Goal: Task Accomplishment & Management: Manage account settings

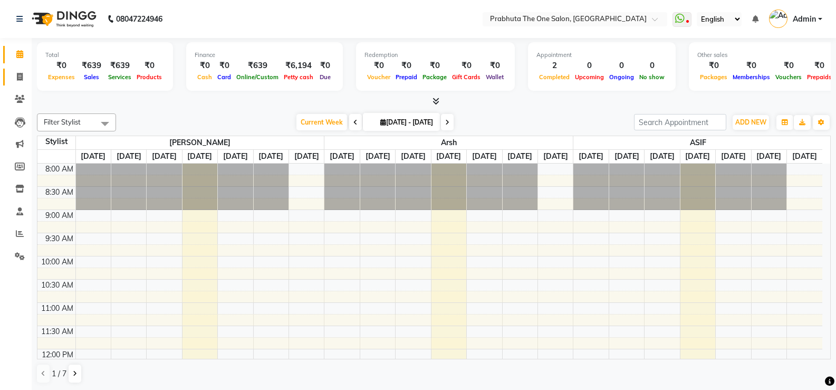
click at [17, 77] on icon at bounding box center [20, 77] width 6 height 8
select select "service"
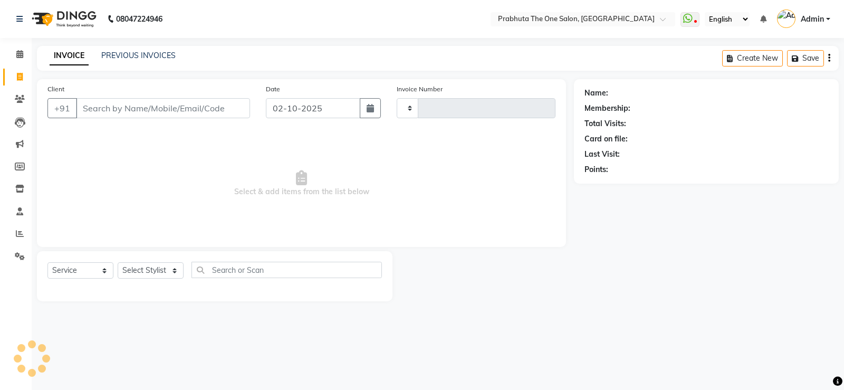
type input "1422"
select select "5326"
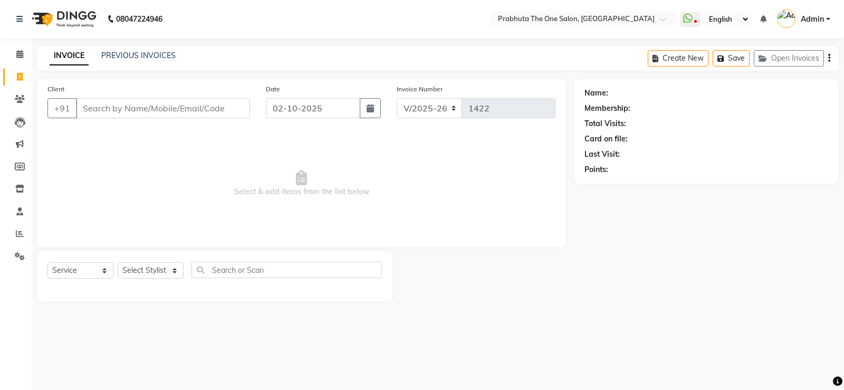
click at [147, 109] on input "Client" at bounding box center [163, 108] width 174 height 20
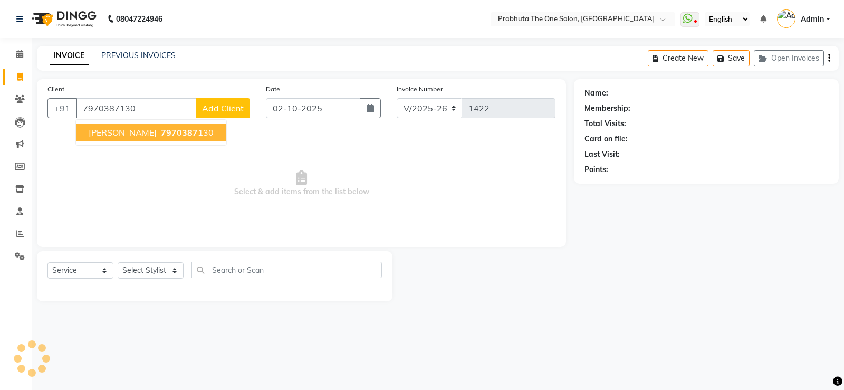
type input "7970387130"
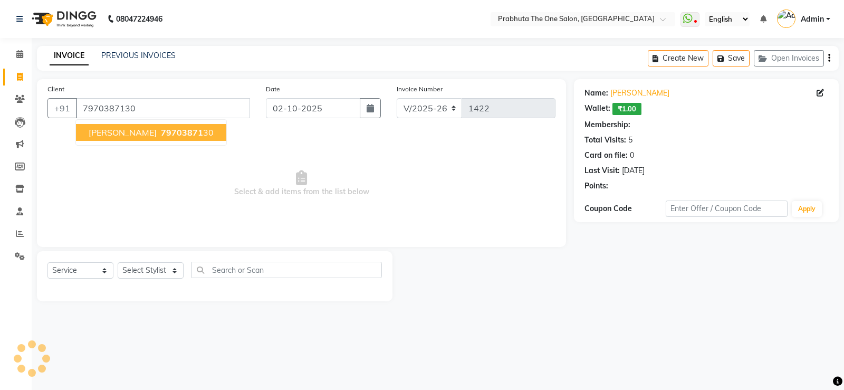
select select "1: Object"
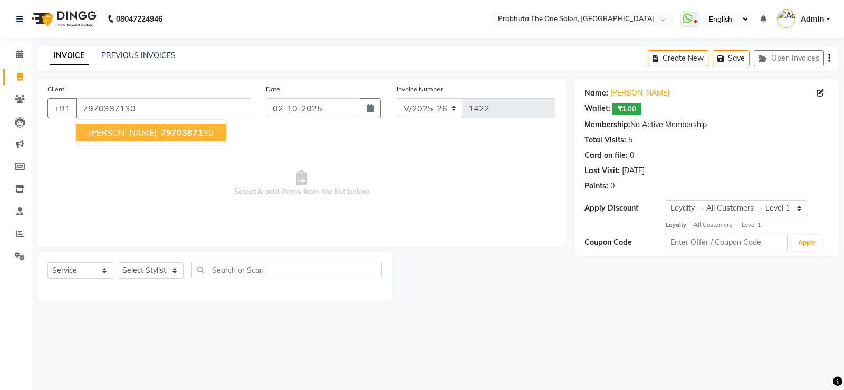
click at [152, 138] on button "[PERSON_NAME] 79703871 30" at bounding box center [151, 132] width 150 height 17
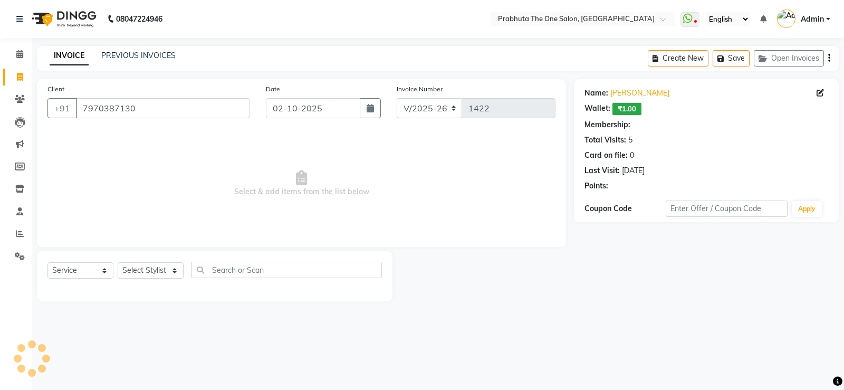
select select "1: Object"
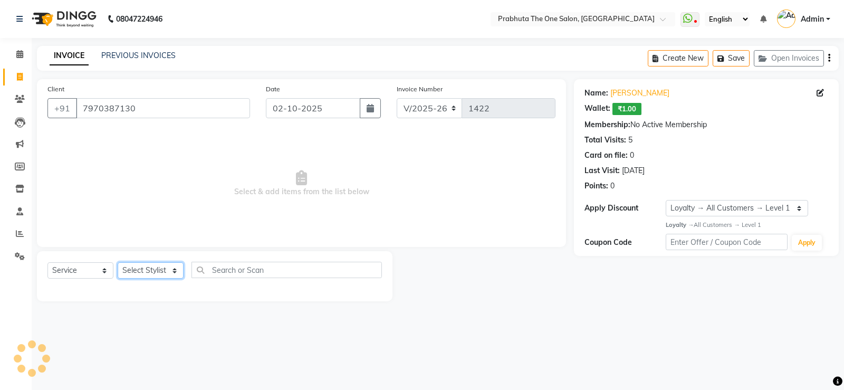
click at [135, 269] on select "Select Stylist [PERSON_NAME] [PERSON_NAME] ausween [PERSON_NAME] [PERSON_NAME] …" at bounding box center [151, 270] width 66 height 16
select select "82692"
click at [118, 262] on select "Select Stylist [PERSON_NAME] [PERSON_NAME] ausween [PERSON_NAME] [PERSON_NAME] …" at bounding box center [151, 270] width 66 height 16
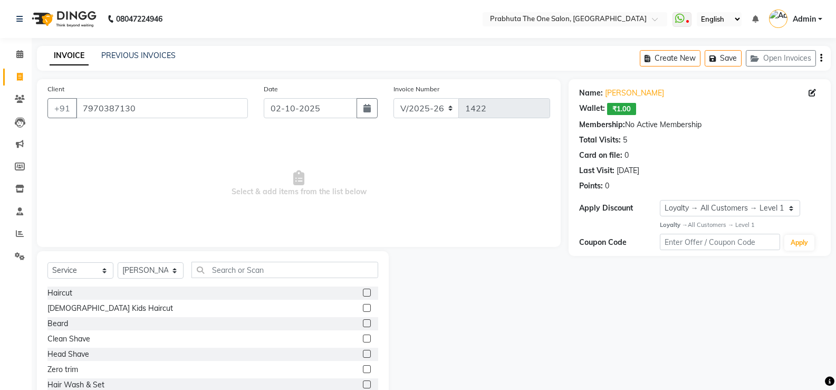
click at [363, 292] on label at bounding box center [367, 292] width 8 height 8
click at [363, 292] on input "checkbox" at bounding box center [366, 292] width 7 height 7
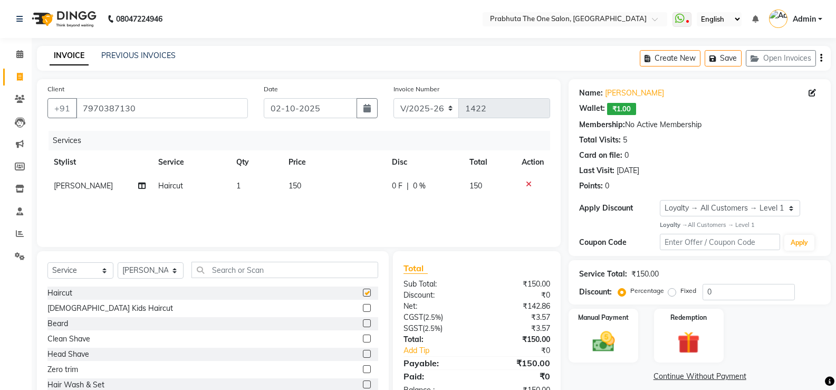
checkbox input "false"
click at [363, 322] on label at bounding box center [367, 323] width 8 height 8
click at [363, 322] on input "checkbox" at bounding box center [366, 323] width 7 height 7
checkbox input "false"
click at [405, 196] on td "0 F | 0 %" at bounding box center [424, 186] width 78 height 24
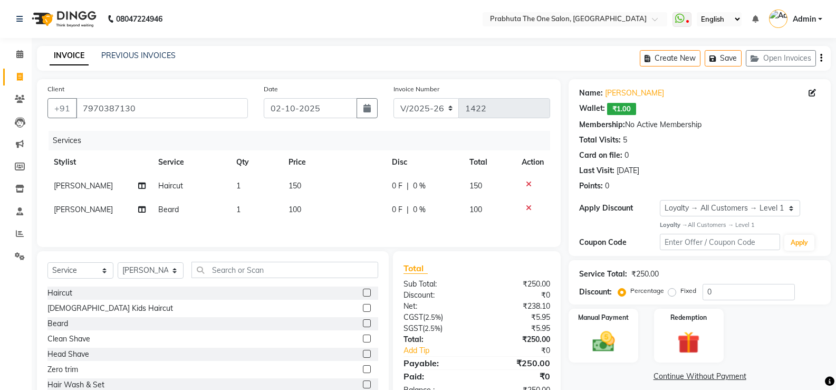
select select "82692"
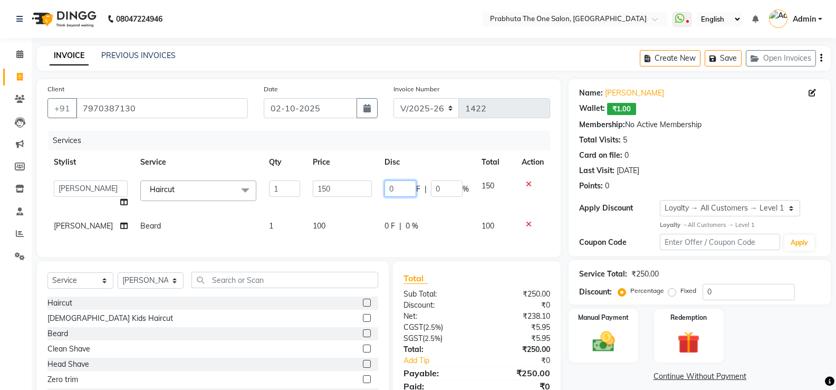
click at [404, 190] on input "0" at bounding box center [400, 188] width 32 height 16
type input "50"
click at [374, 243] on div "Client [PHONE_NUMBER] Date [DATE] Invoice Number V/2025 V/[PHONE_NUMBER] Servic…" at bounding box center [299, 168] width 524 height 178
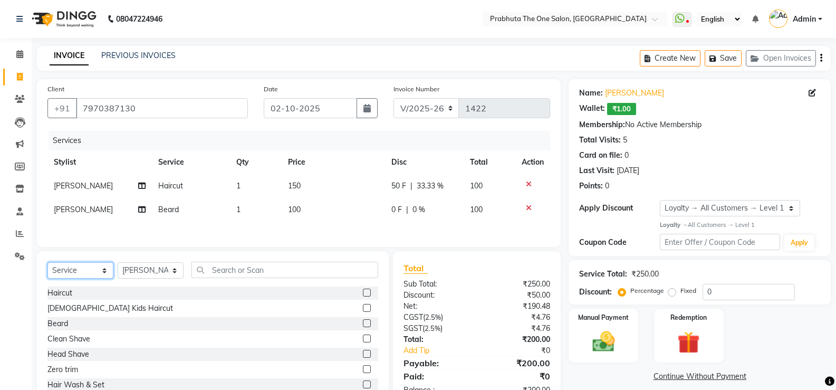
click at [61, 266] on select "Select Service Product Membership Package Voucher Prepaid Gift Card" at bounding box center [80, 270] width 66 height 16
select select "product"
click at [47, 264] on select "Select Service Product Membership Package Voucher Prepaid Gift Card" at bounding box center [80, 270] width 66 height 16
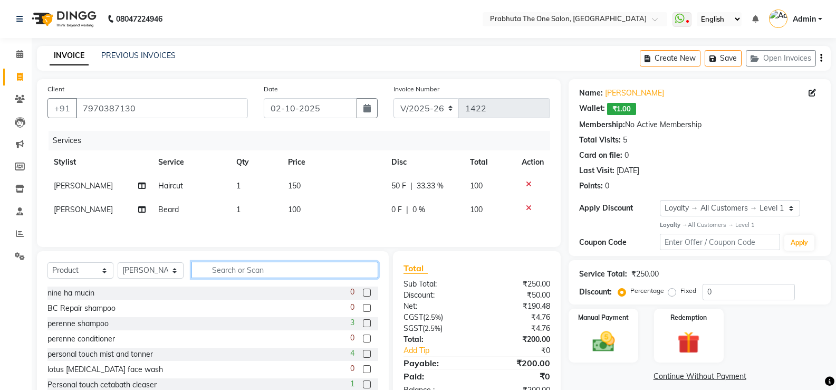
click at [340, 273] on input "text" at bounding box center [284, 270] width 187 height 16
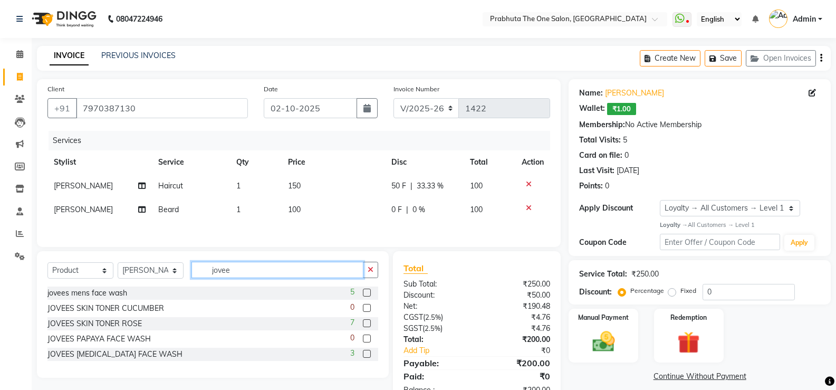
type input "jovee"
click at [369, 294] on label at bounding box center [367, 292] width 8 height 8
click at [369, 294] on input "checkbox" at bounding box center [366, 292] width 7 height 7
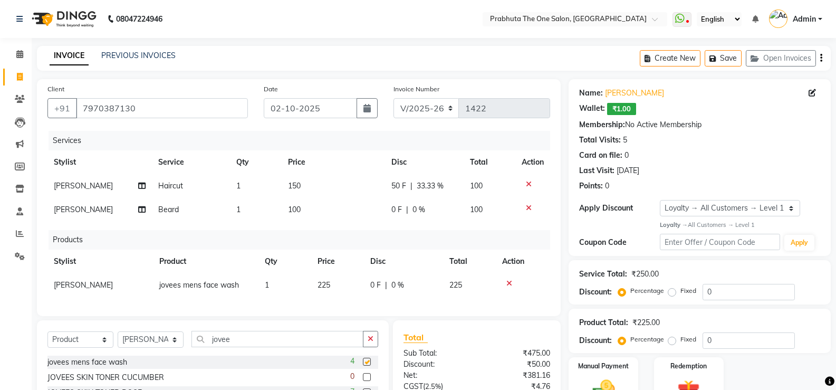
checkbox input "false"
click at [374, 294] on td "0 F | 0 %" at bounding box center [403, 285] width 79 height 24
select select "82692"
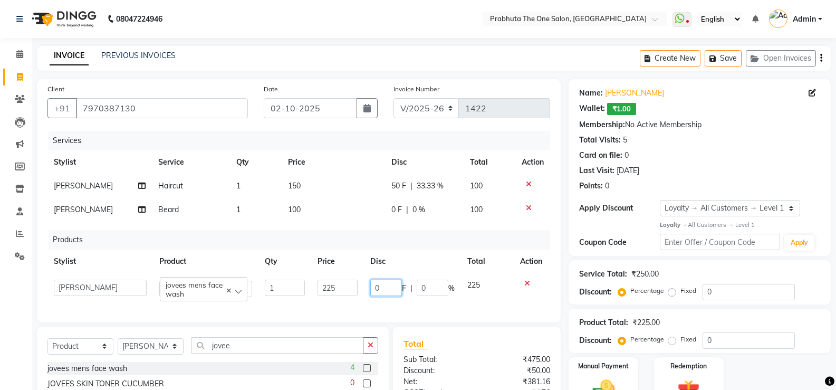
drag, startPoint x: 380, startPoint y: 288, endPoint x: 386, endPoint y: 285, distance: 6.9
click at [382, 287] on input "0" at bounding box center [386, 287] width 32 height 16
type input "25"
click at [410, 307] on div "Services Stylist Service Qty Price Disc Total Action [PERSON_NAME] Haircut 1 15…" at bounding box center [298, 221] width 502 height 181
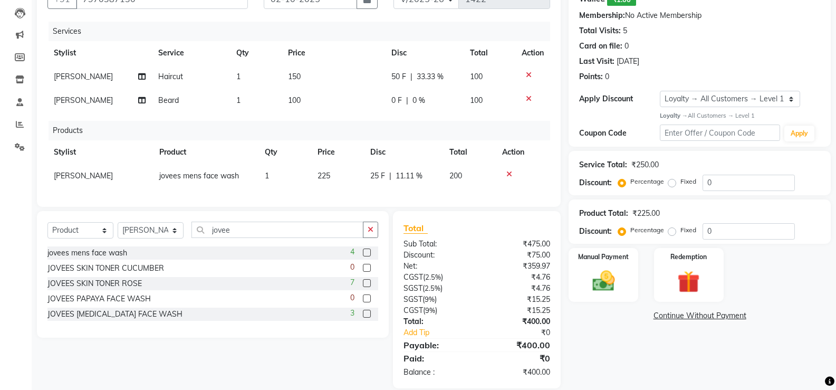
scroll to position [131, 0]
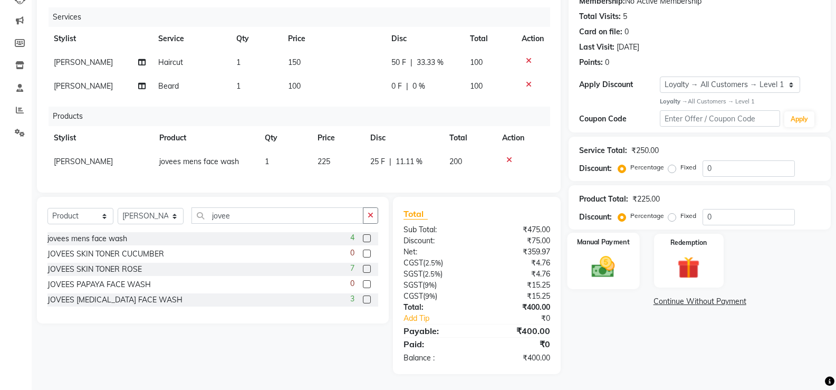
click at [598, 244] on div "Manual Payment" at bounding box center [603, 261] width 72 height 56
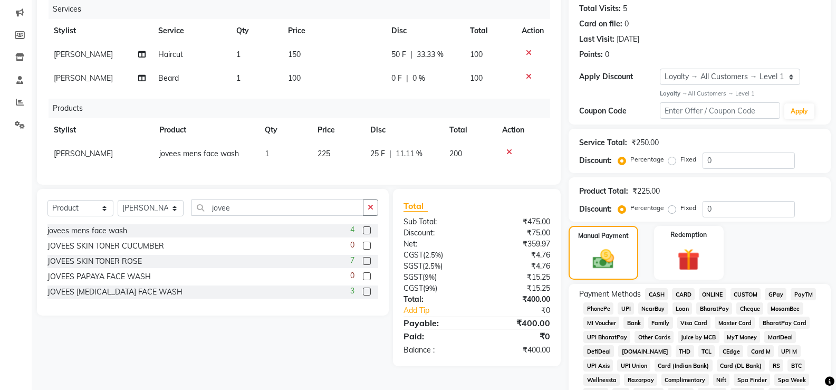
click at [654, 293] on span "CASH" at bounding box center [656, 294] width 23 height 12
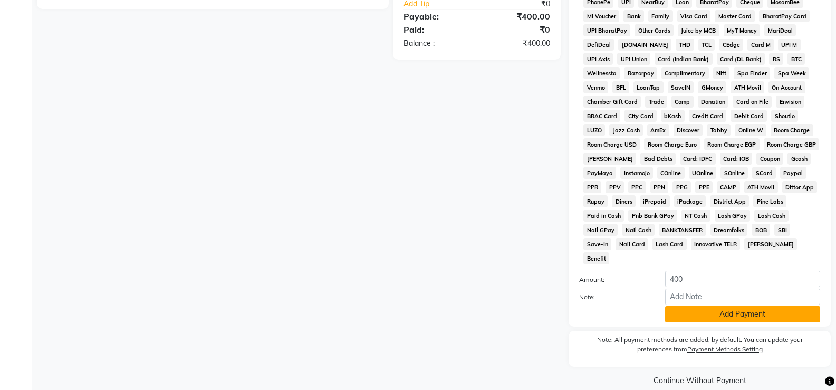
click at [692, 306] on button "Add Payment" at bounding box center [742, 314] width 155 height 16
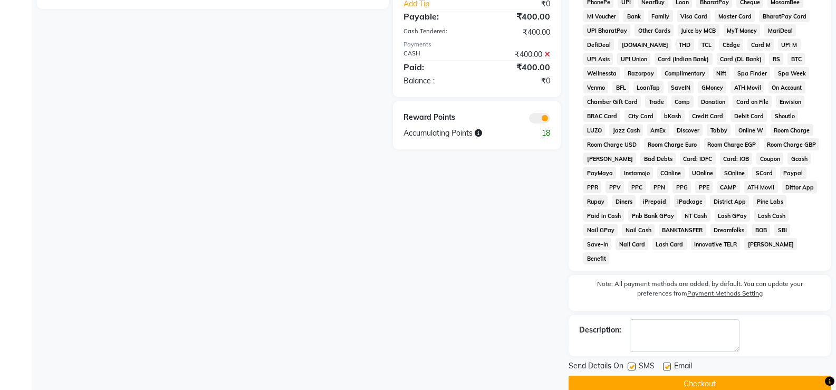
click at [755, 375] on button "Checkout" at bounding box center [699, 383] width 262 height 16
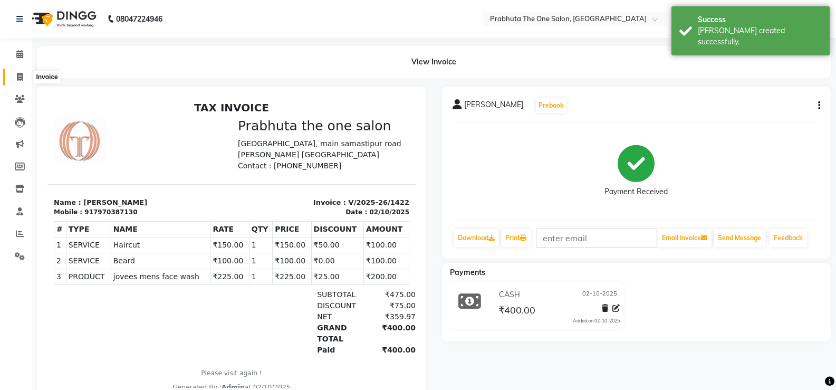
click at [22, 82] on span at bounding box center [20, 77] width 18 height 12
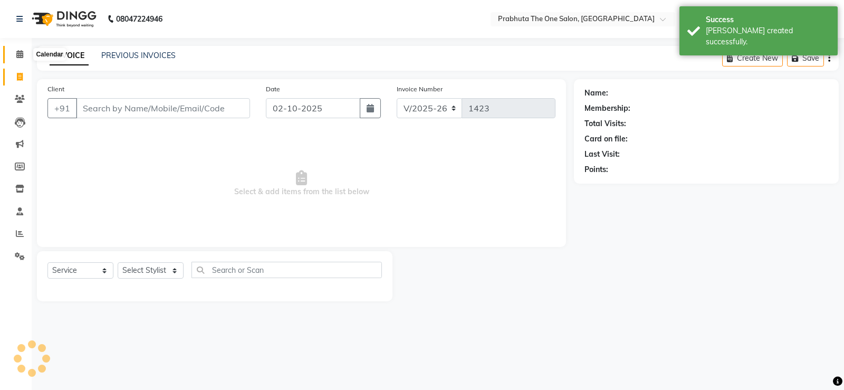
click at [22, 50] on icon at bounding box center [19, 54] width 7 height 8
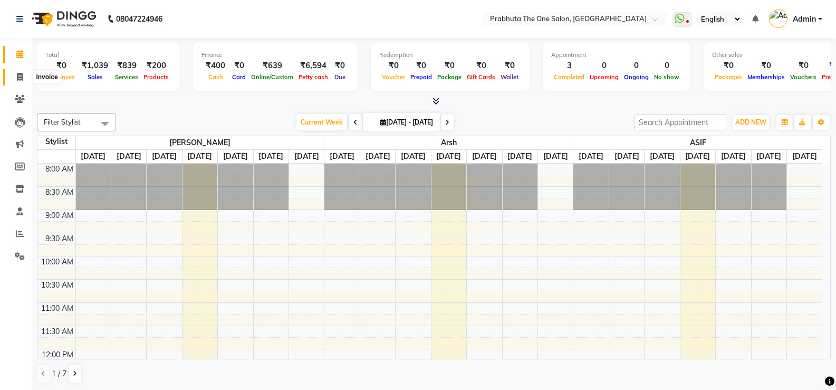
click at [22, 73] on icon at bounding box center [20, 77] width 6 height 8
select select "service"
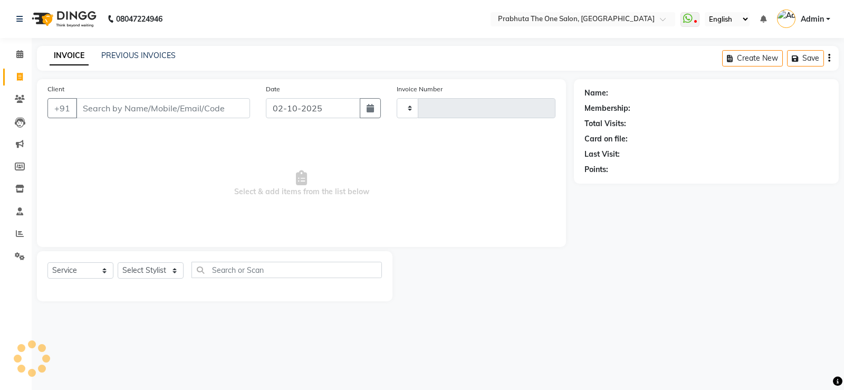
type input "1423"
select select "5326"
click at [162, 108] on input "Client" at bounding box center [163, 108] width 174 height 20
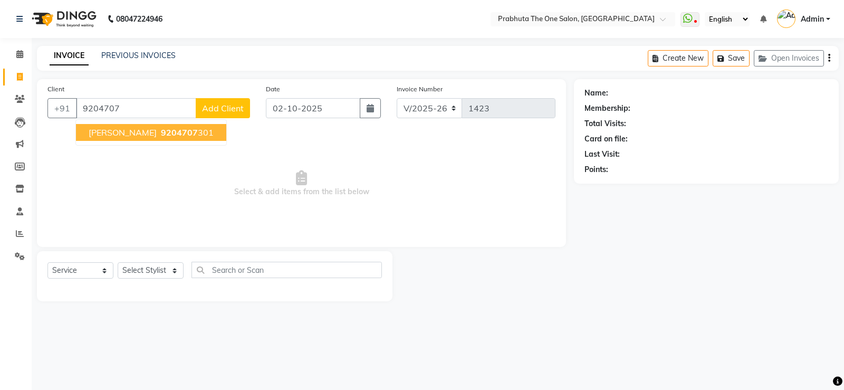
click at [147, 124] on button "[PERSON_NAME] 9204707 301" at bounding box center [151, 132] width 150 height 17
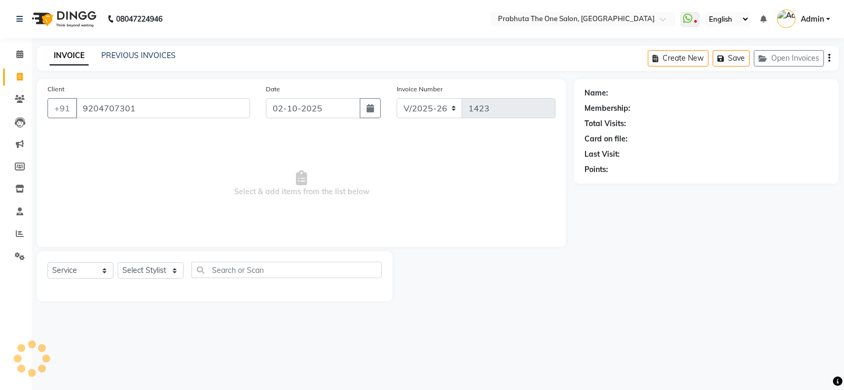
type input "9204707301"
select select "1: Object"
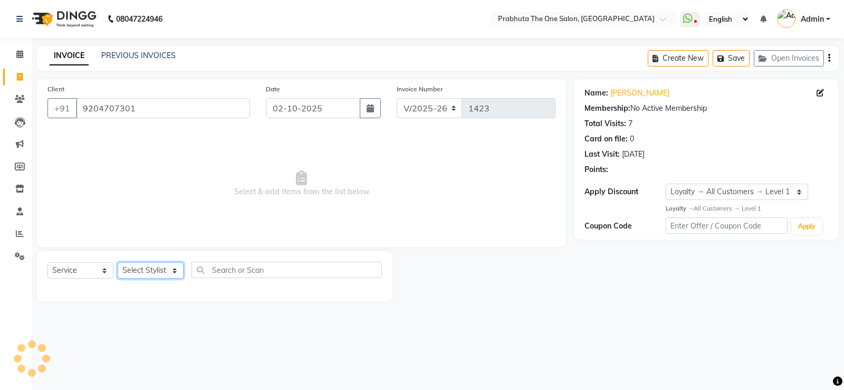
click at [142, 267] on select "Select Stylist [PERSON_NAME] [PERSON_NAME] ausween [PERSON_NAME] [PERSON_NAME] …" at bounding box center [151, 270] width 66 height 16
select select "60971"
click at [118, 262] on select "Select Stylist [PERSON_NAME] [PERSON_NAME] ausween [PERSON_NAME] [PERSON_NAME] …" at bounding box center [151, 270] width 66 height 16
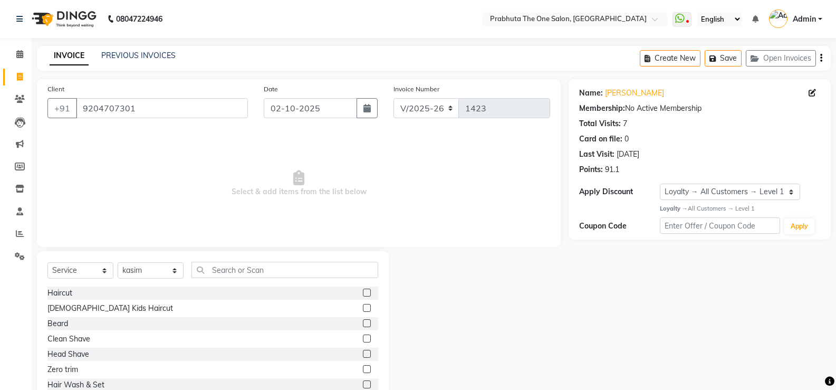
click at [363, 289] on label at bounding box center [367, 292] width 8 height 8
click at [363, 289] on input "checkbox" at bounding box center [366, 292] width 7 height 7
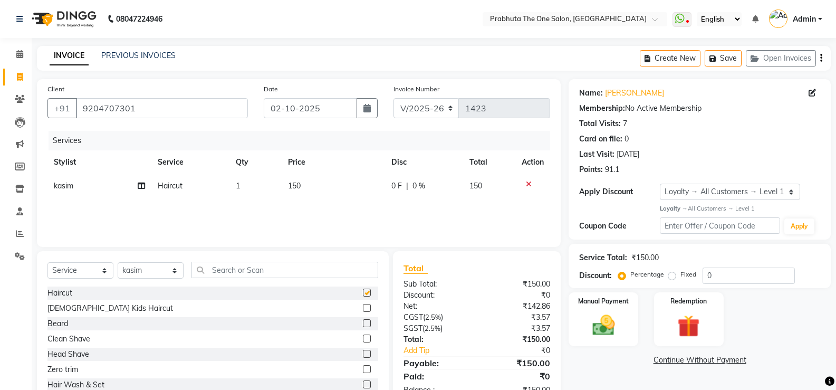
checkbox input "false"
click at [363, 323] on label at bounding box center [367, 323] width 8 height 8
click at [363, 323] on input "checkbox" at bounding box center [366, 323] width 7 height 7
checkbox input "false"
click at [590, 318] on img at bounding box center [602, 325] width 37 height 27
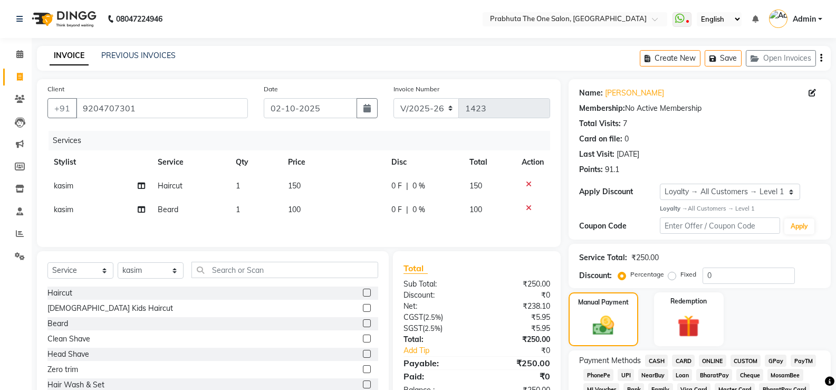
click at [776, 360] on span "GPay" at bounding box center [775, 360] width 22 height 12
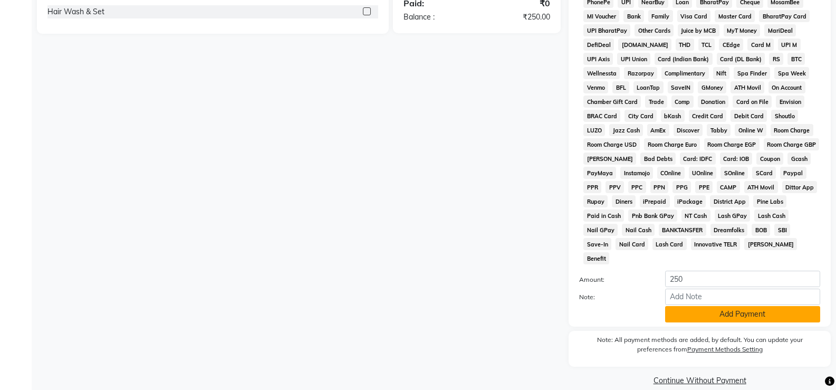
click at [769, 306] on button "Add Payment" at bounding box center [742, 314] width 155 height 16
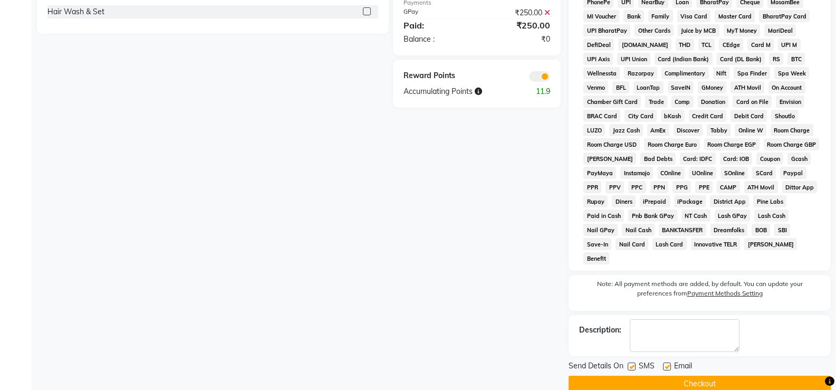
click at [787, 360] on div "Send Details On SMS Email" at bounding box center [699, 366] width 262 height 13
click at [782, 375] on button "Checkout" at bounding box center [699, 383] width 262 height 16
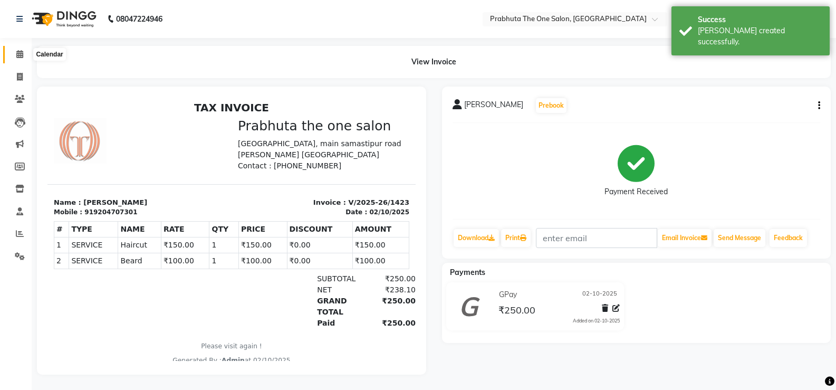
click at [23, 52] on icon at bounding box center [19, 54] width 7 height 8
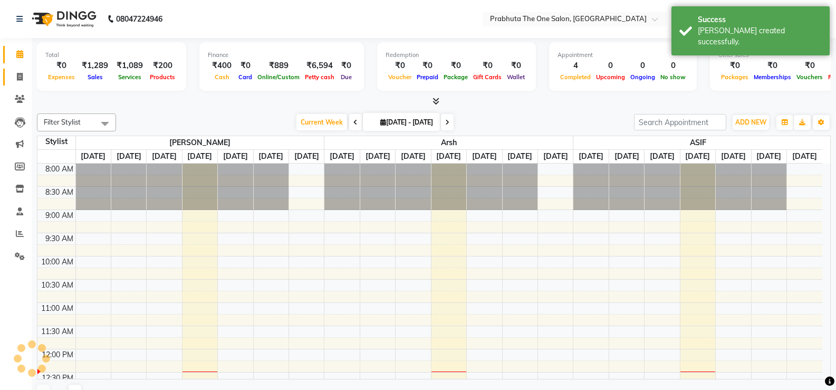
scroll to position [186, 0]
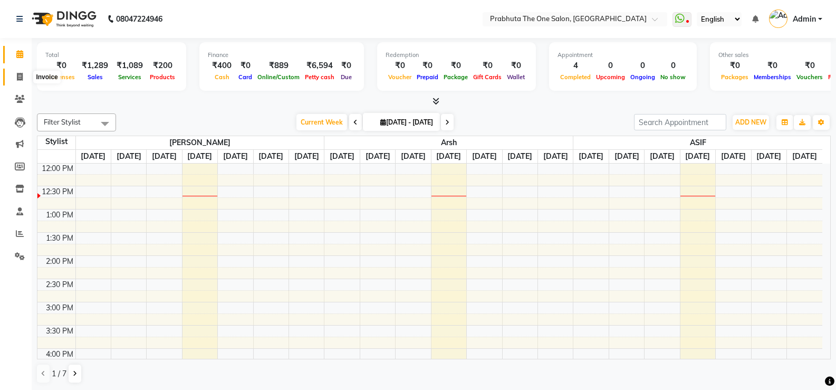
click at [21, 81] on span at bounding box center [20, 77] width 18 height 12
select select "service"
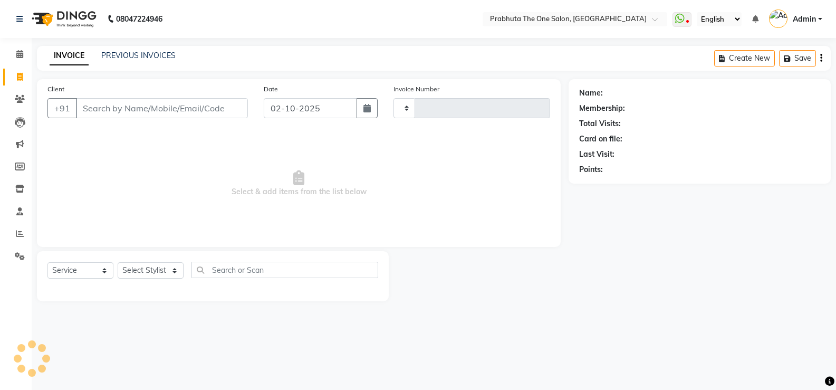
type input "1424"
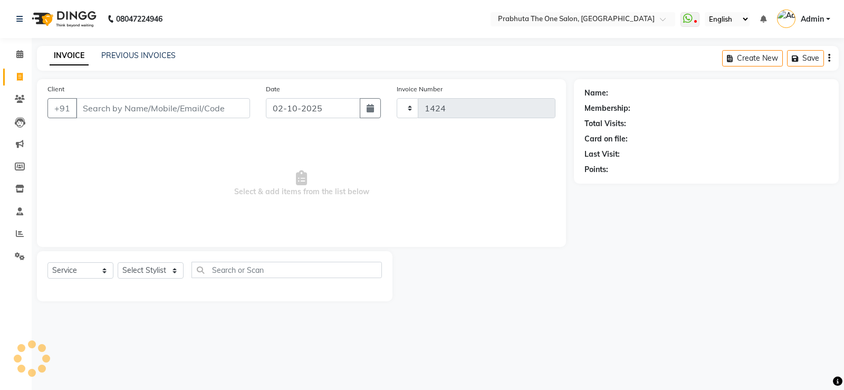
select select "5326"
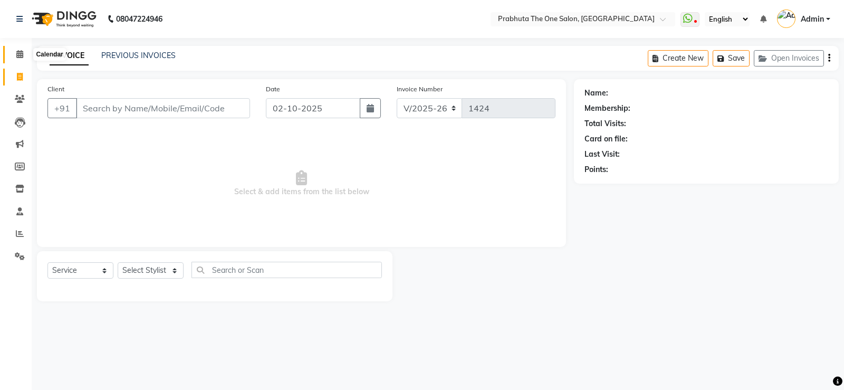
click at [16, 52] on icon at bounding box center [19, 54] width 7 height 8
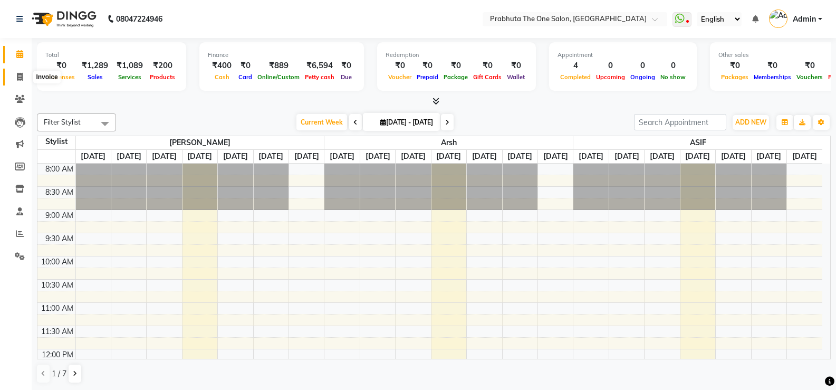
click at [26, 74] on span at bounding box center [20, 77] width 18 height 12
select select "service"
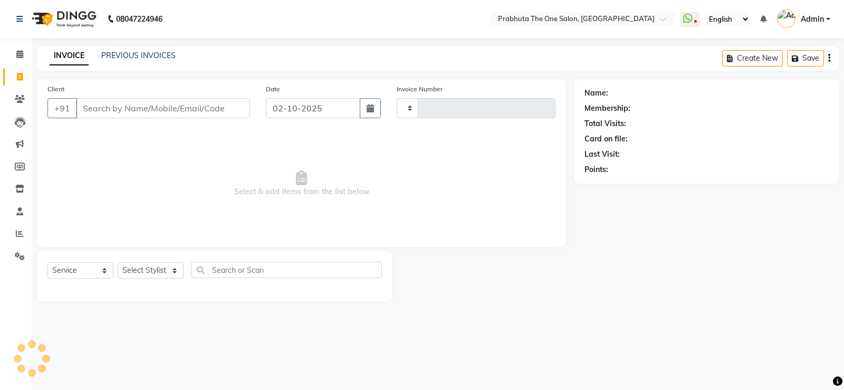
type input "1424"
select select "5326"
click at [230, 101] on input "Client" at bounding box center [163, 108] width 174 height 20
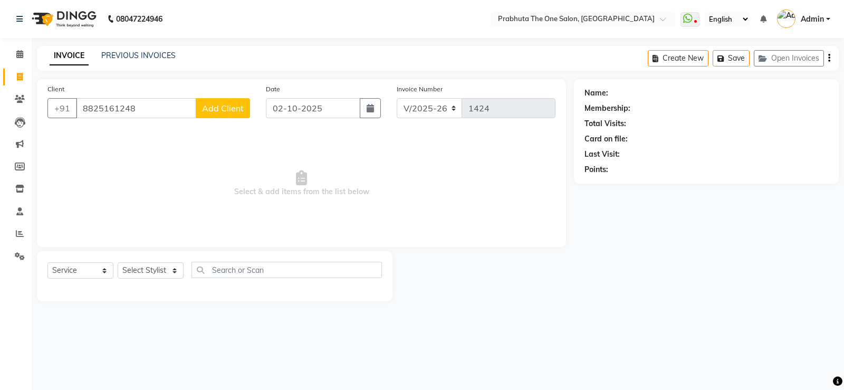
type input "8825161248"
click at [230, 104] on span "Add Client" at bounding box center [223, 108] width 42 height 11
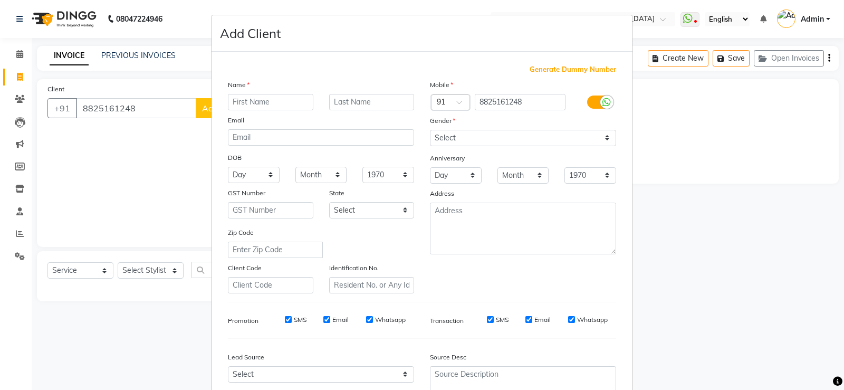
click at [240, 108] on input "text" at bounding box center [270, 102] width 85 height 16
click at [244, 102] on input "text" at bounding box center [270, 102] width 85 height 16
type input "pushpan"
click at [354, 105] on input "text" at bounding box center [371, 102] width 85 height 16
type input "[PERSON_NAME]"
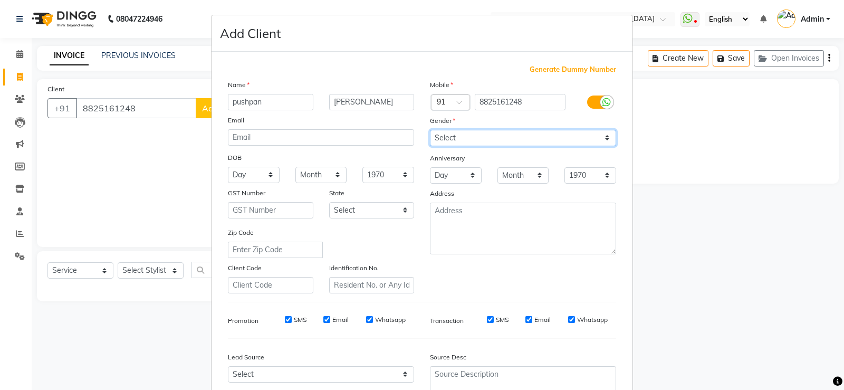
click at [593, 142] on select "Select [DEMOGRAPHIC_DATA] [DEMOGRAPHIC_DATA] Other Prefer Not To Say" at bounding box center [523, 138] width 186 height 16
select select "[DEMOGRAPHIC_DATA]"
click at [430, 130] on select "Select [DEMOGRAPHIC_DATA] [DEMOGRAPHIC_DATA] Other Prefer Not To Say" at bounding box center [523, 138] width 186 height 16
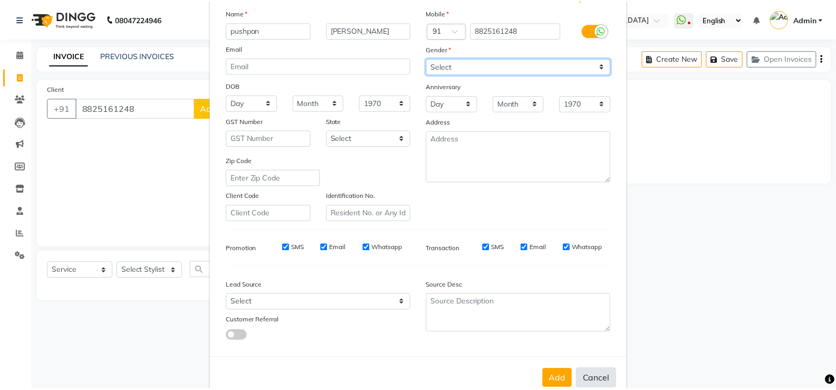
scroll to position [97, 0]
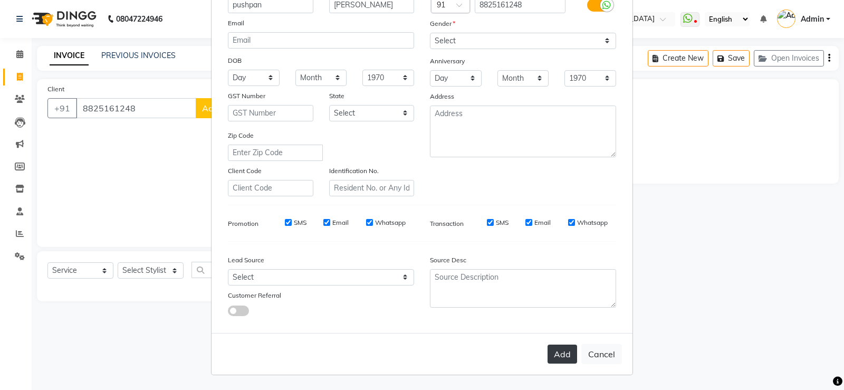
click at [563, 352] on button "Add" at bounding box center [562, 353] width 30 height 19
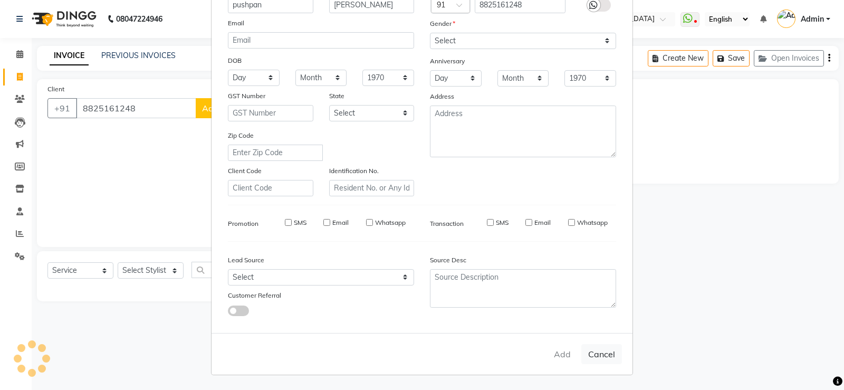
select select
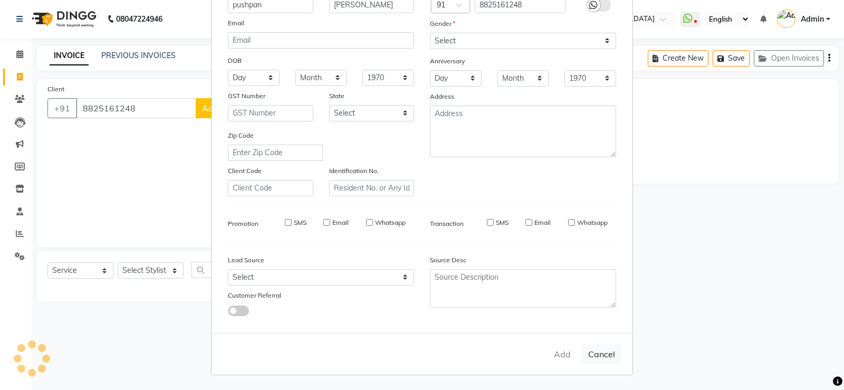
select select
checkbox input "false"
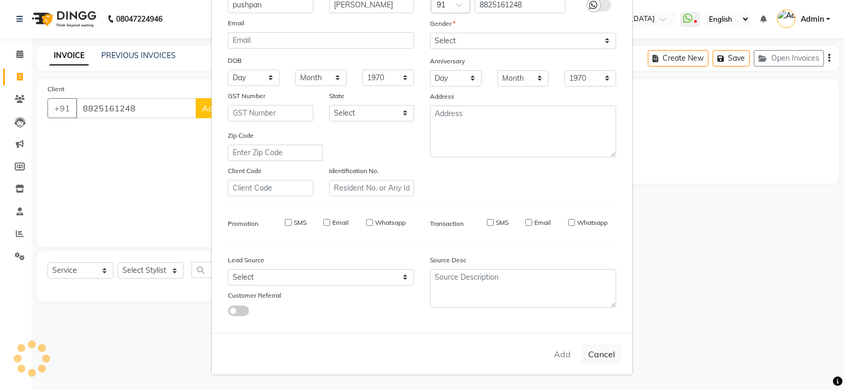
checkbox input "false"
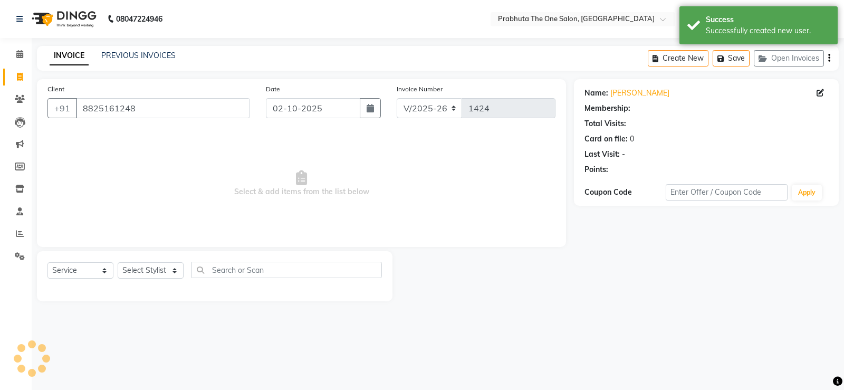
select select "1: Object"
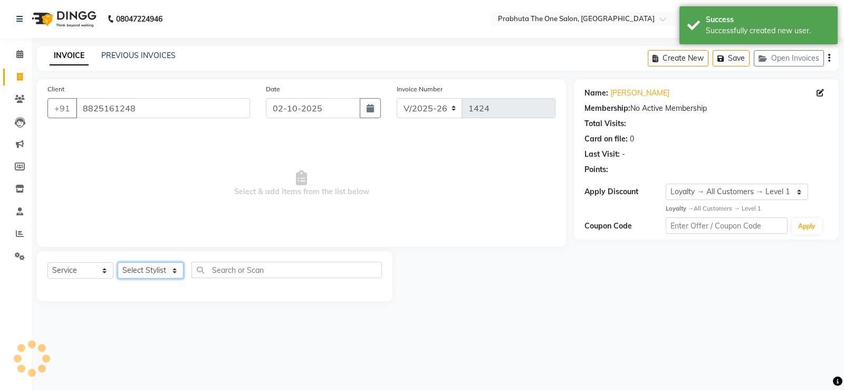
click at [157, 269] on select "Select Stylist [PERSON_NAME] [PERSON_NAME] ausween [PERSON_NAME] [PERSON_NAME] …" at bounding box center [151, 270] width 66 height 16
select select "60971"
click at [118, 262] on select "Select Stylist [PERSON_NAME] [PERSON_NAME] ausween [PERSON_NAME] [PERSON_NAME] …" at bounding box center [151, 270] width 66 height 16
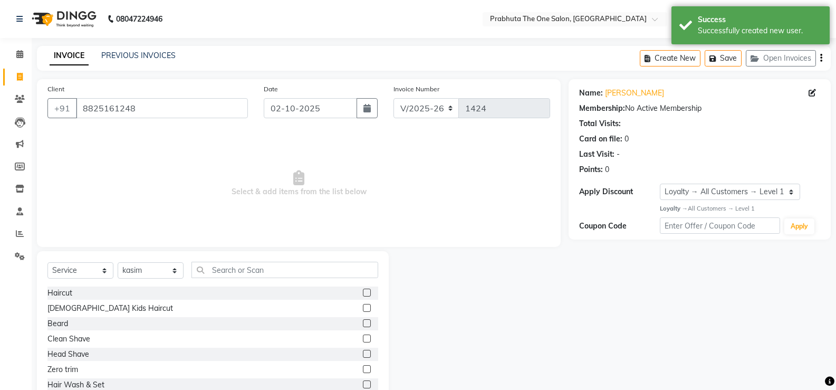
click at [363, 292] on label at bounding box center [367, 292] width 8 height 8
click at [363, 292] on input "checkbox" at bounding box center [366, 292] width 7 height 7
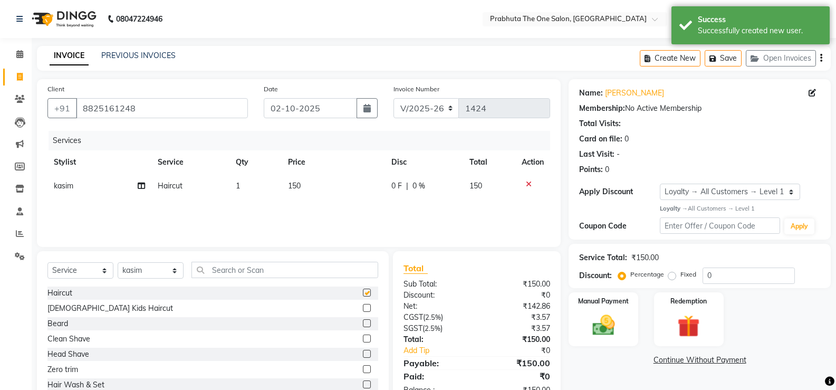
checkbox input "false"
click at [399, 198] on div "Services Stylist Service Qty Price Disc Total Action kasim Haircut 1 150 0 F | …" at bounding box center [298, 183] width 502 height 105
click at [409, 179] on td "0 F | 0 %" at bounding box center [424, 186] width 78 height 24
select select "60971"
click at [409, 179] on td "0 F | 0 %" at bounding box center [423, 194] width 97 height 40
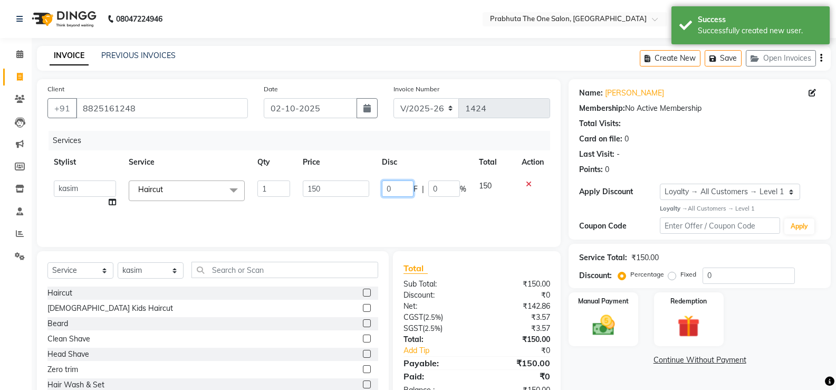
click at [401, 190] on input "0" at bounding box center [398, 188] width 32 height 16
type input "51"
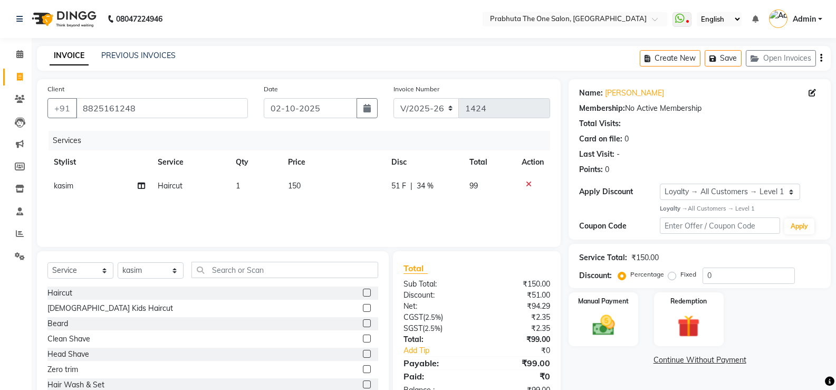
click at [437, 211] on div "Services Stylist Service Qty Price Disc Total Action kasim Haircut 1 150 51 F |…" at bounding box center [298, 183] width 502 height 105
click at [607, 309] on div "Manual Payment" at bounding box center [603, 319] width 72 height 56
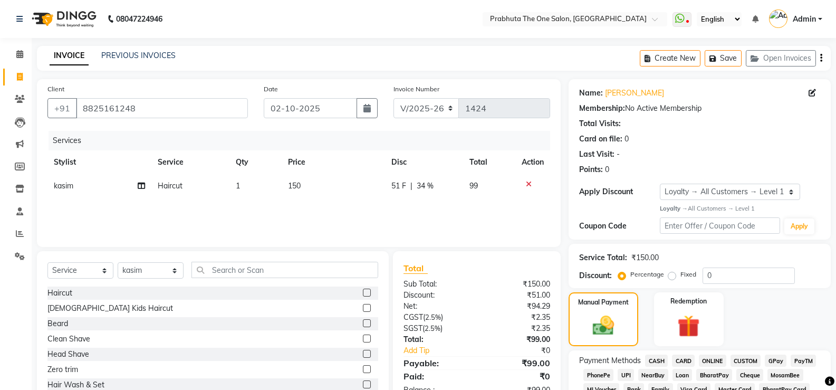
click at [652, 361] on span "CASH" at bounding box center [656, 360] width 23 height 12
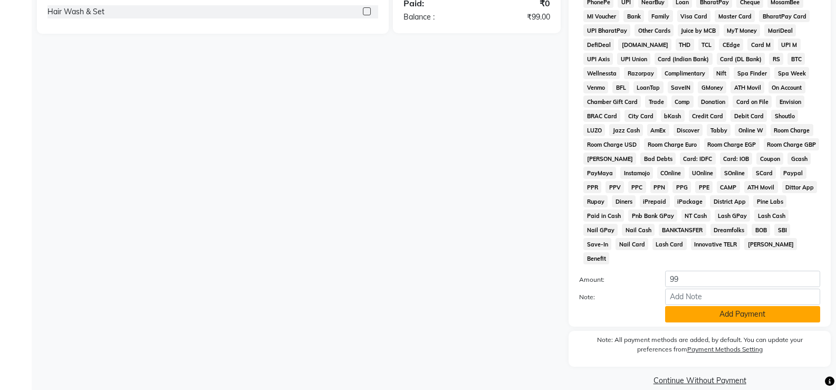
click at [719, 306] on button "Add Payment" at bounding box center [742, 314] width 155 height 16
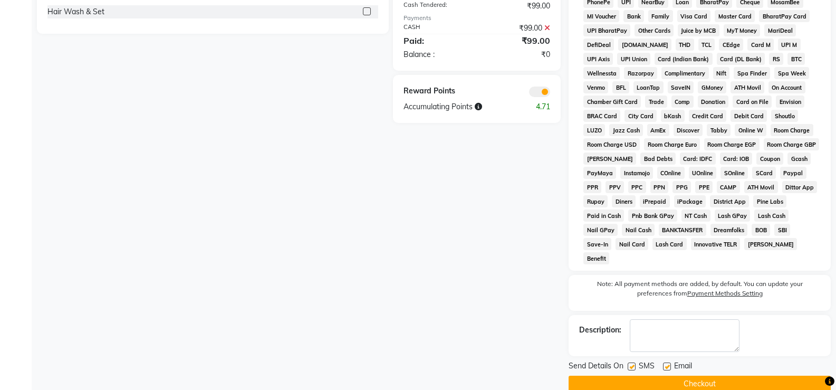
click at [730, 375] on button "Checkout" at bounding box center [699, 383] width 262 height 16
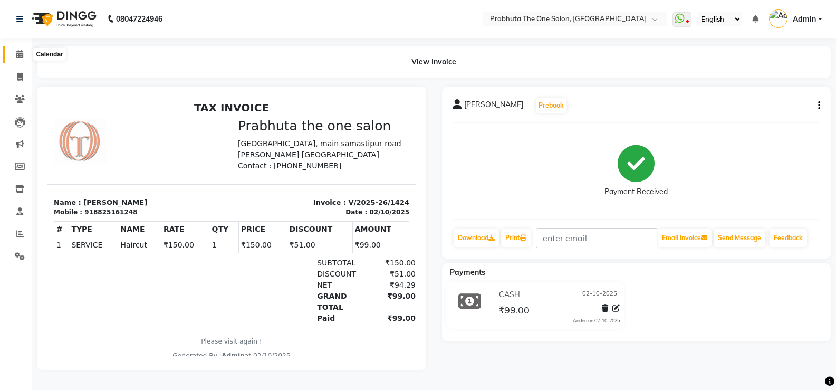
click at [25, 52] on span at bounding box center [20, 55] width 18 height 12
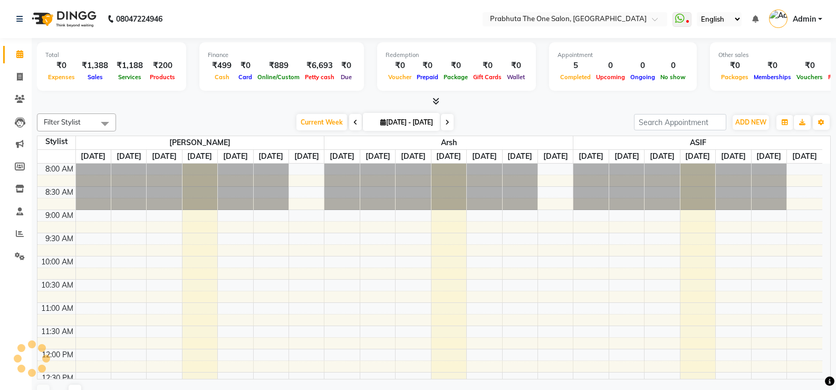
scroll to position [233, 0]
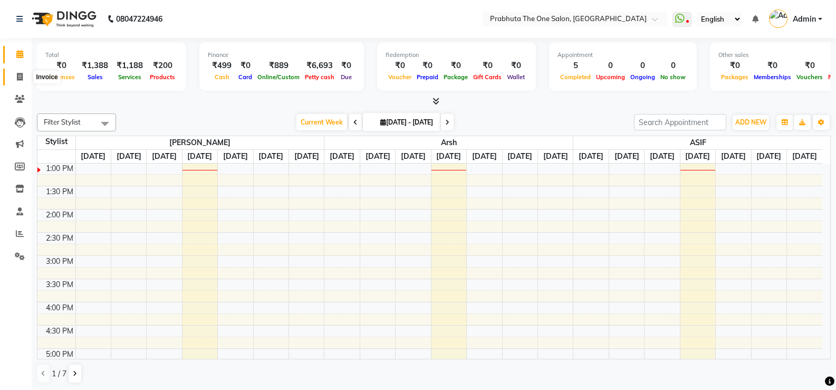
click at [21, 73] on icon at bounding box center [20, 77] width 6 height 8
select select "service"
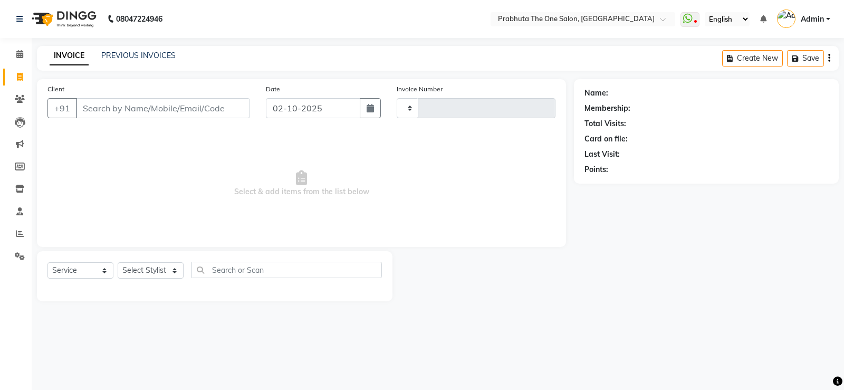
type input "1425"
select select "5326"
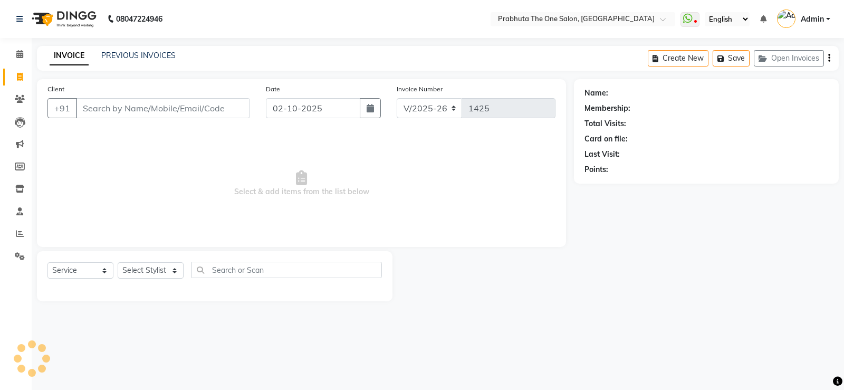
click at [195, 112] on input "Client" at bounding box center [163, 108] width 174 height 20
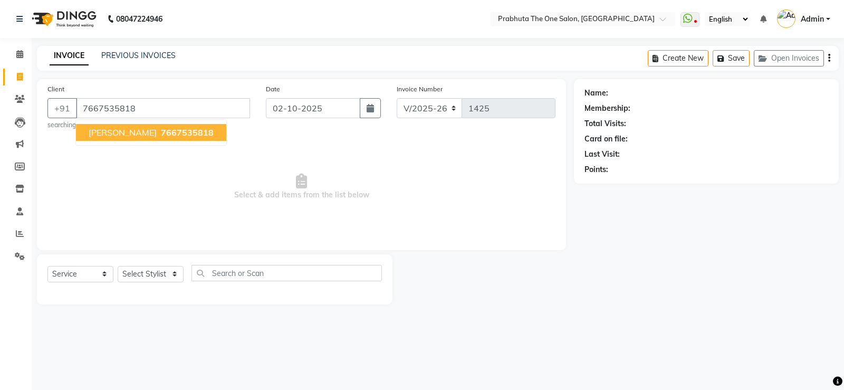
type input "7667535818"
select select "1: Object"
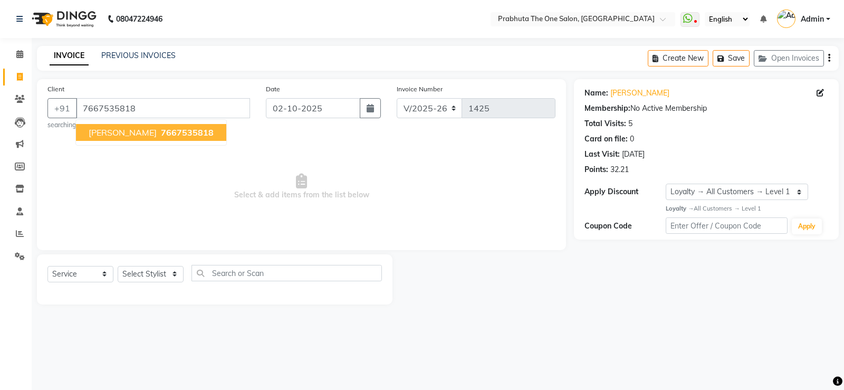
click at [175, 132] on span "7667535818" at bounding box center [187, 132] width 53 height 11
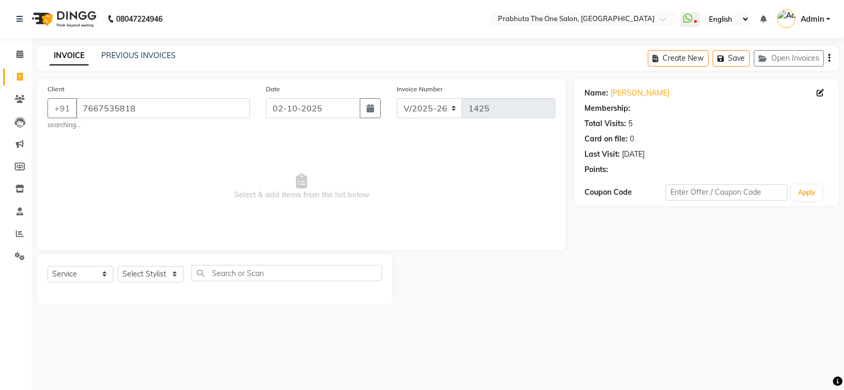
select select "1: Object"
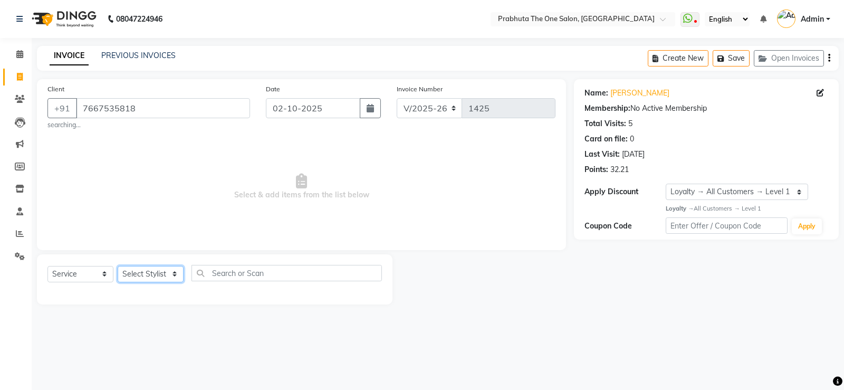
click at [140, 274] on select "Select Stylist [PERSON_NAME] [PERSON_NAME] ausween [PERSON_NAME] [PERSON_NAME] …" at bounding box center [151, 274] width 66 height 16
select select "60971"
click at [118, 266] on select "Select Stylist [PERSON_NAME] [PERSON_NAME] ausween [PERSON_NAME] [PERSON_NAME] …" at bounding box center [151, 274] width 66 height 16
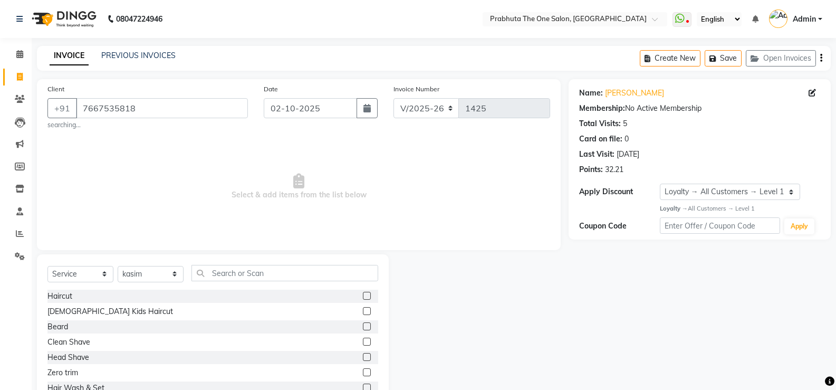
click at [363, 296] on label at bounding box center [367, 296] width 8 height 8
click at [363, 296] on input "checkbox" at bounding box center [366, 296] width 7 height 7
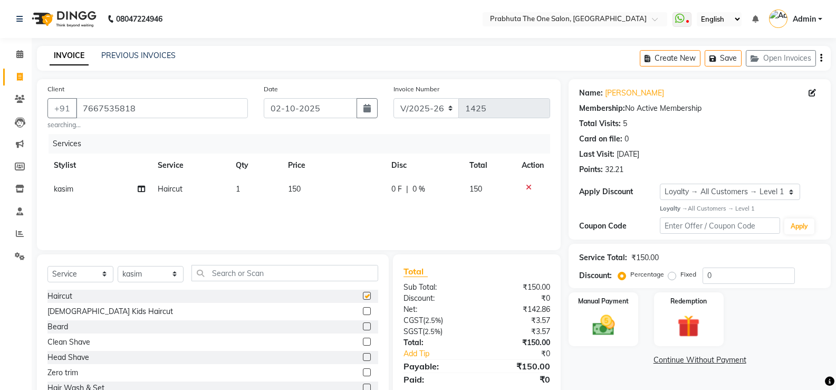
checkbox input "false"
click at [431, 191] on div "0 F | 0 %" at bounding box center [423, 188] width 65 height 11
select select "60971"
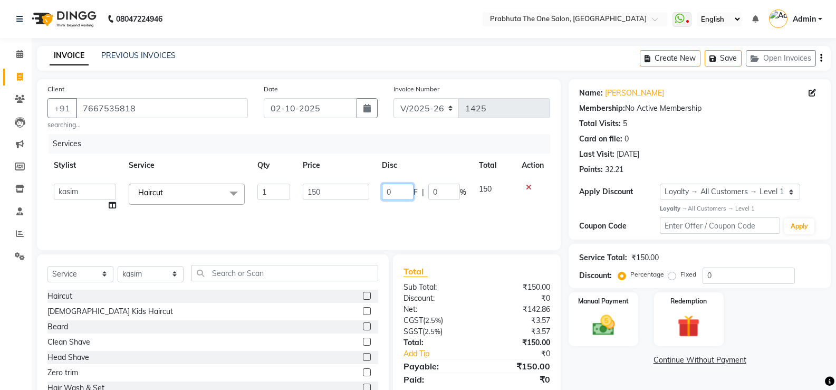
click at [400, 186] on input "0" at bounding box center [398, 191] width 32 height 16
type input "50"
click at [518, 219] on div "Services Stylist Service Qty Price Disc Total Action [PERSON_NAME] [PERSON_NAME…" at bounding box center [298, 186] width 502 height 105
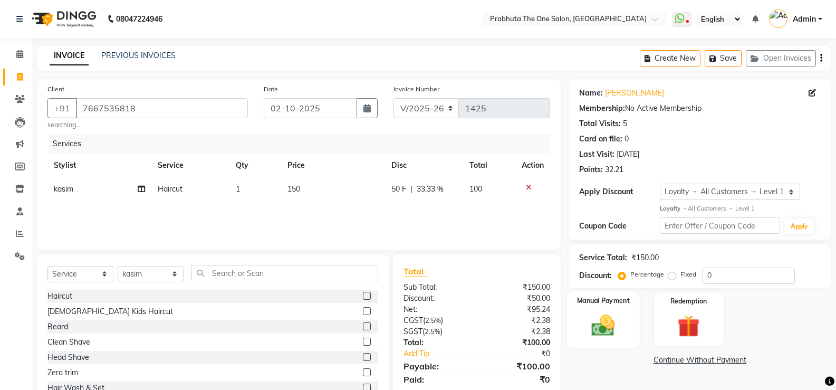
click at [619, 311] on div "Manual Payment" at bounding box center [603, 319] width 72 height 56
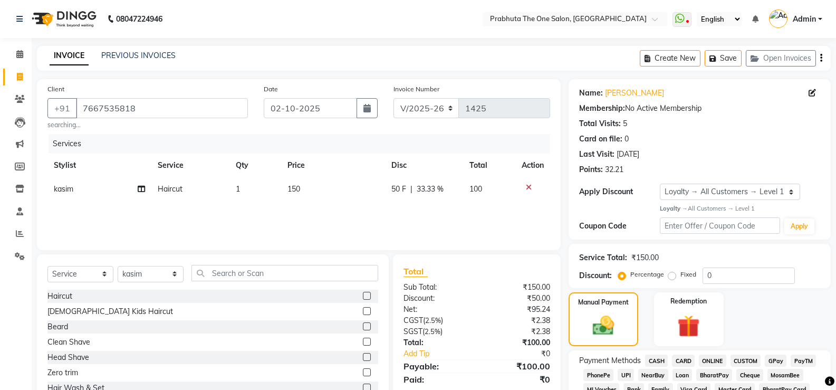
click at [663, 359] on span "CASH" at bounding box center [656, 360] width 23 height 12
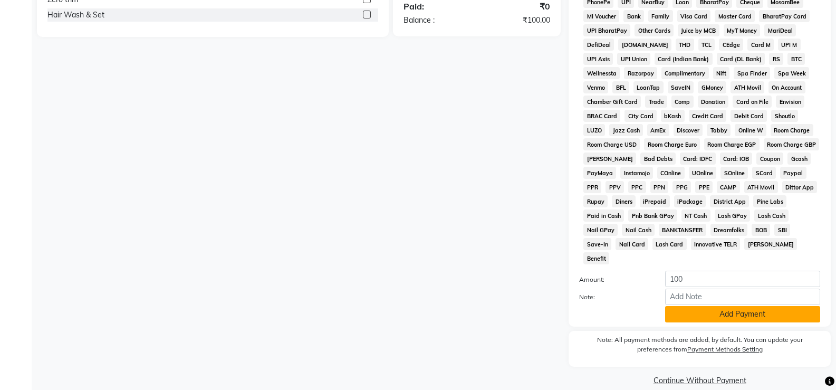
click at [698, 306] on button "Add Payment" at bounding box center [742, 314] width 155 height 16
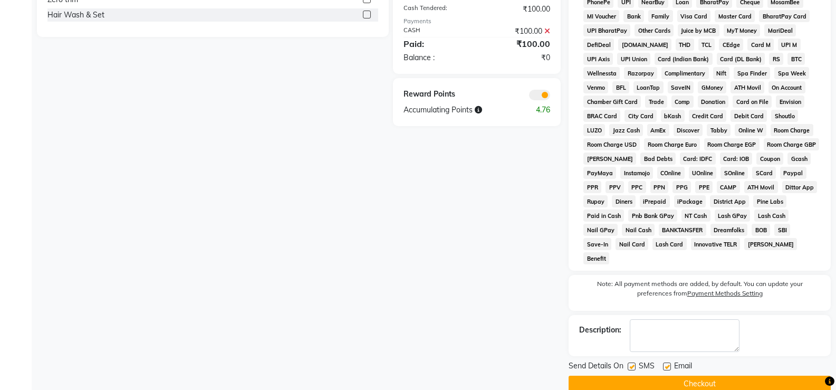
click at [675, 375] on button "Checkout" at bounding box center [699, 383] width 262 height 16
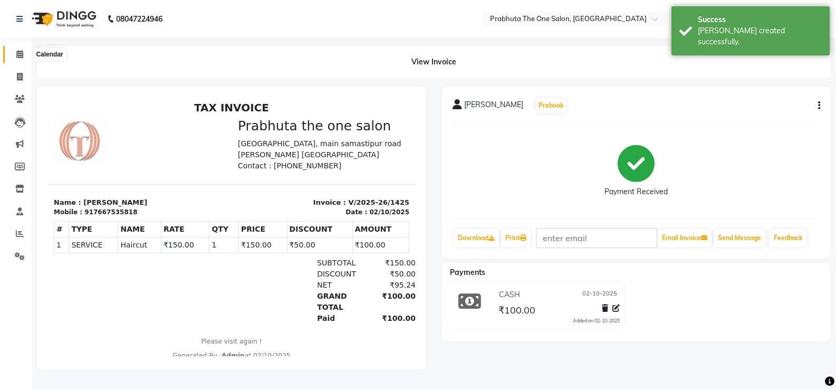
click at [23, 51] on icon at bounding box center [19, 54] width 7 height 8
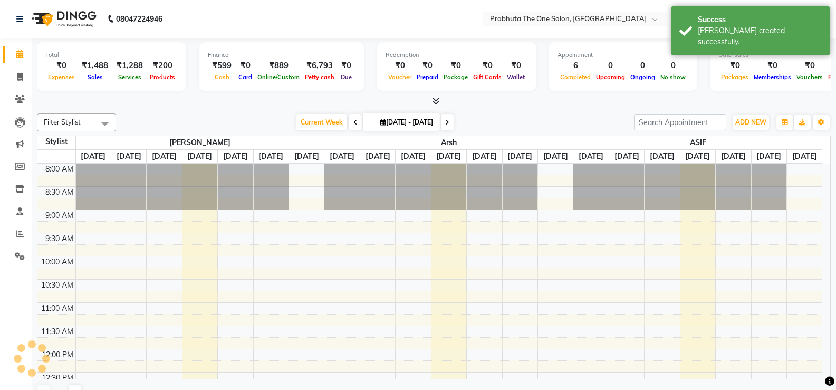
scroll to position [233, 0]
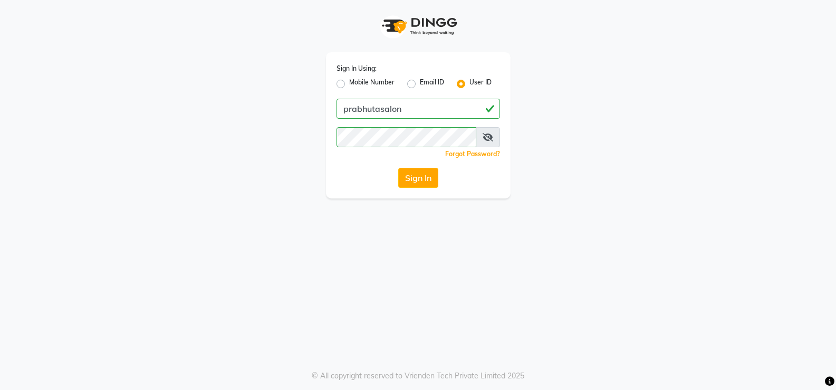
click at [63, 28] on app-login "Sign In Using: Mobile Number Email ID User ID prabhutasalon Remember me Forgot …" at bounding box center [418, 99] width 836 height 198
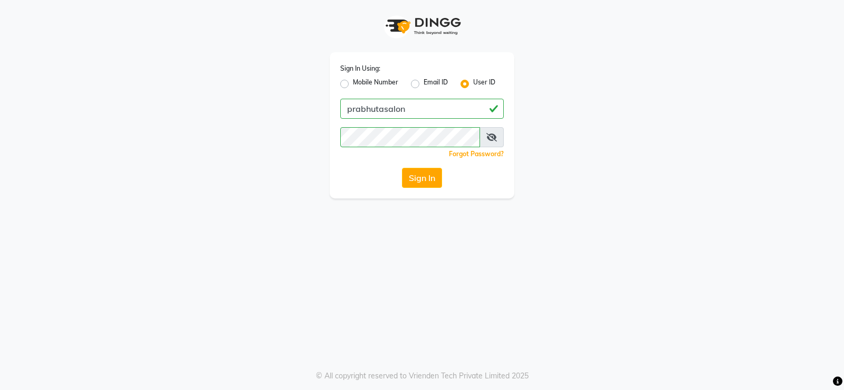
click at [8, 179] on app-login "Sign In Using: Mobile Number Email ID User ID prabhutasalon Remember me Forgot …" at bounding box center [422, 99] width 844 height 198
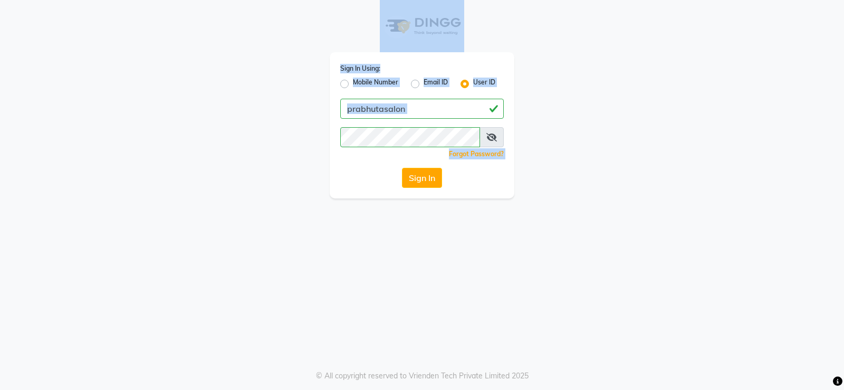
click at [47, 389] on html "Sign In Using: Mobile Number Email ID User ID prabhutasalon Remember me Forgot …" at bounding box center [422, 195] width 844 height 390
click at [424, 172] on button "Sign In" at bounding box center [422, 178] width 40 height 20
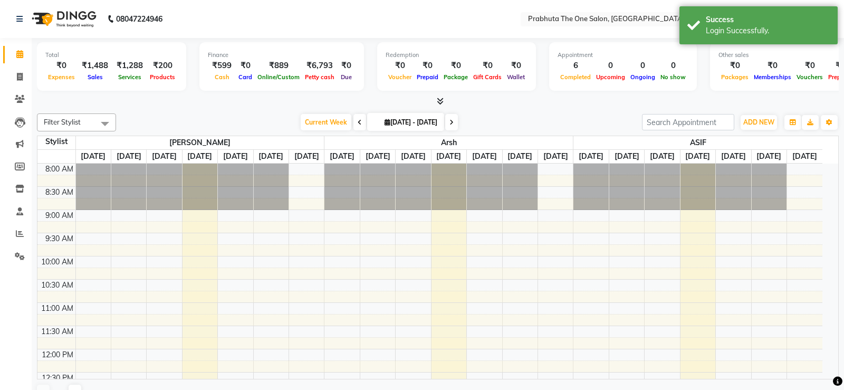
select select "en"
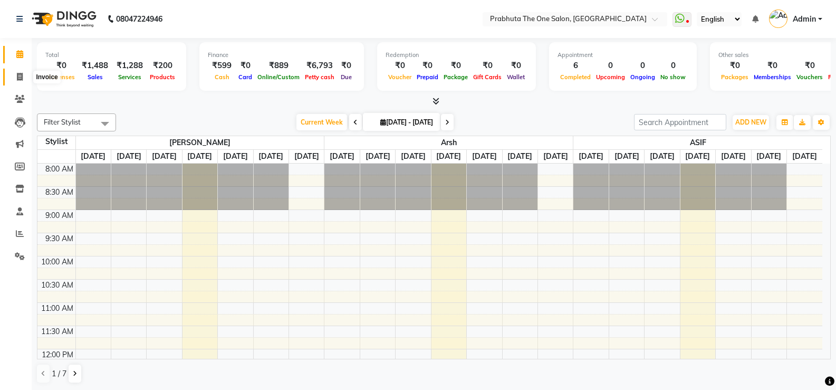
click at [17, 73] on icon at bounding box center [20, 77] width 6 height 8
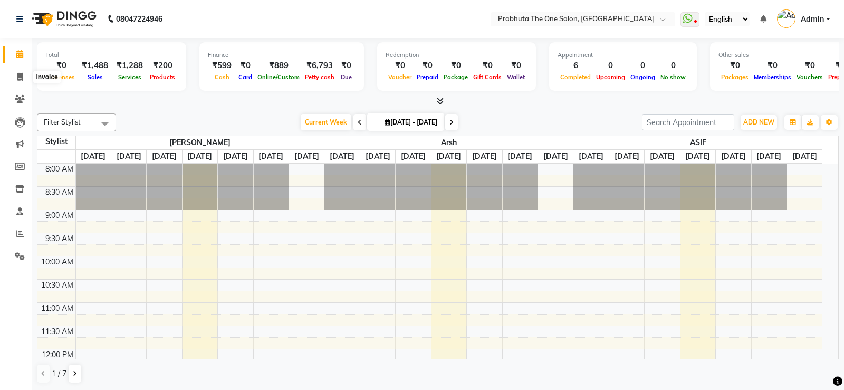
select select "5326"
select select "service"
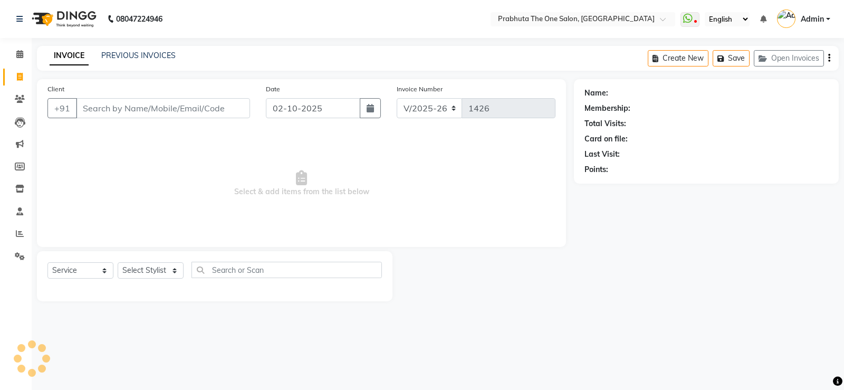
click at [135, 105] on input "Client" at bounding box center [163, 108] width 174 height 20
click at [163, 263] on select "Select Stylist [PERSON_NAME] [PERSON_NAME] ausween [PERSON_NAME] [PERSON_NAME] …" at bounding box center [151, 270] width 66 height 16
select select "82692"
click at [118, 262] on select "Select Stylist [PERSON_NAME] [PERSON_NAME] ausween [PERSON_NAME] [PERSON_NAME] …" at bounding box center [151, 270] width 66 height 16
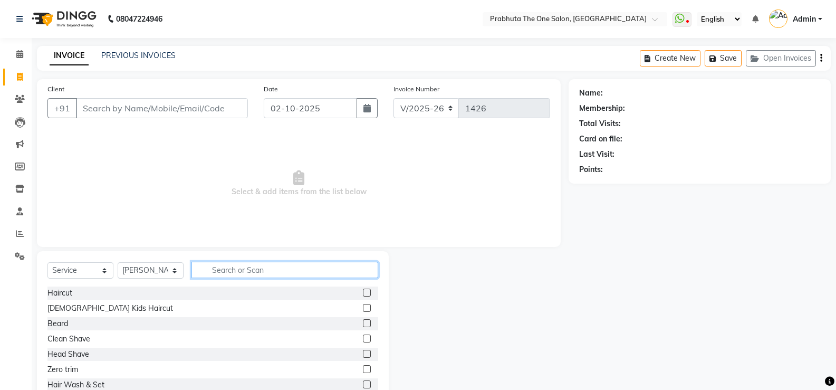
click at [363, 263] on input "text" at bounding box center [284, 270] width 187 height 16
type input "clean"
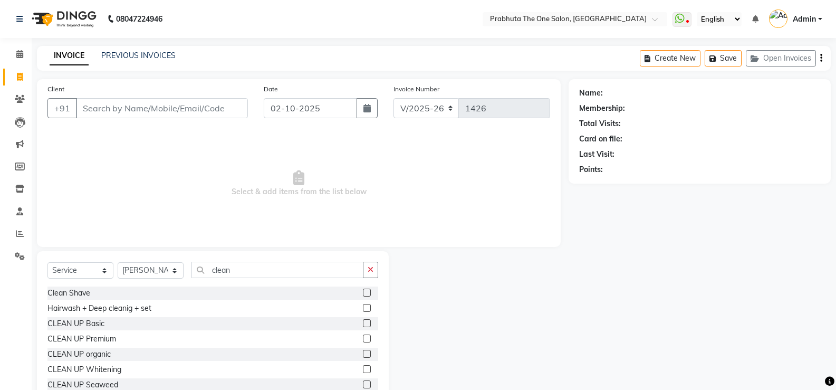
click at [363, 337] on label at bounding box center [367, 338] width 8 height 8
click at [363, 337] on input "checkbox" at bounding box center [366, 338] width 7 height 7
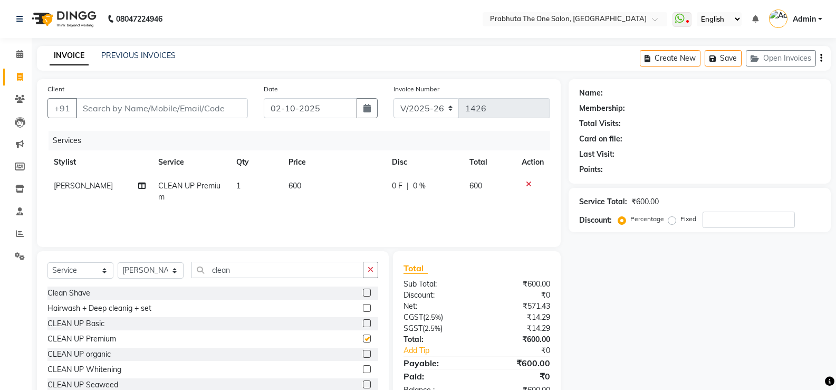
checkbox input "false"
click at [325, 187] on td "600" at bounding box center [333, 191] width 103 height 35
select select "82692"
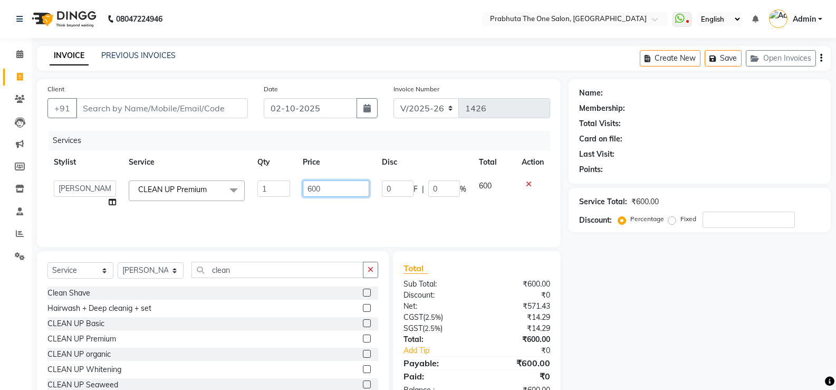
click at [337, 186] on input "600" at bounding box center [336, 188] width 66 height 16
type input "6"
type input "1800"
click at [239, 270] on input "clean" at bounding box center [277, 270] width 172 height 16
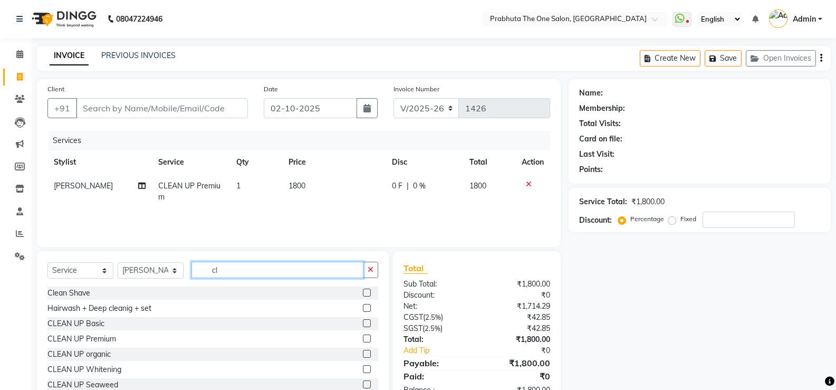
type input "c"
type input "d tan"
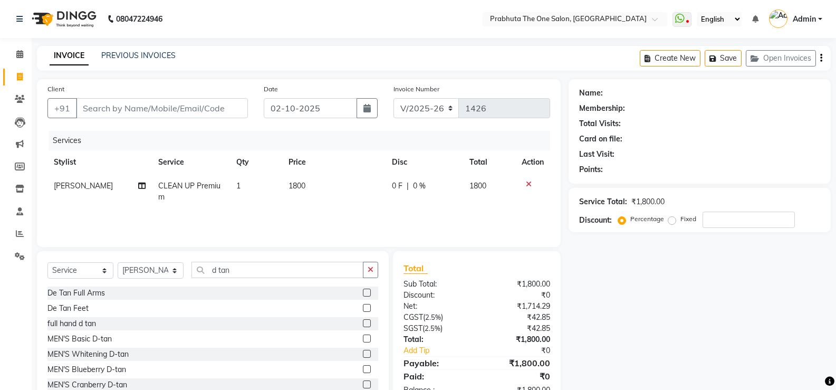
click at [363, 382] on label at bounding box center [367, 384] width 8 height 8
click at [363, 382] on input "checkbox" at bounding box center [366, 384] width 7 height 7
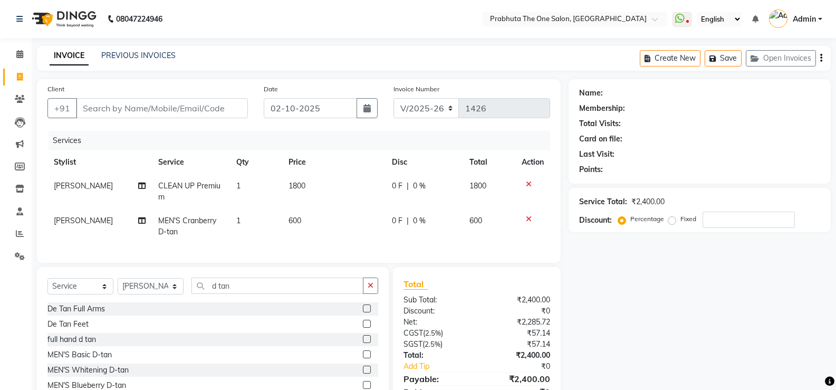
checkbox input "false"
click at [366, 230] on td "600" at bounding box center [333, 226] width 103 height 35
select select "82692"
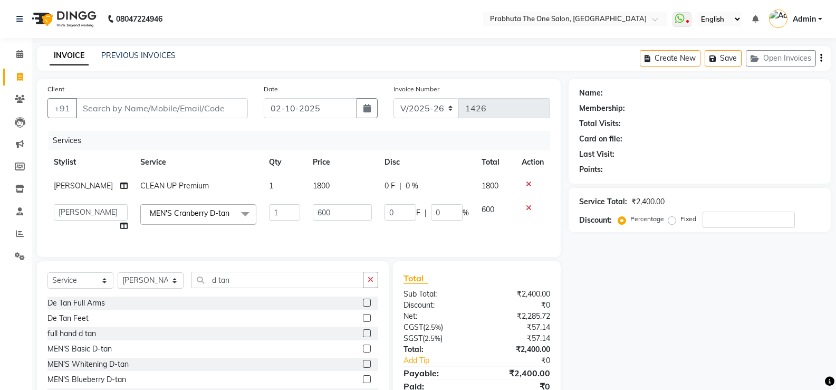
click at [354, 203] on td "600" at bounding box center [342, 218] width 72 height 40
click at [355, 210] on input "600" at bounding box center [342, 212] width 59 height 16
type input "6"
type input "800"
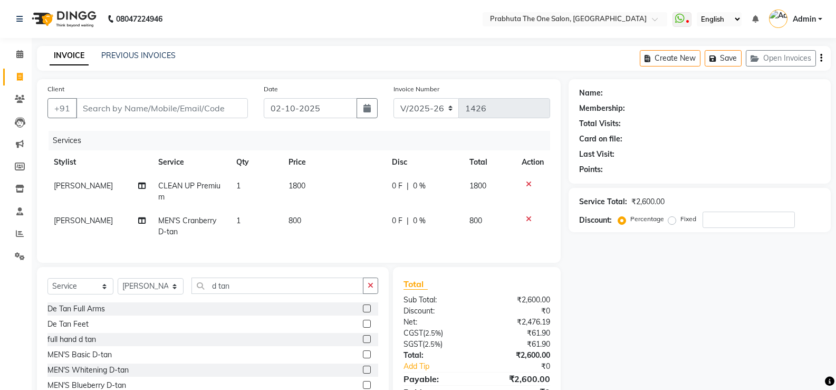
click at [407, 210] on tbody "[PERSON_NAME] CLEAN UP Premium 1 1800 0 F | 0 % 1800 [PERSON_NAME] MEN'S Cranbe…" at bounding box center [298, 209] width 502 height 70
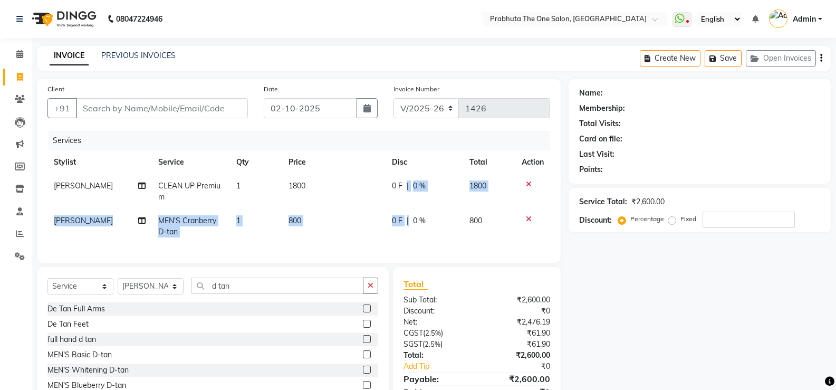
click at [398, 220] on span "0 F" at bounding box center [397, 220] width 11 height 11
select select "82692"
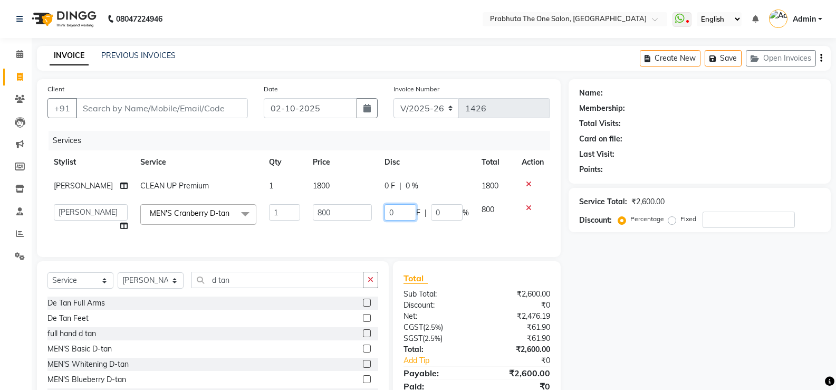
click at [398, 216] on input "0" at bounding box center [400, 212] width 32 height 16
type input "800"
click at [394, 218] on input "800" at bounding box center [400, 212] width 32 height 16
click at [178, 105] on input "Client" at bounding box center [162, 108] width 172 height 20
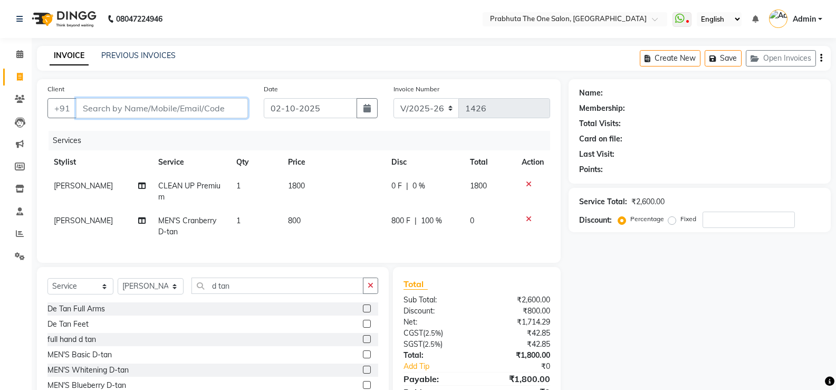
type input "9"
type input "0"
type input "9576285267"
click at [205, 108] on span "Add Client" at bounding box center [221, 108] width 42 height 11
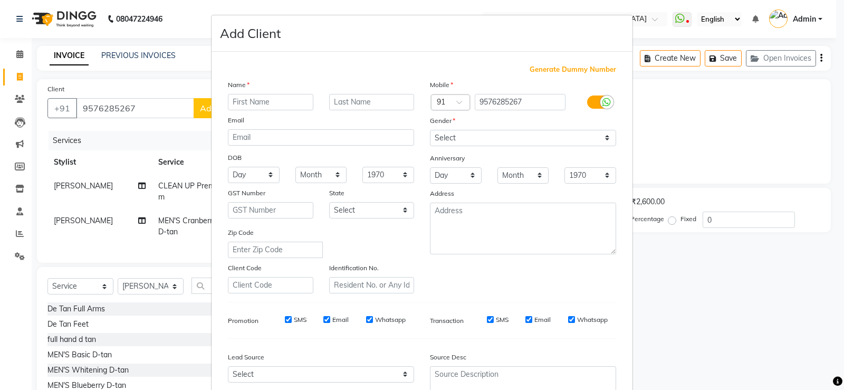
click at [235, 101] on input "text" at bounding box center [270, 102] width 85 height 16
type input "keshav"
click at [530, 140] on select "Select [DEMOGRAPHIC_DATA] [DEMOGRAPHIC_DATA] Other Prefer Not To Say" at bounding box center [523, 138] width 186 height 16
select select "[DEMOGRAPHIC_DATA]"
click at [430, 130] on select "Select [DEMOGRAPHIC_DATA] [DEMOGRAPHIC_DATA] Other Prefer Not To Say" at bounding box center [523, 138] width 186 height 16
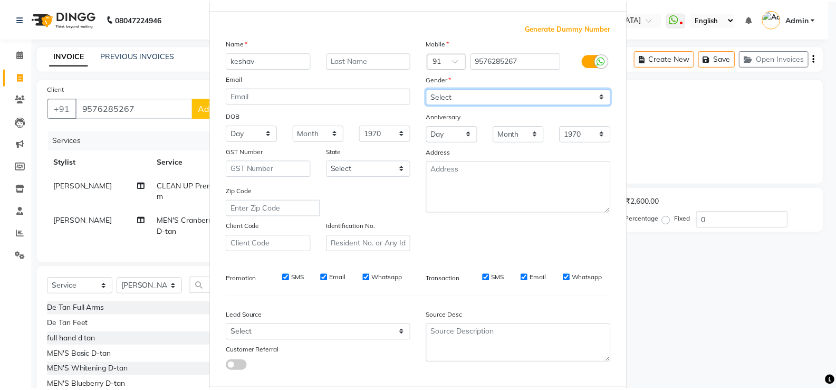
scroll to position [97, 0]
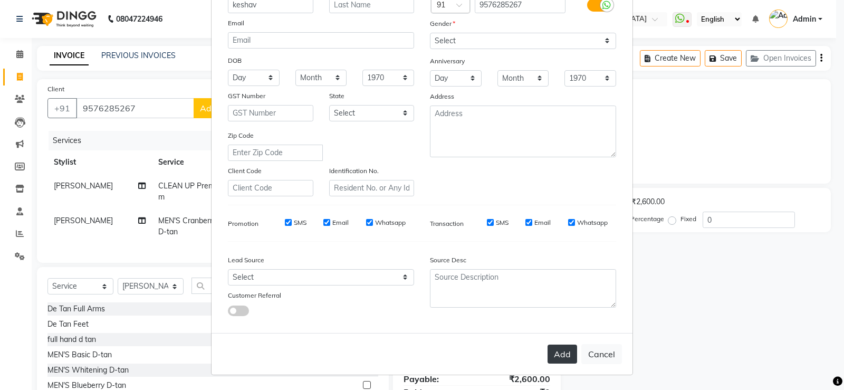
click at [560, 355] on button "Add" at bounding box center [562, 353] width 30 height 19
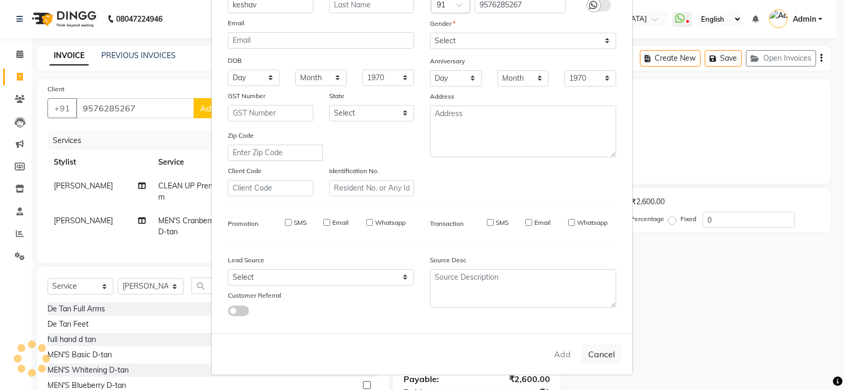
select select
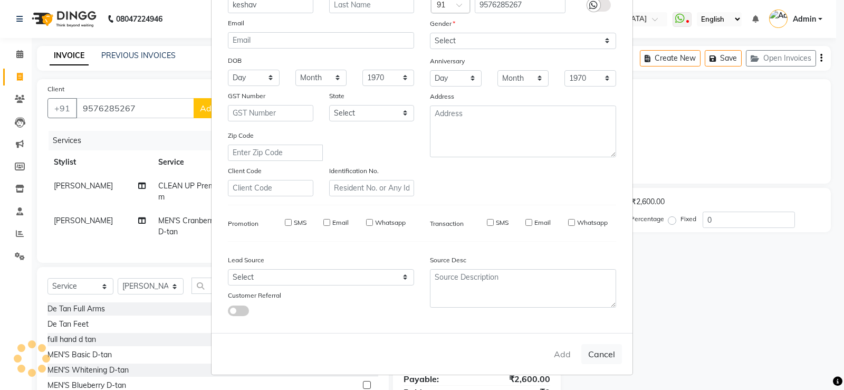
select select
checkbox input "false"
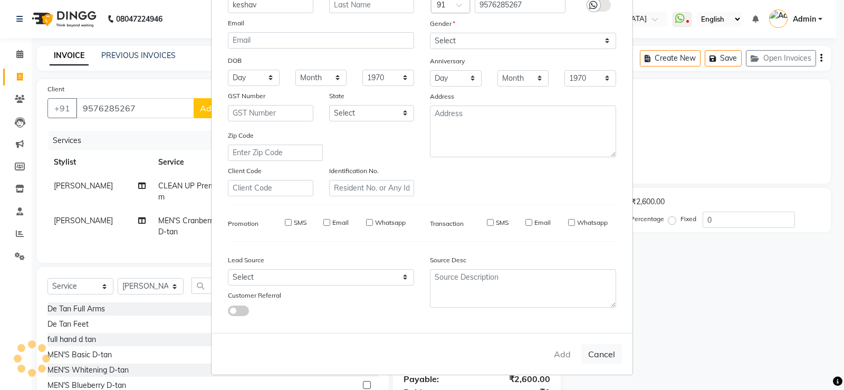
checkbox input "false"
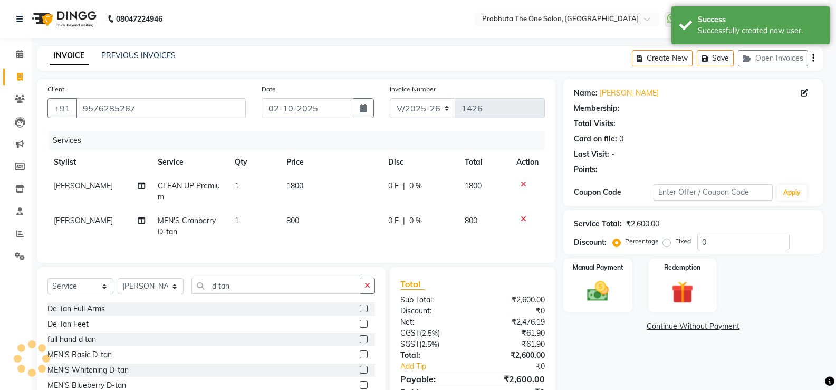
select select "1: Object"
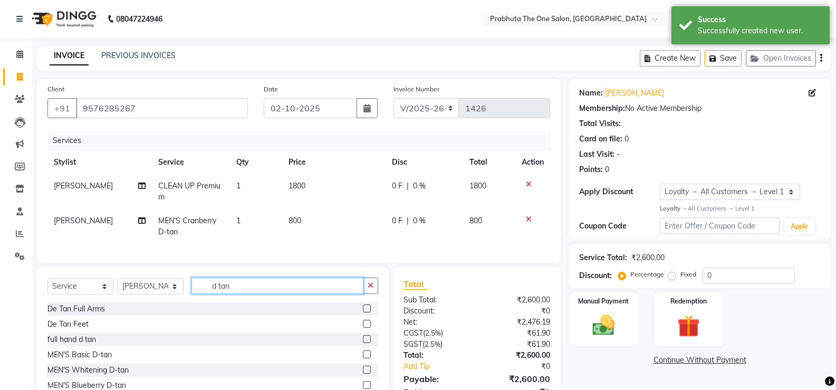
click at [241, 291] on input "d tan" at bounding box center [277, 285] width 172 height 16
type input "d"
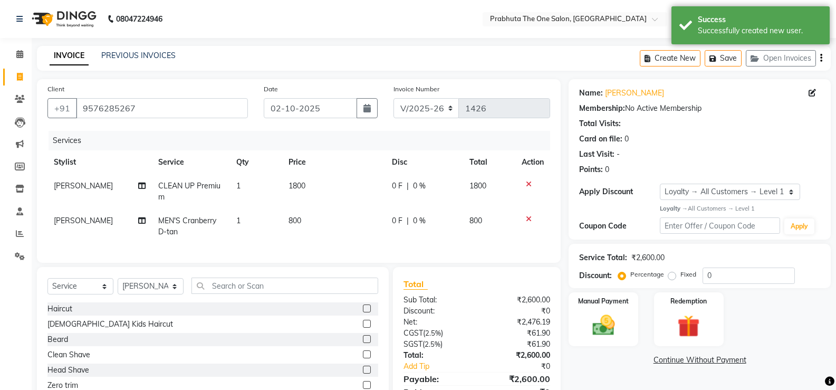
click at [363, 312] on label at bounding box center [367, 308] width 8 height 8
click at [363, 312] on input "checkbox" at bounding box center [366, 308] width 7 height 7
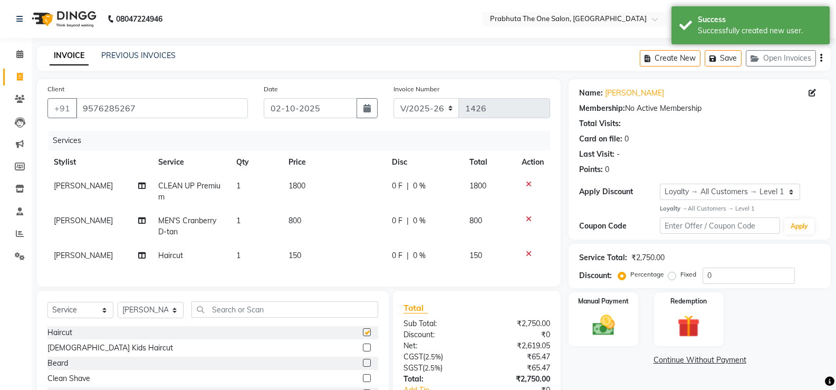
checkbox input "false"
click at [363, 366] on label at bounding box center [367, 363] width 8 height 8
click at [363, 366] on input "checkbox" at bounding box center [366, 363] width 7 height 7
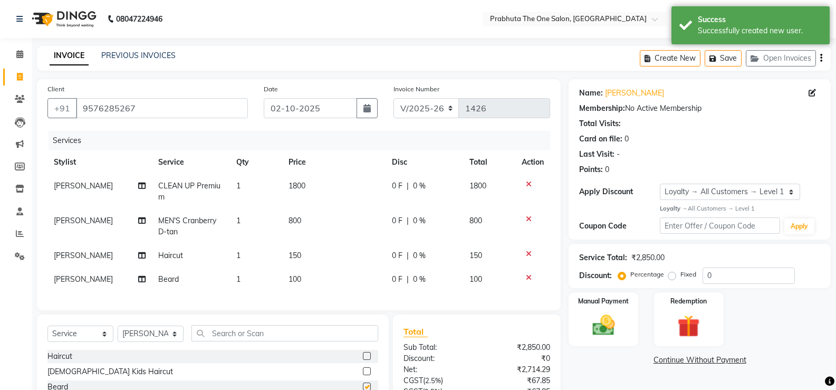
checkbox input "false"
click at [411, 249] on td "0 F | 0 %" at bounding box center [424, 256] width 78 height 24
select select "82692"
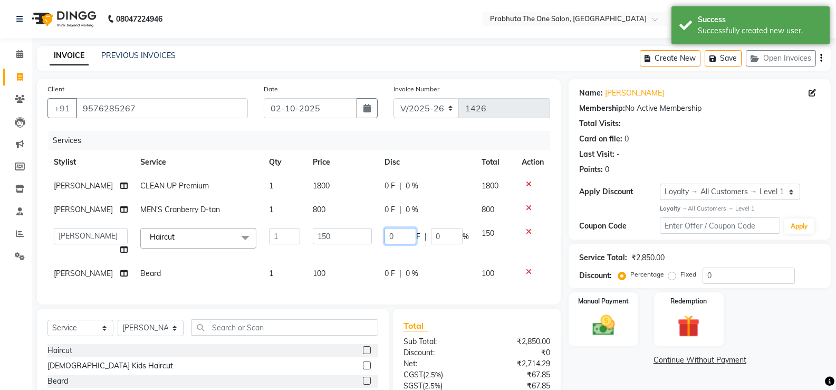
click at [412, 240] on input "0" at bounding box center [400, 236] width 32 height 16
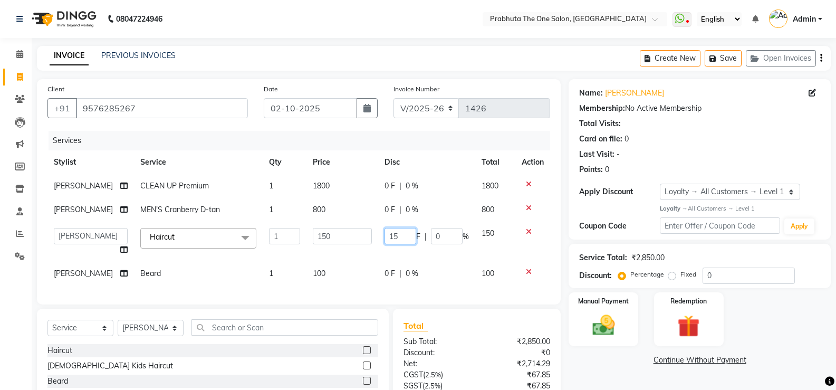
type input "150"
click at [392, 276] on span "0 F" at bounding box center [389, 273] width 11 height 11
select select "82692"
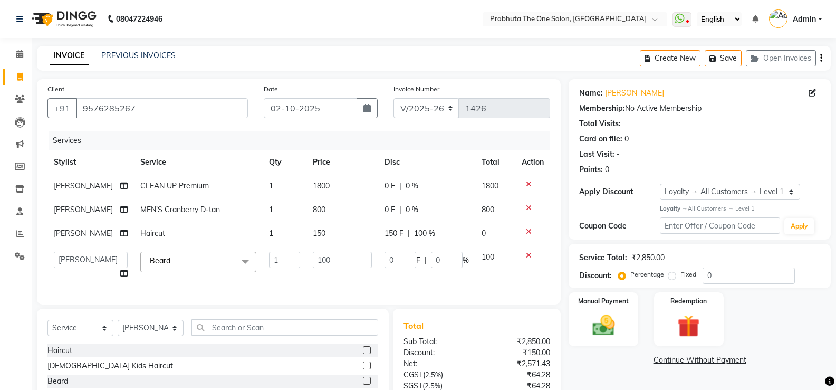
click at [416, 262] on span "F" at bounding box center [418, 260] width 4 height 11
click at [392, 255] on input "0" at bounding box center [400, 259] width 32 height 16
type input "100"
click at [68, 336] on select "Select Service Product Membership Package Voucher Prepaid Gift Card" at bounding box center [80, 327] width 66 height 16
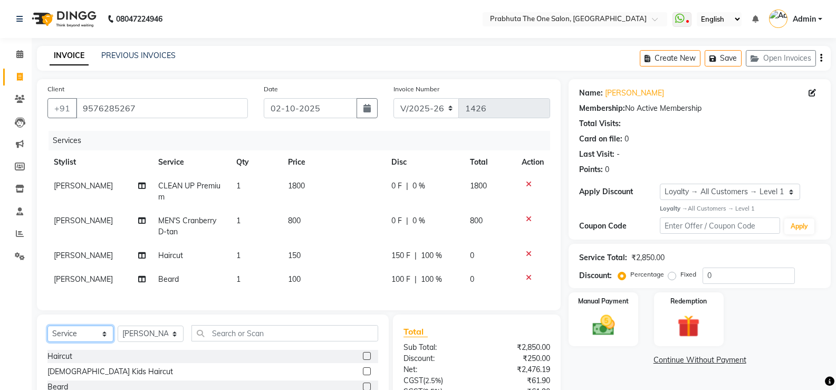
select select "product"
click at [47, 333] on select "Select Service Product Membership Package Voucher Prepaid Gift Card" at bounding box center [80, 333] width 66 height 16
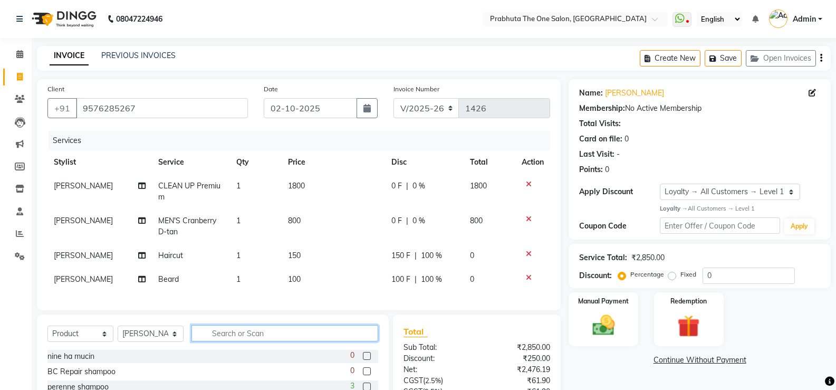
click at [240, 335] on input "text" at bounding box center [284, 333] width 187 height 16
type input "jovee"
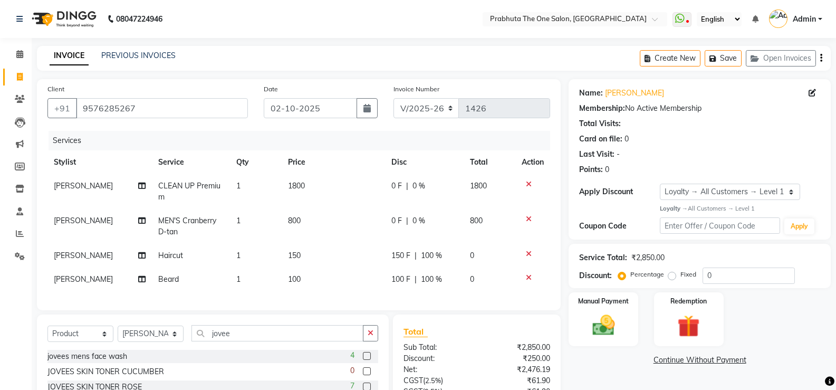
click at [364, 360] on label at bounding box center [367, 356] width 8 height 8
click at [364, 360] on input "checkbox" at bounding box center [366, 356] width 7 height 7
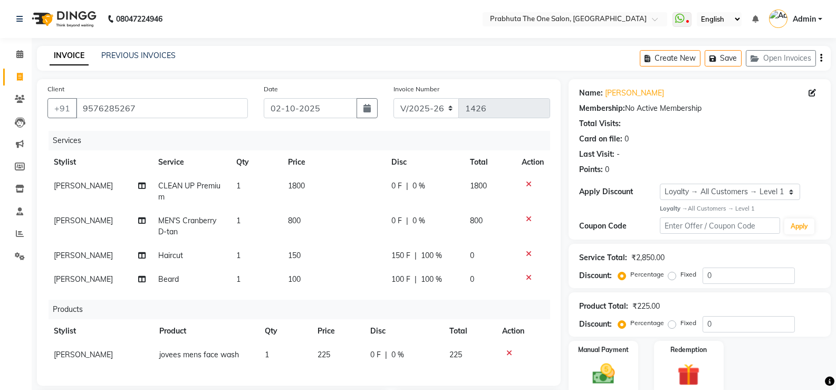
checkbox input "false"
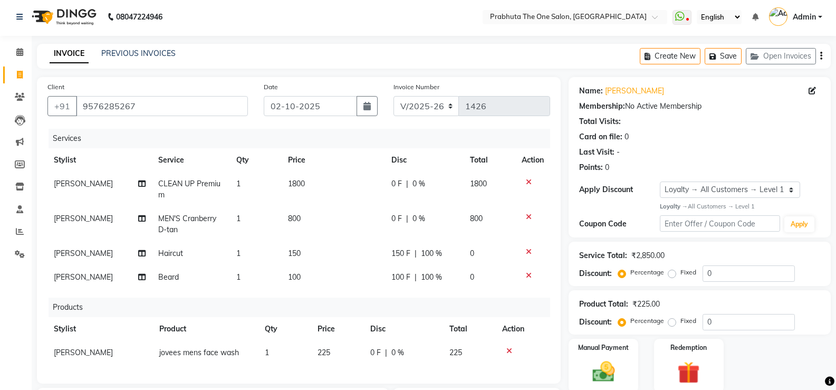
scroll to position [0, 0]
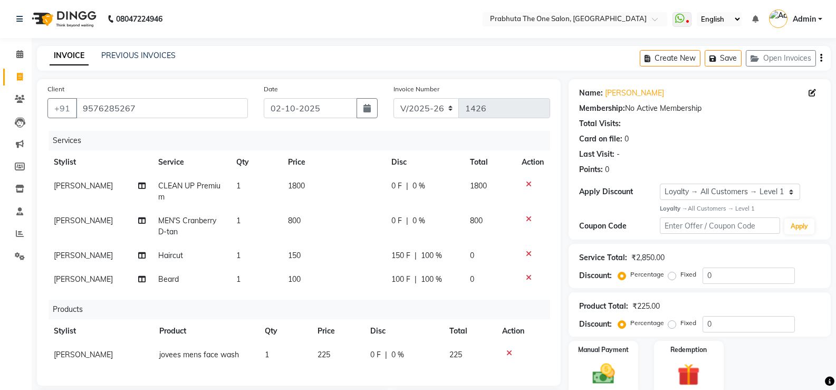
click at [408, 226] on td "0 F | 0 %" at bounding box center [424, 226] width 78 height 35
select select "82692"
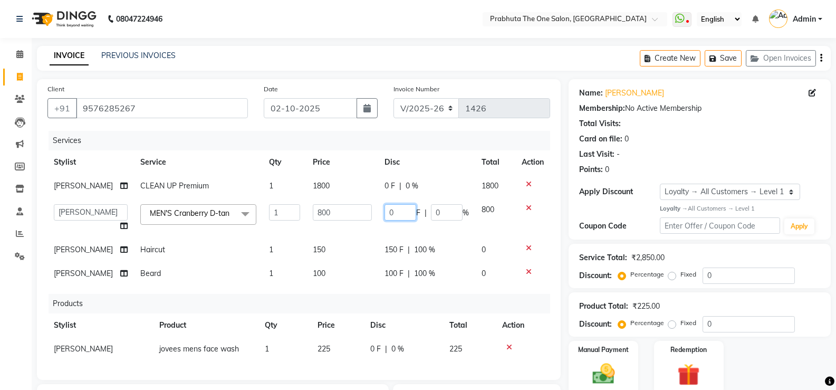
click at [407, 216] on input "0" at bounding box center [400, 212] width 32 height 16
type input "800"
click at [422, 307] on div "Products" at bounding box center [303, 304] width 509 height 20
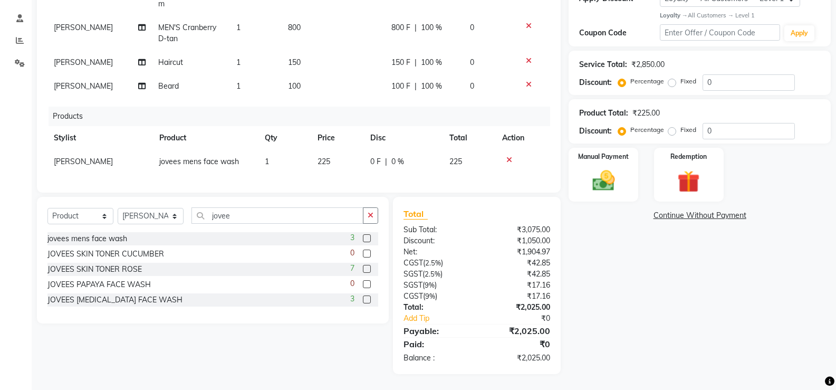
scroll to position [201, 0]
click at [615, 167] on img at bounding box center [602, 180] width 37 height 27
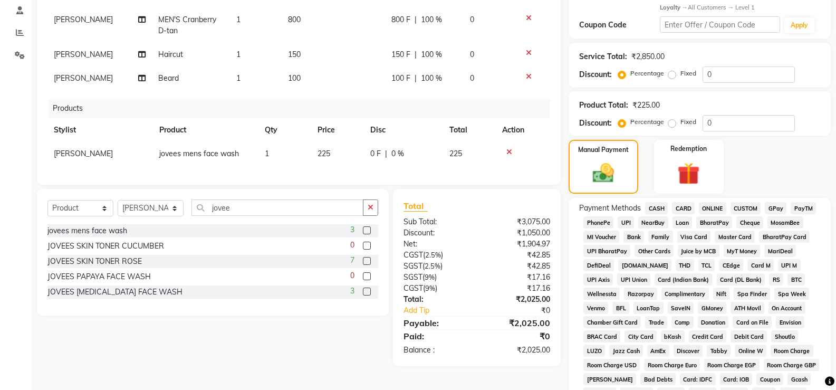
click at [782, 210] on span "GPay" at bounding box center [775, 208] width 22 height 12
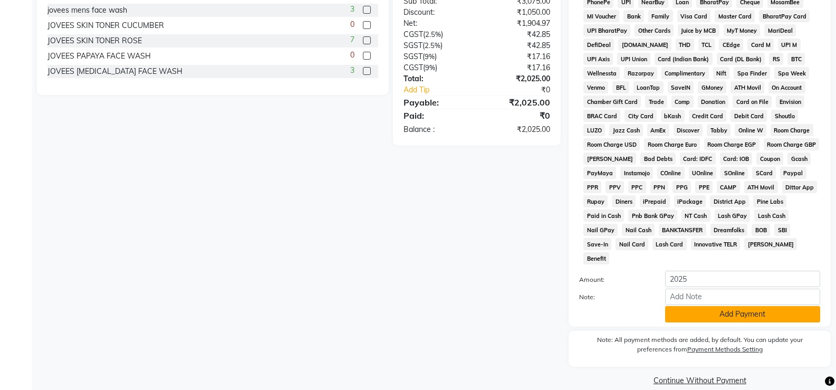
click at [777, 306] on button "Add Payment" at bounding box center [742, 314] width 155 height 16
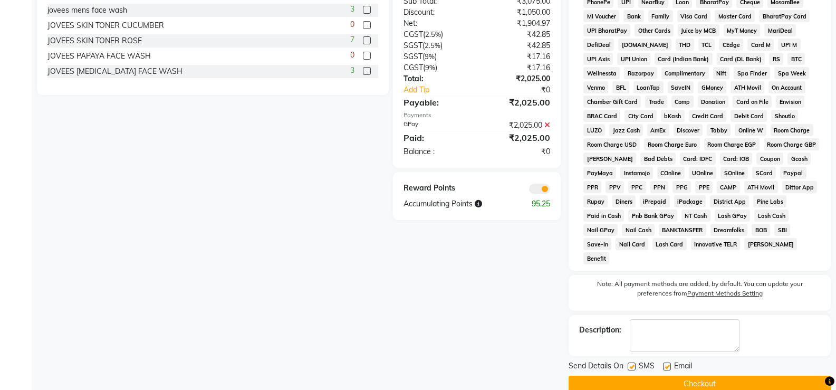
click at [779, 375] on button "Checkout" at bounding box center [699, 383] width 262 height 16
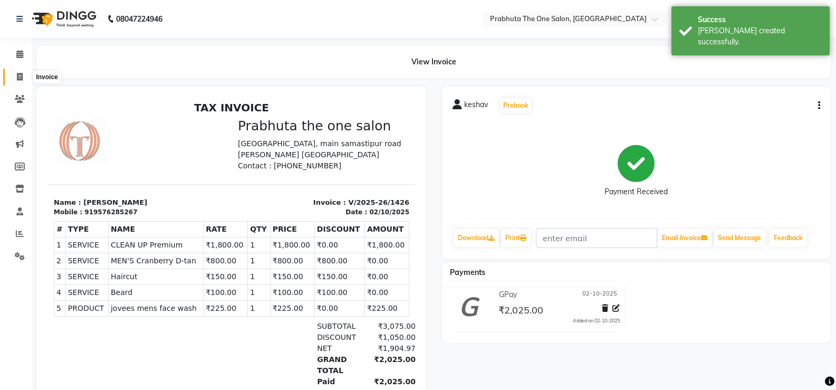
click at [27, 73] on span at bounding box center [20, 77] width 18 height 12
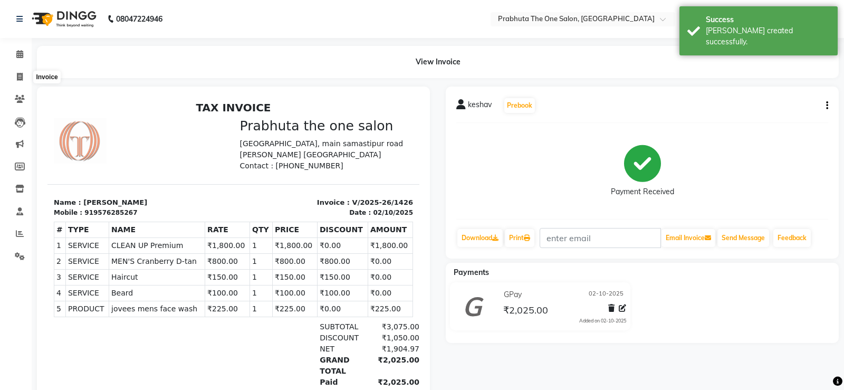
select select "5326"
select select "service"
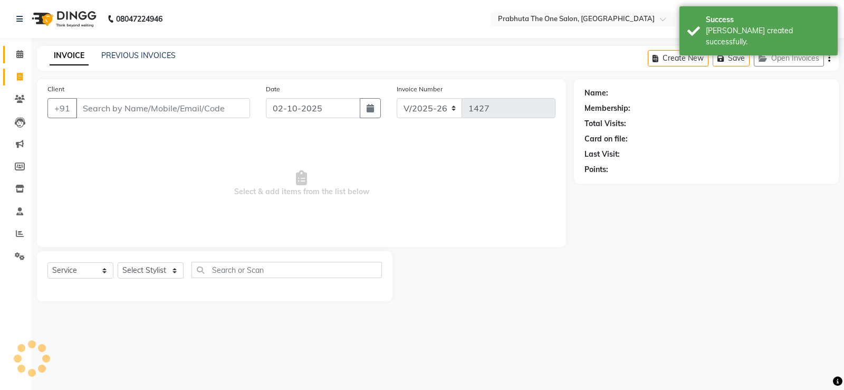
click at [20, 61] on link "Calendar" at bounding box center [15, 54] width 25 height 17
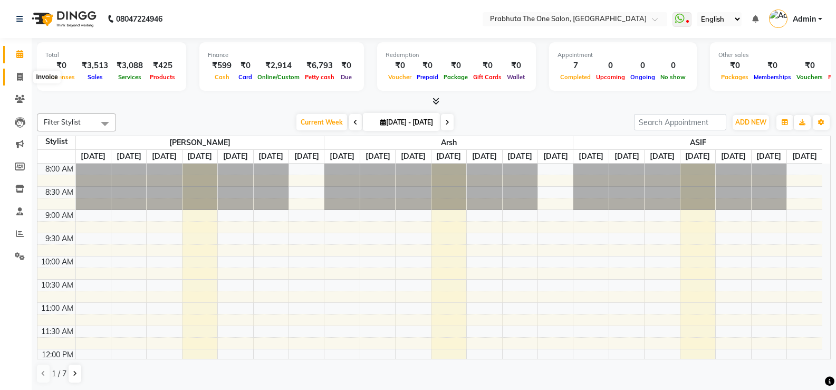
click at [15, 74] on span at bounding box center [20, 77] width 18 height 12
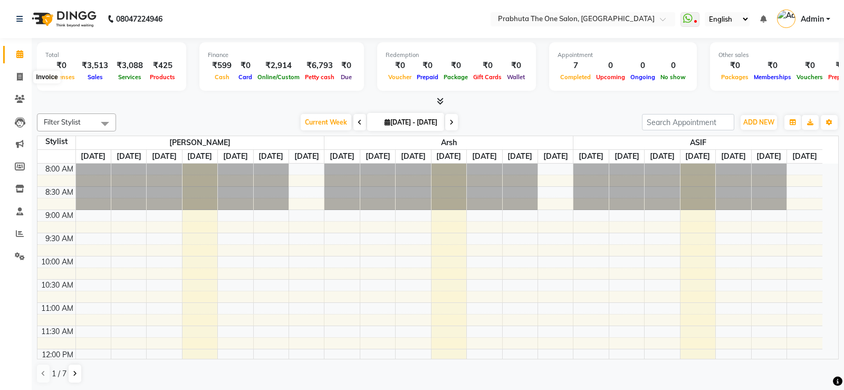
select select "service"
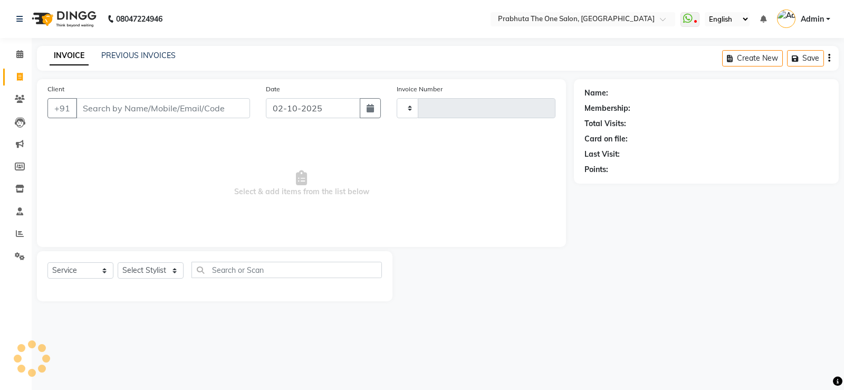
type input "1427"
select select "5326"
click at [161, 53] on link "PREVIOUS INVOICES" at bounding box center [138, 55] width 74 height 9
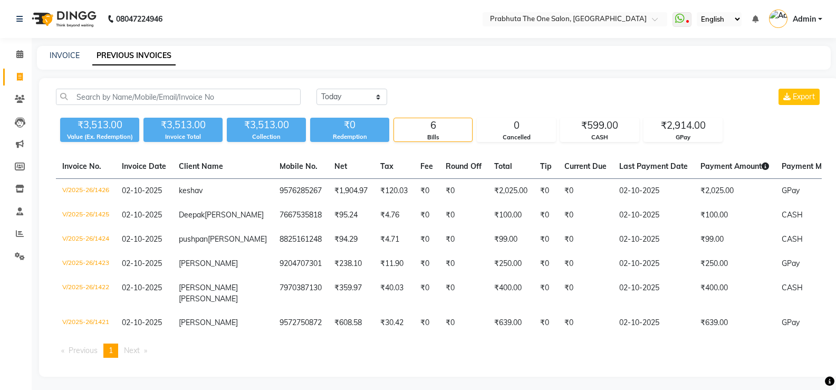
scroll to position [32, 0]
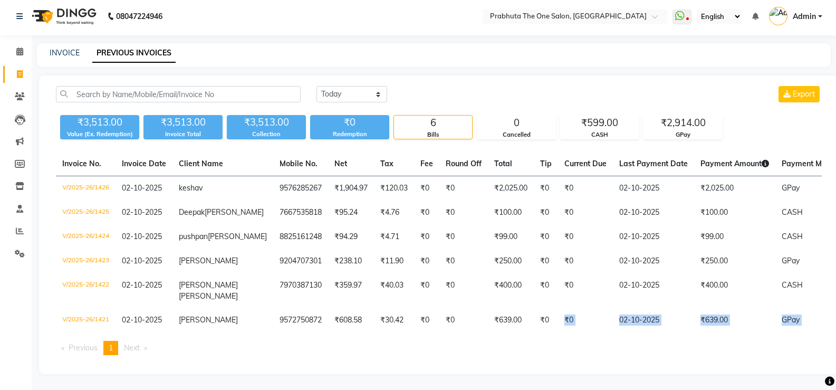
drag, startPoint x: 519, startPoint y: 368, endPoint x: 477, endPoint y: 410, distance: 59.3
click at [477, 387] on html "08047224946 Select Location × Prabhuta The One Salon, [PERSON_NAME] WhatsApp St…" at bounding box center [418, 192] width 836 height 390
click at [28, 46] on span at bounding box center [20, 52] width 18 height 12
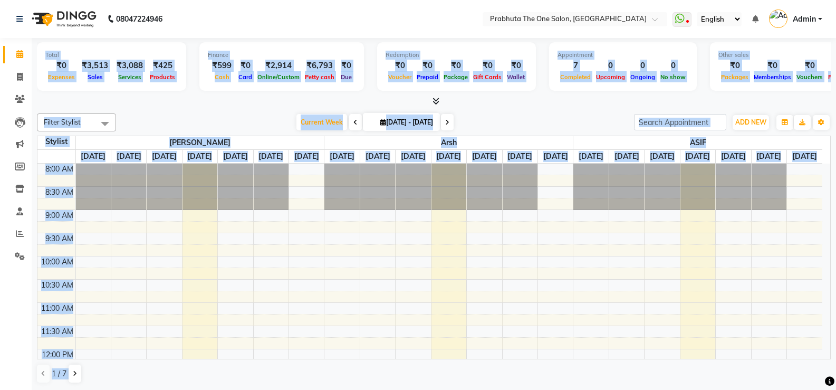
click at [454, 23] on nav "08047224946 Select Location × Prabhuta The One Salon, [PERSON_NAME] WhatsApp St…" at bounding box center [418, 19] width 836 height 38
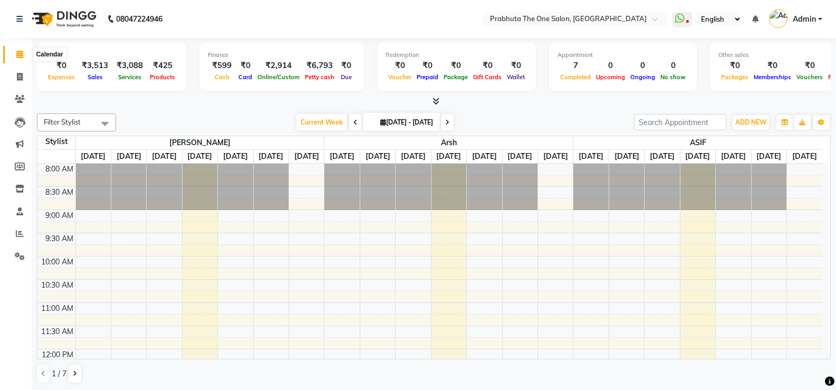
click at [12, 47] on link "Calendar" at bounding box center [15, 54] width 25 height 17
click at [25, 53] on span at bounding box center [20, 55] width 18 height 12
click at [17, 76] on icon at bounding box center [20, 77] width 6 height 8
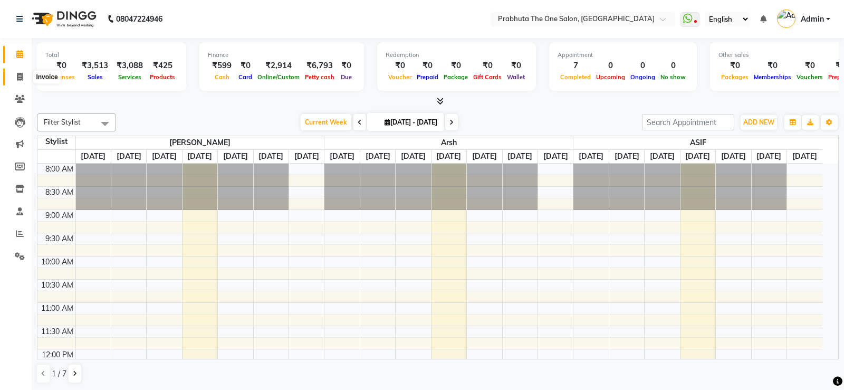
select select "service"
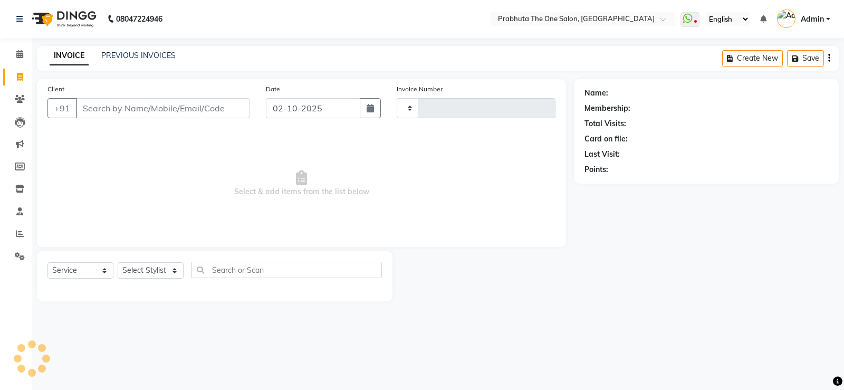
type input "1427"
select select "5326"
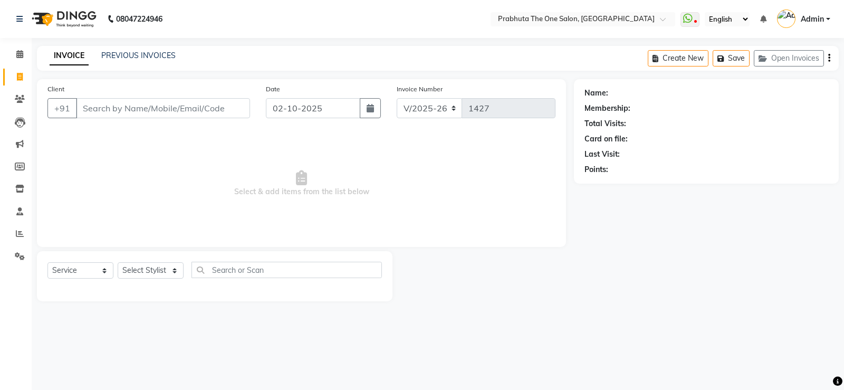
click at [161, 110] on input "Client" at bounding box center [163, 108] width 174 height 20
click at [141, 98] on div "Client +91" at bounding box center [149, 104] width 218 height 43
click at [144, 101] on input "Client" at bounding box center [163, 108] width 174 height 20
type input "8294862136"
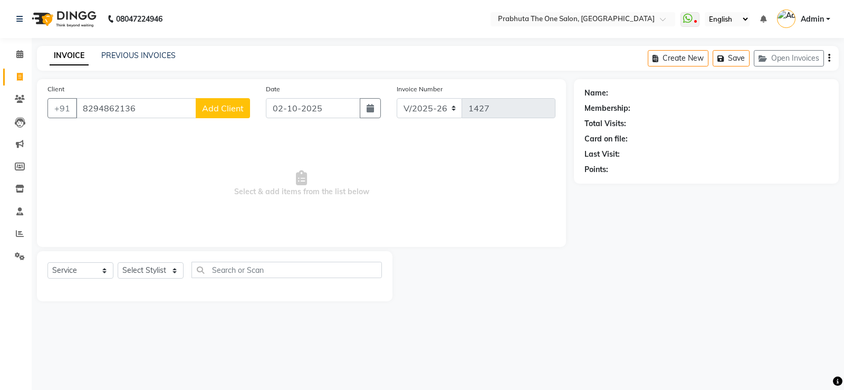
click at [208, 99] on button "Add Client" at bounding box center [223, 108] width 54 height 20
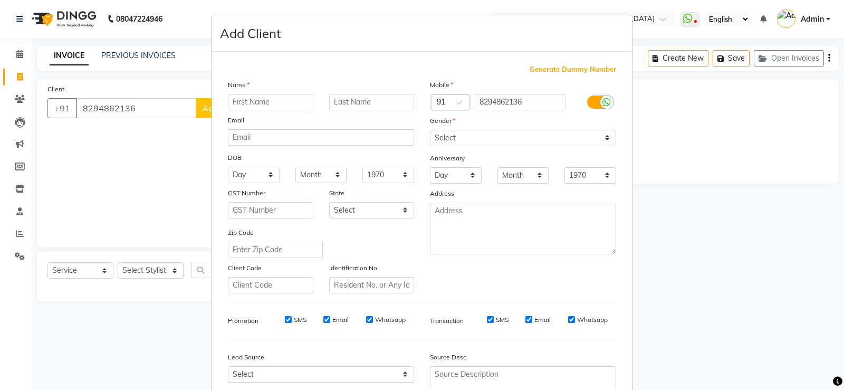
click at [255, 106] on input "text" at bounding box center [270, 102] width 85 height 16
type input "Manish"
drag, startPoint x: 598, startPoint y: 132, endPoint x: 595, endPoint y: 138, distance: 6.4
click at [598, 132] on select "Select [DEMOGRAPHIC_DATA] [DEMOGRAPHIC_DATA] Other Prefer Not To Say" at bounding box center [523, 138] width 186 height 16
click at [430, 130] on select "Select [DEMOGRAPHIC_DATA] [DEMOGRAPHIC_DATA] Other Prefer Not To Say" at bounding box center [523, 138] width 186 height 16
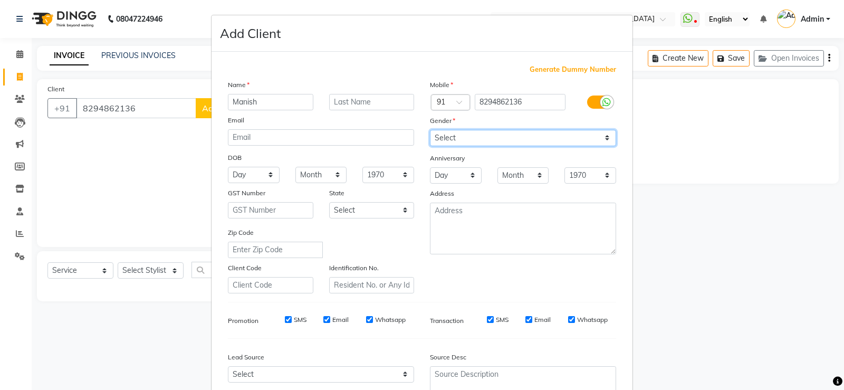
click at [595, 138] on select "Select [DEMOGRAPHIC_DATA] [DEMOGRAPHIC_DATA] Other Prefer Not To Say" at bounding box center [523, 138] width 186 height 16
select select "[DEMOGRAPHIC_DATA]"
click at [430, 130] on select "Select [DEMOGRAPHIC_DATA] [DEMOGRAPHIC_DATA] Other Prefer Not To Say" at bounding box center [523, 138] width 186 height 16
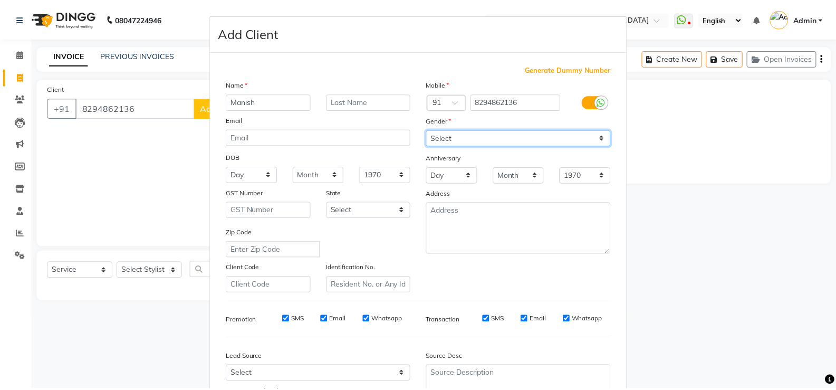
scroll to position [97, 0]
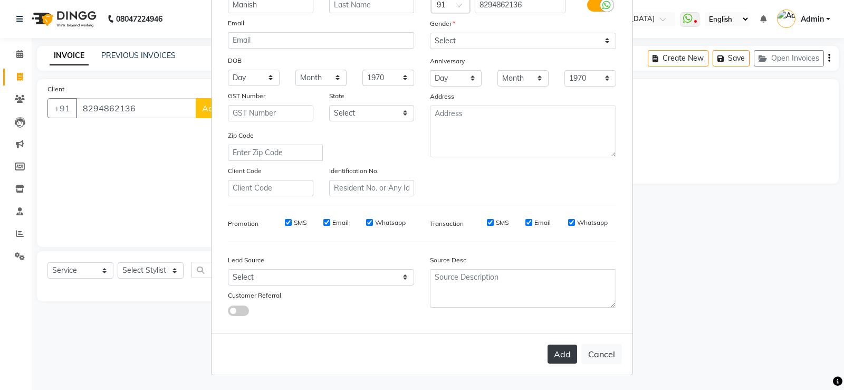
click at [568, 357] on button "Add" at bounding box center [562, 353] width 30 height 19
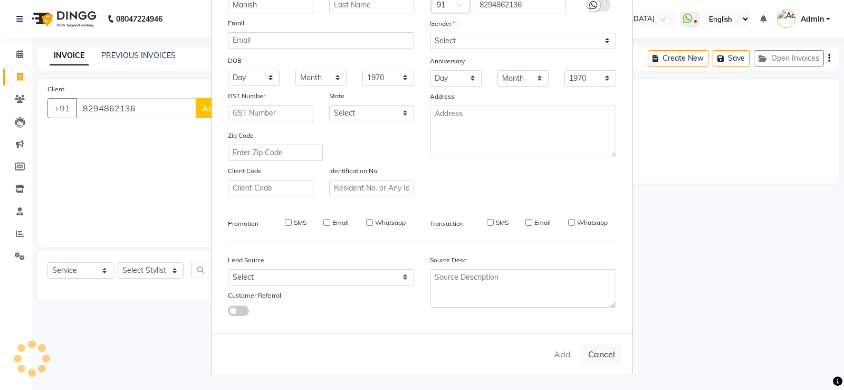
select select
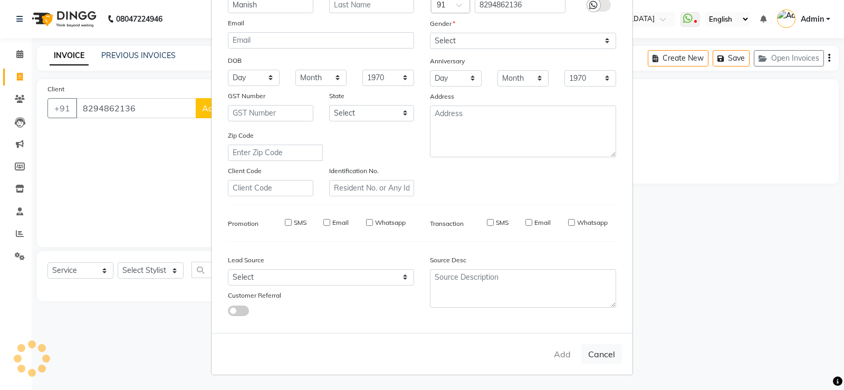
select select
checkbox input "false"
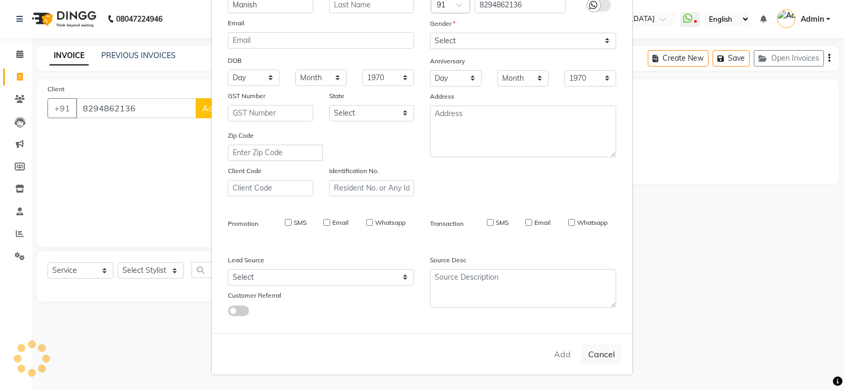
checkbox input "false"
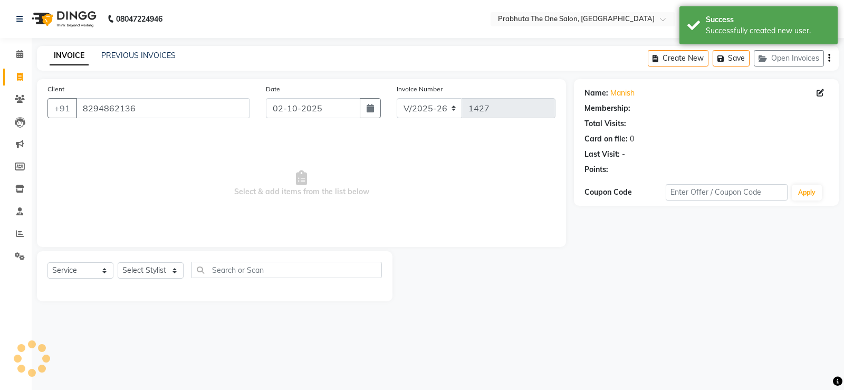
select select "1: Object"
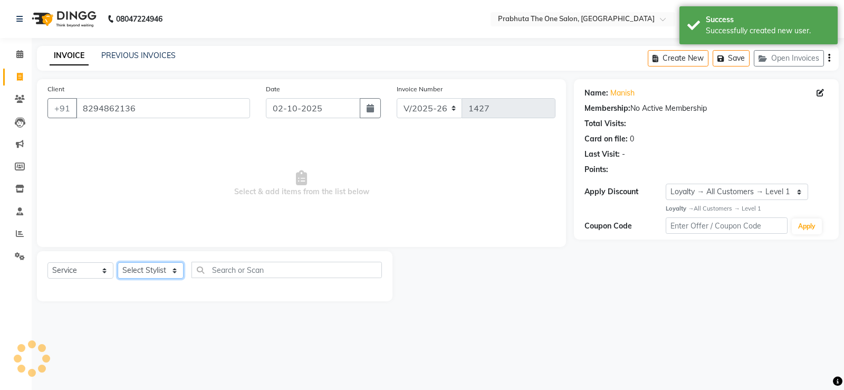
click at [166, 267] on select "Select Stylist [PERSON_NAME] [PERSON_NAME] ausween [PERSON_NAME] [PERSON_NAME] …" at bounding box center [151, 270] width 66 height 16
select select "82692"
click at [118, 262] on select "Select Stylist [PERSON_NAME] [PERSON_NAME] ausween [PERSON_NAME] [PERSON_NAME] …" at bounding box center [151, 270] width 66 height 16
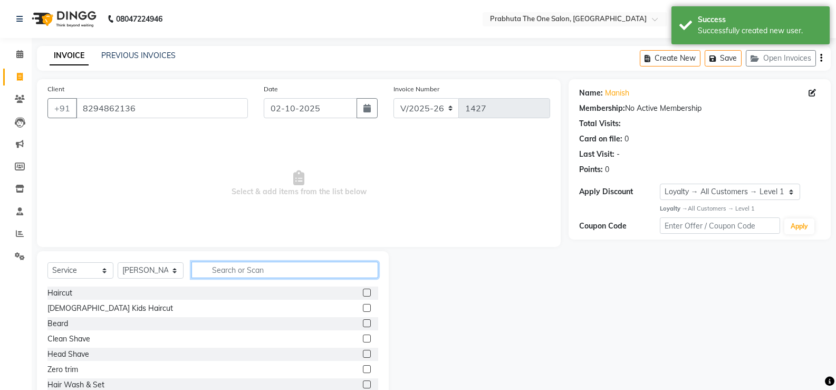
click at [289, 268] on input "text" at bounding box center [284, 270] width 187 height 16
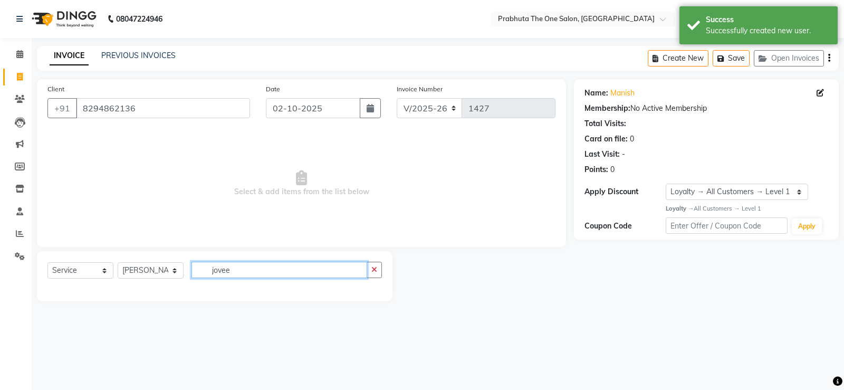
type input "jovee"
click at [70, 273] on select "Select Service Product Membership Package Voucher Prepaid Gift Card" at bounding box center [80, 270] width 66 height 16
select select "product"
click at [47, 262] on select "Select Service Product Membership Package Voucher Prepaid Gift Card" at bounding box center [80, 270] width 66 height 16
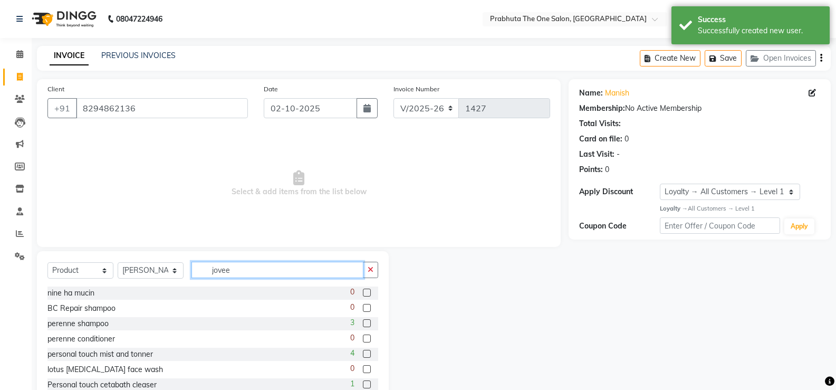
click at [278, 275] on input "jovee" at bounding box center [277, 270] width 172 height 16
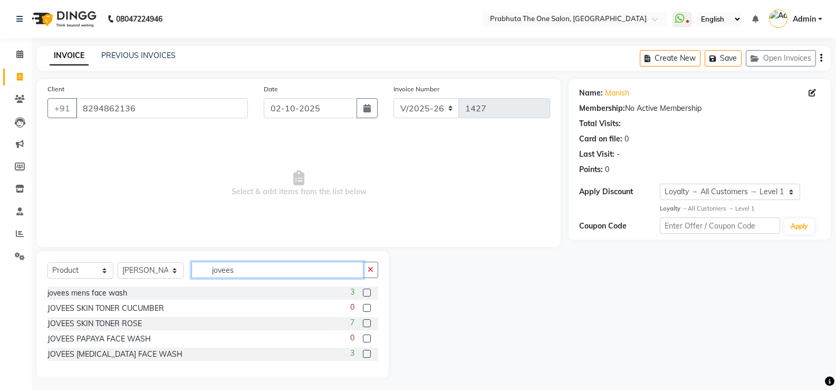
type input "jovees"
click at [369, 323] on label at bounding box center [367, 323] width 8 height 8
click at [369, 323] on input "checkbox" at bounding box center [366, 323] width 7 height 7
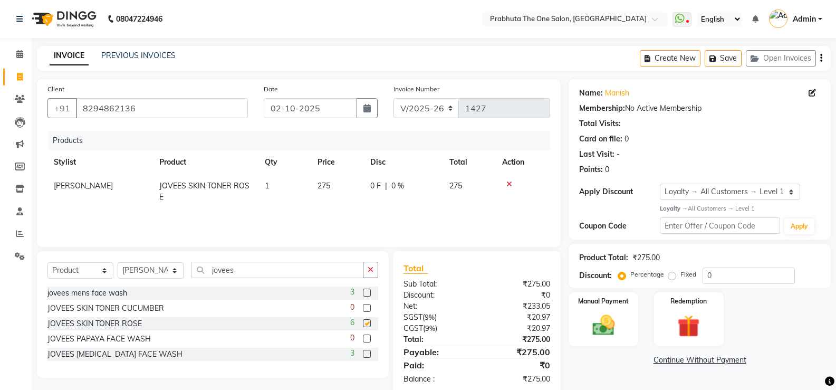
checkbox input "false"
click at [310, 272] on input "jovees" at bounding box center [277, 270] width 172 height 16
type input "jovees"
click at [366, 346] on div "jovees mens face wash 3 JOVEES SKIN TONER CUCUMBER 0 JOVEES SKIN TONER ROSE 6 J…" at bounding box center [212, 324] width 331 height 76
click at [363, 351] on label at bounding box center [367, 354] width 8 height 8
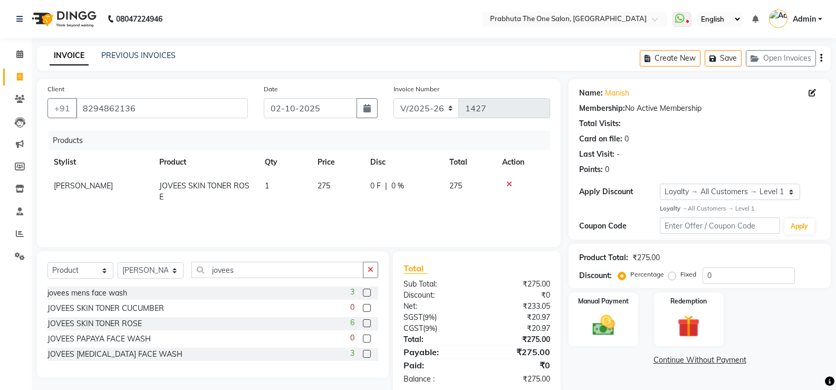
click at [363, 351] on input "checkbox" at bounding box center [366, 354] width 7 height 7
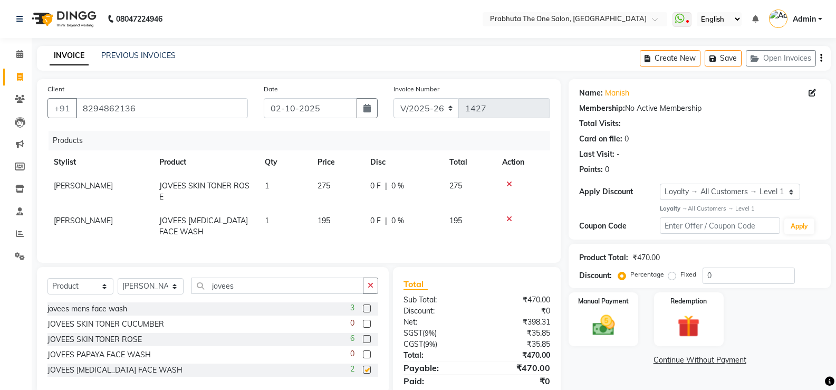
checkbox input "false"
click at [603, 318] on img at bounding box center [602, 325] width 37 height 27
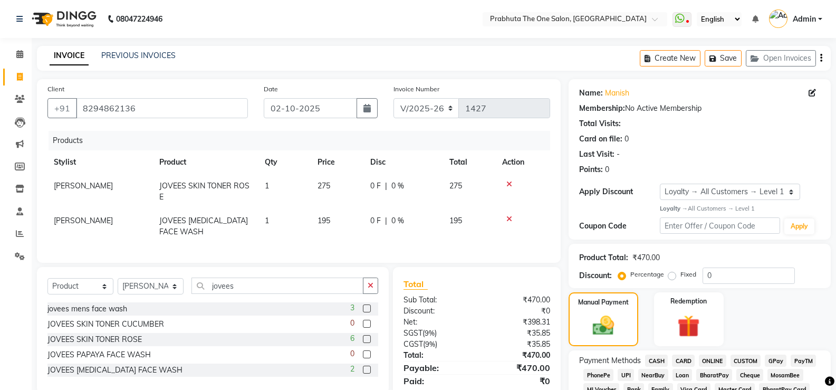
click at [775, 362] on span "GPay" at bounding box center [775, 360] width 22 height 12
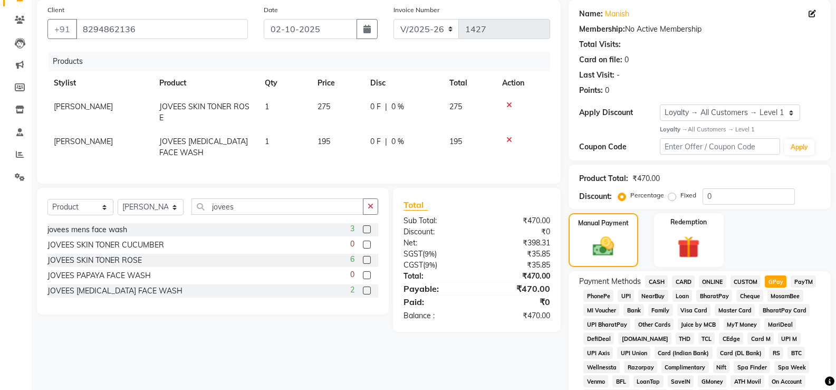
scroll to position [373, 0]
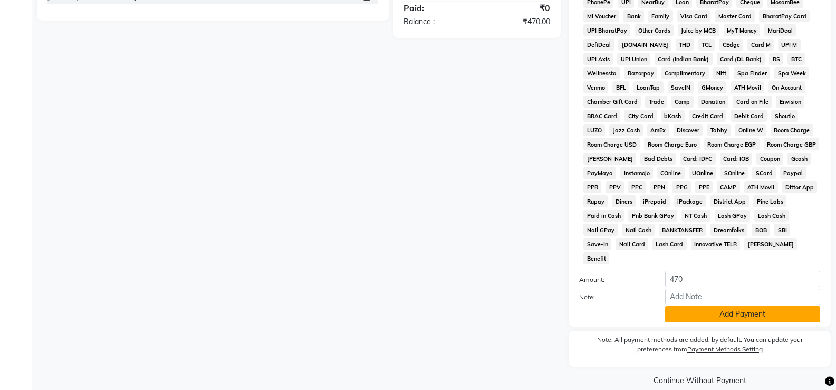
click at [786, 306] on button "Add Payment" at bounding box center [742, 314] width 155 height 16
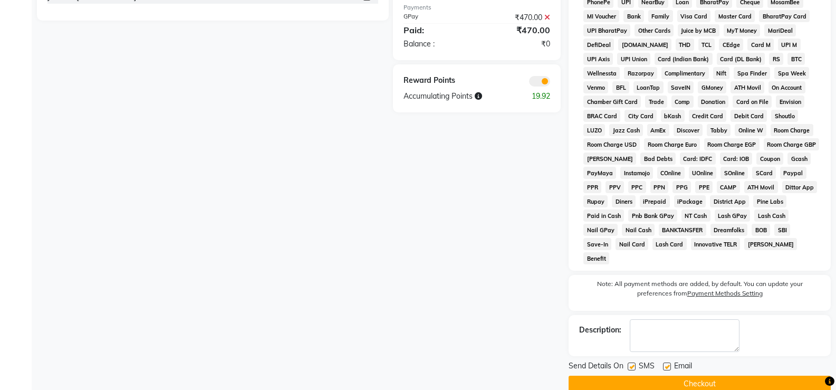
click at [759, 375] on button "Checkout" at bounding box center [699, 383] width 262 height 16
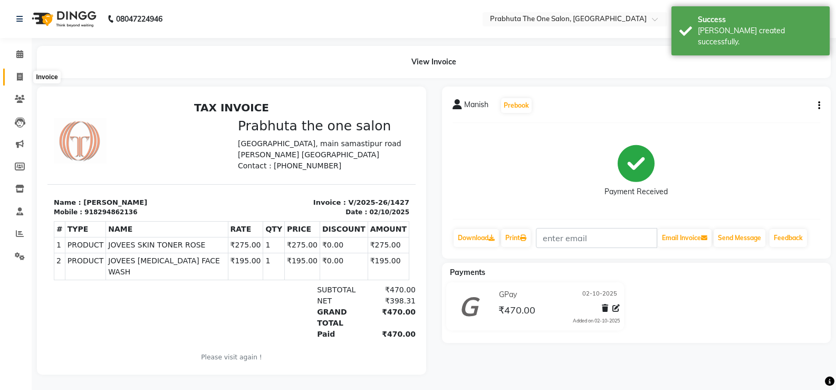
click at [20, 74] on icon at bounding box center [20, 77] width 6 height 8
select select "service"
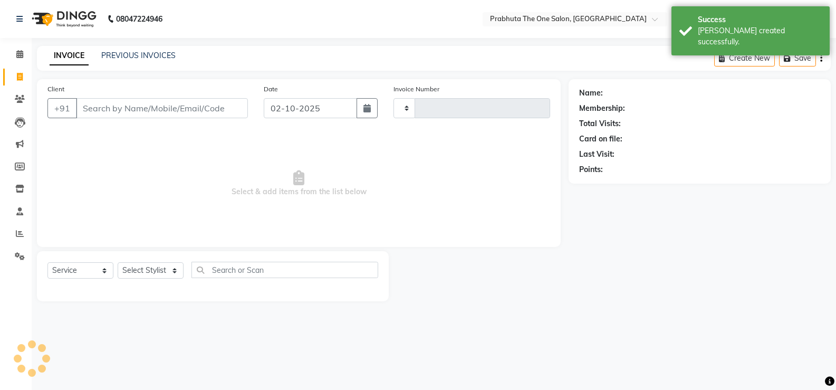
type input "1428"
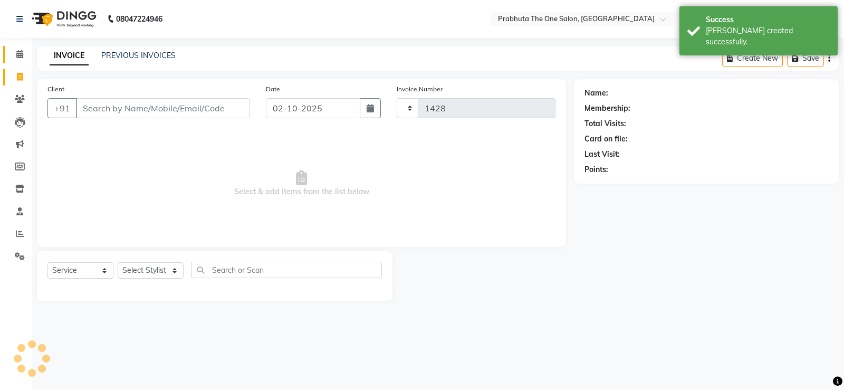
select select "5326"
click at [16, 51] on icon at bounding box center [19, 54] width 7 height 8
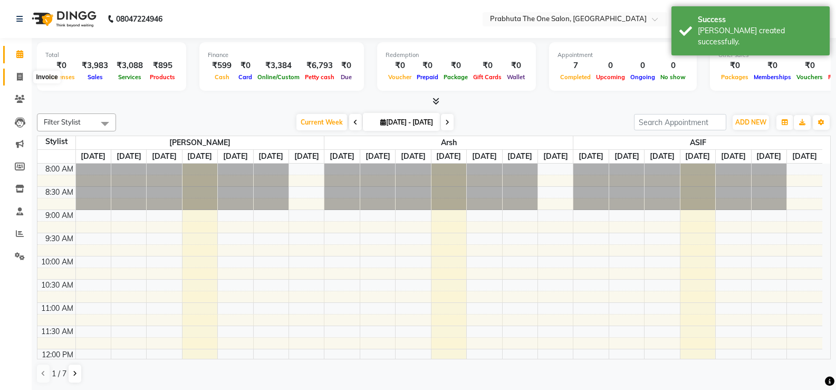
drag, startPoint x: 18, startPoint y: 72, endPoint x: 25, endPoint y: 68, distance: 8.5
click at [18, 73] on icon at bounding box center [20, 77] width 6 height 8
select select "5326"
select select "service"
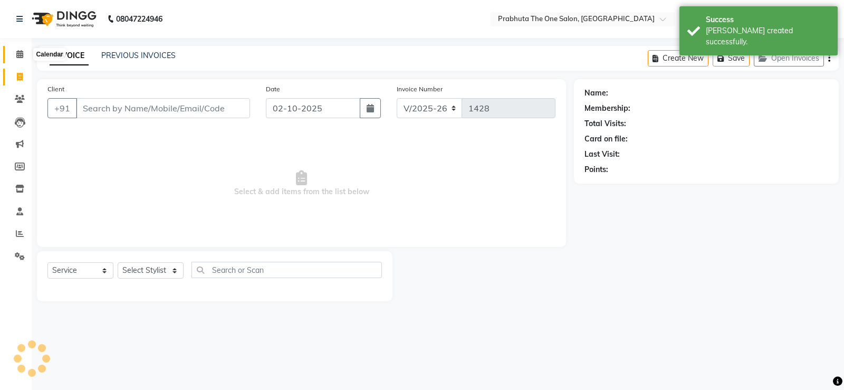
click at [25, 56] on span at bounding box center [20, 55] width 18 height 12
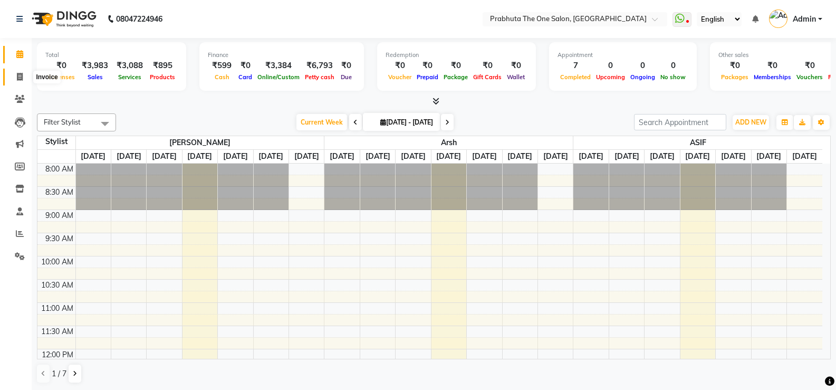
click at [24, 75] on span at bounding box center [20, 77] width 18 height 12
select select "5326"
select select "service"
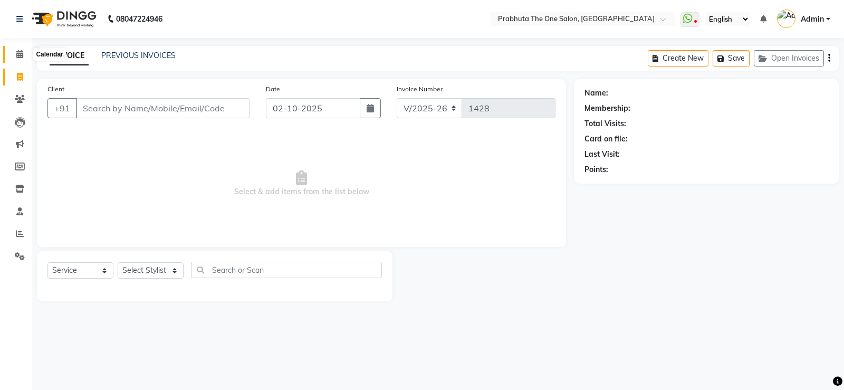
click at [23, 54] on icon at bounding box center [19, 54] width 7 height 8
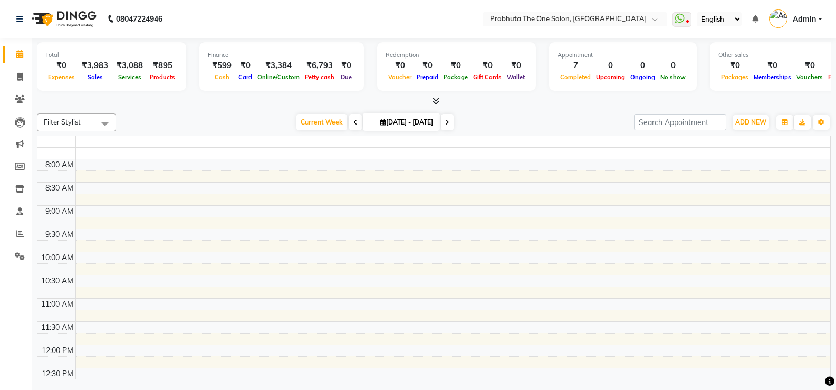
scroll to position [279, 0]
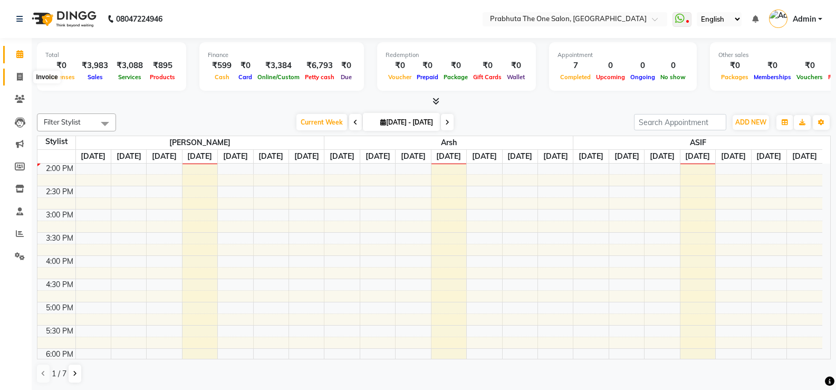
click at [24, 81] on span at bounding box center [20, 77] width 18 height 12
select select "5326"
select select "service"
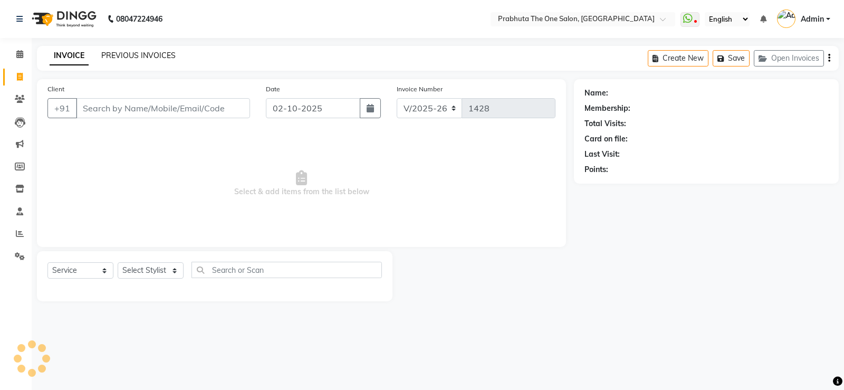
click at [134, 54] on link "PREVIOUS INVOICES" at bounding box center [138, 55] width 74 height 9
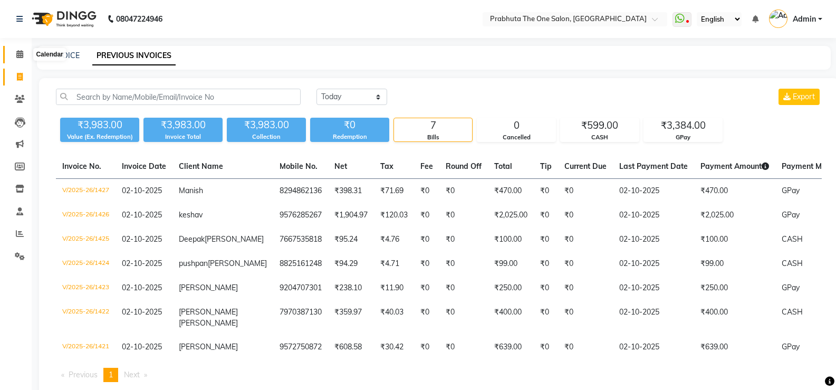
click at [22, 50] on icon at bounding box center [19, 54] width 7 height 8
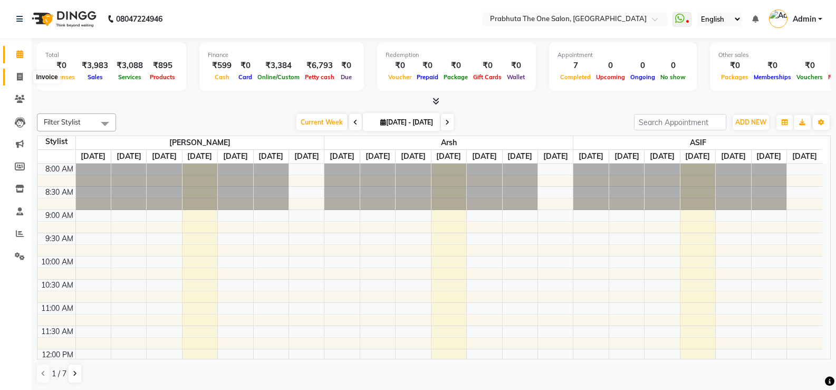
click at [20, 76] on icon at bounding box center [20, 77] width 6 height 8
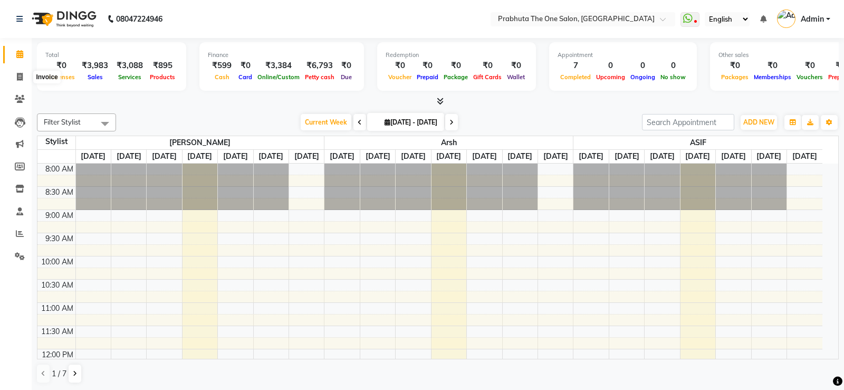
select select "5326"
select select "service"
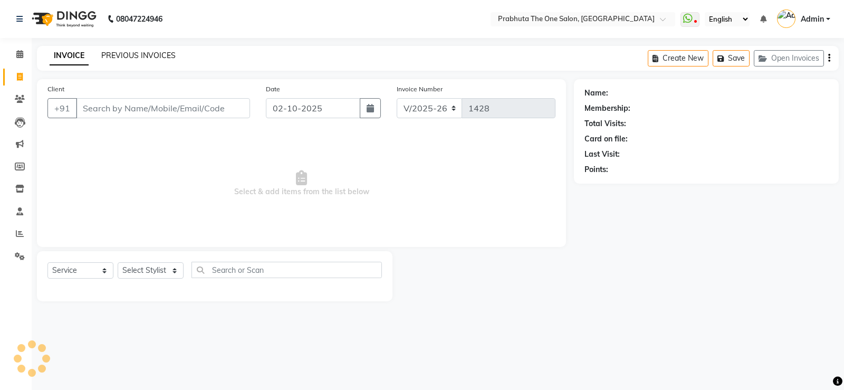
click at [145, 60] on link "PREVIOUS INVOICES" at bounding box center [138, 55] width 74 height 9
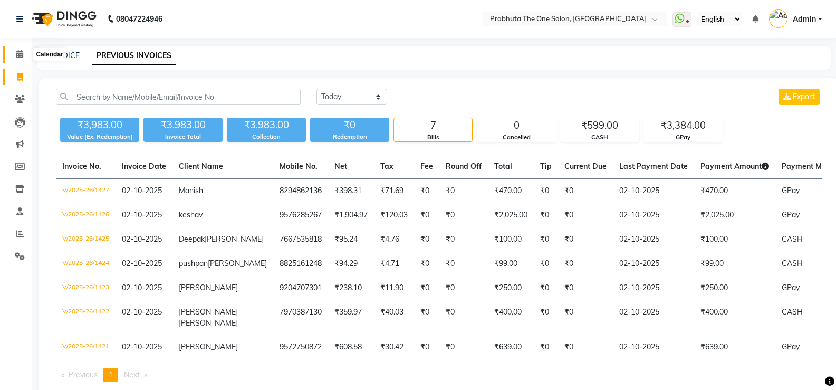
click at [22, 49] on span at bounding box center [20, 55] width 18 height 12
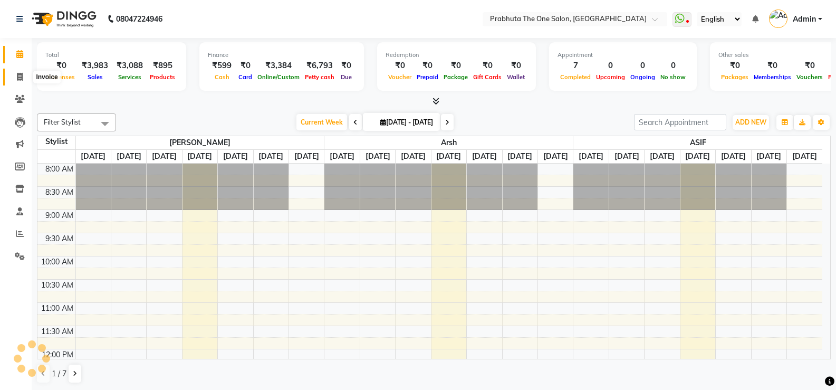
click at [25, 76] on span at bounding box center [20, 77] width 18 height 12
select select "service"
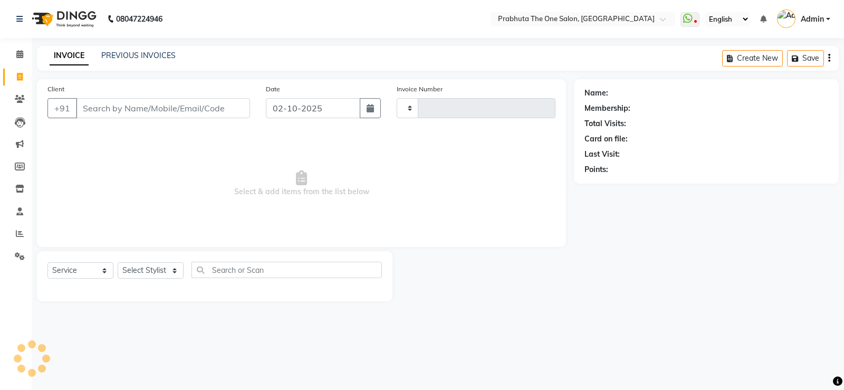
type input "1428"
select select "5326"
click at [142, 110] on input "Client" at bounding box center [163, 108] width 174 height 20
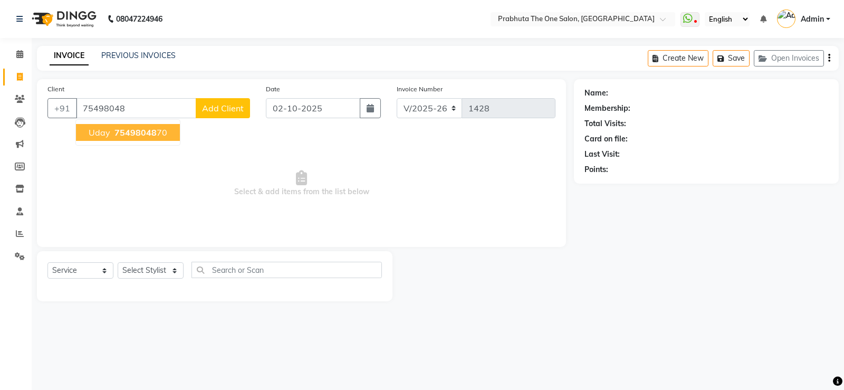
click at [152, 140] on button "uday 75498048 70" at bounding box center [128, 132] width 104 height 17
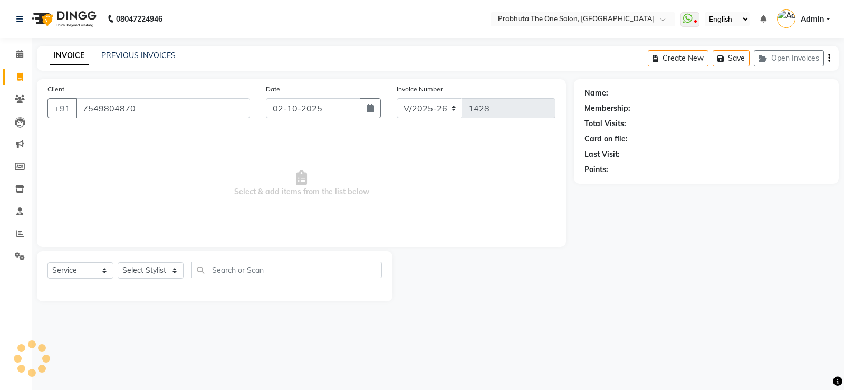
type input "7549804870"
select select "1: Object"
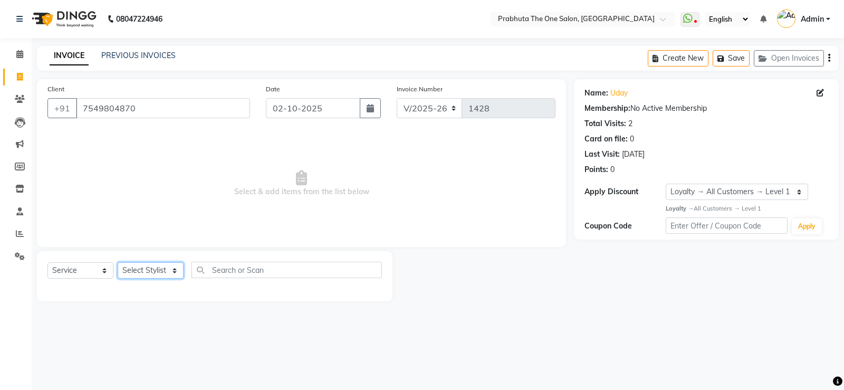
click at [154, 269] on select "Select Stylist [PERSON_NAME] [PERSON_NAME] ausween [PERSON_NAME] [PERSON_NAME] …" at bounding box center [151, 270] width 66 height 16
select select "60971"
click at [118, 262] on select "Select Stylist [PERSON_NAME] [PERSON_NAME] ausween [PERSON_NAME] [PERSON_NAME] …" at bounding box center [151, 270] width 66 height 16
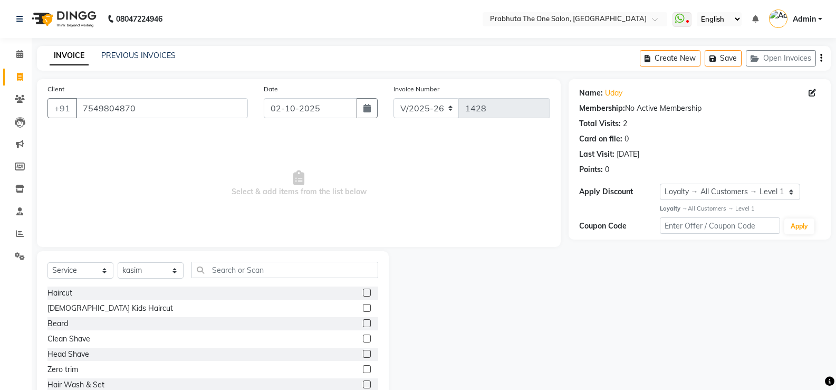
click at [363, 290] on label at bounding box center [367, 292] width 8 height 8
click at [363, 290] on input "checkbox" at bounding box center [366, 292] width 7 height 7
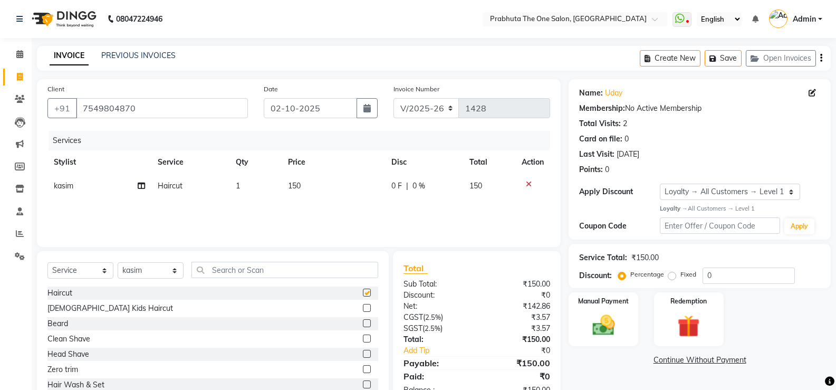
checkbox input "false"
click at [363, 320] on label at bounding box center [367, 323] width 8 height 8
click at [363, 320] on input "checkbox" at bounding box center [366, 323] width 7 height 7
checkbox input "false"
click at [373, 188] on td "150" at bounding box center [334, 186] width 104 height 24
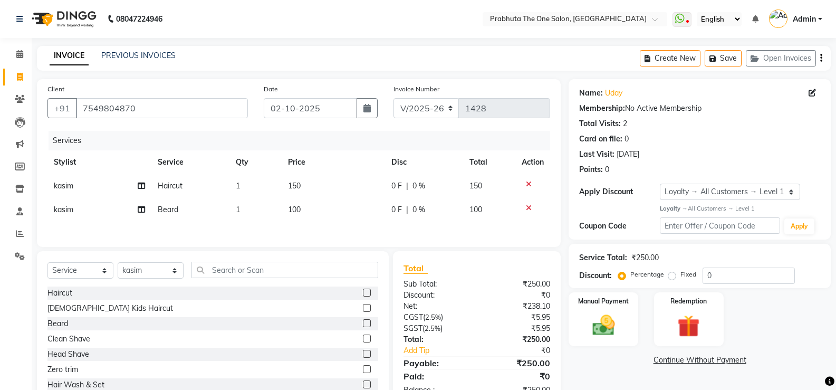
select select "60971"
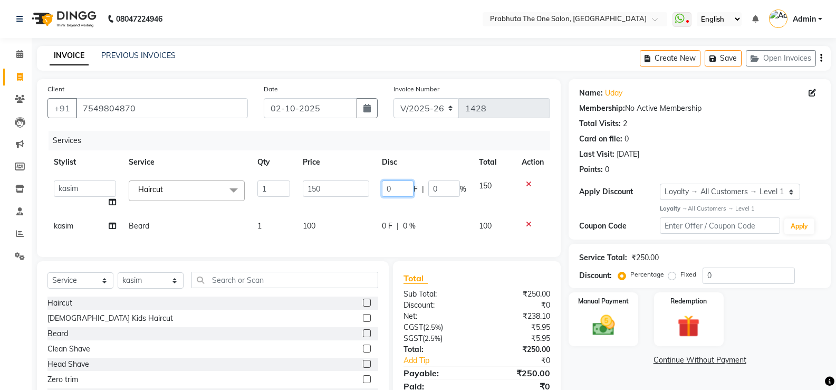
click at [409, 188] on input "0" at bounding box center [398, 188] width 32 height 16
type input "50"
click at [446, 223] on div "Services Stylist Service Qty Price Disc Total Action [PERSON_NAME] [PERSON_NAME…" at bounding box center [298, 188] width 502 height 115
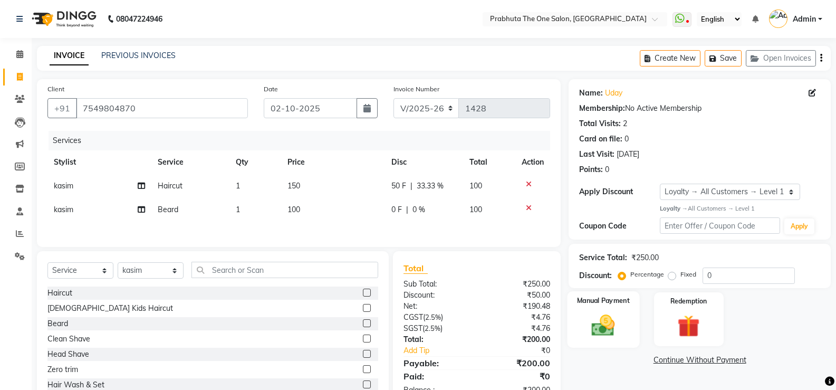
click at [588, 304] on label "Manual Payment" at bounding box center [603, 300] width 53 height 10
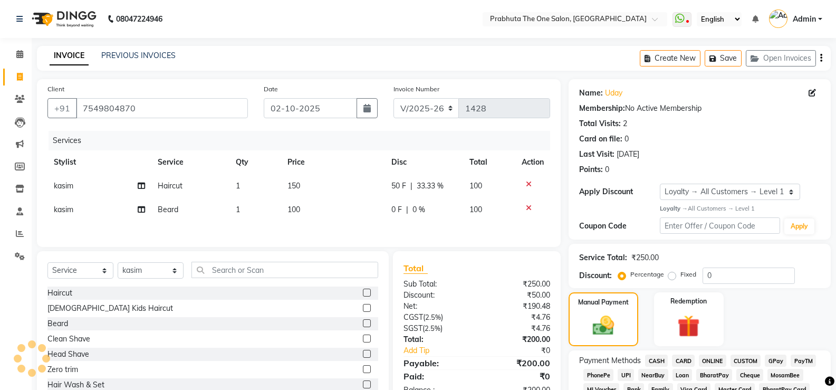
click at [780, 357] on span "GPay" at bounding box center [775, 360] width 22 height 12
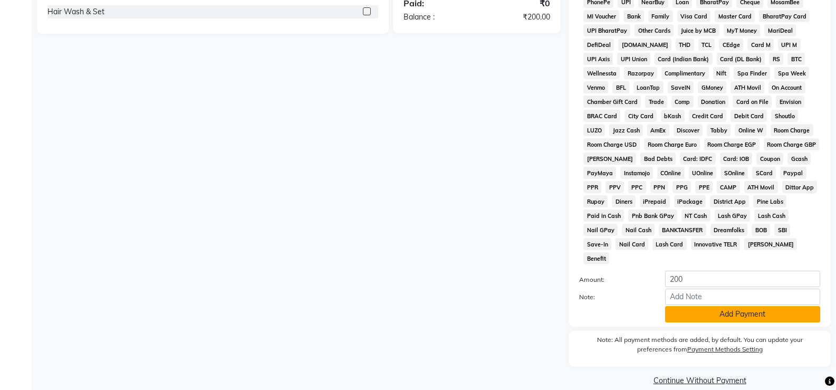
click at [776, 306] on button "Add Payment" at bounding box center [742, 314] width 155 height 16
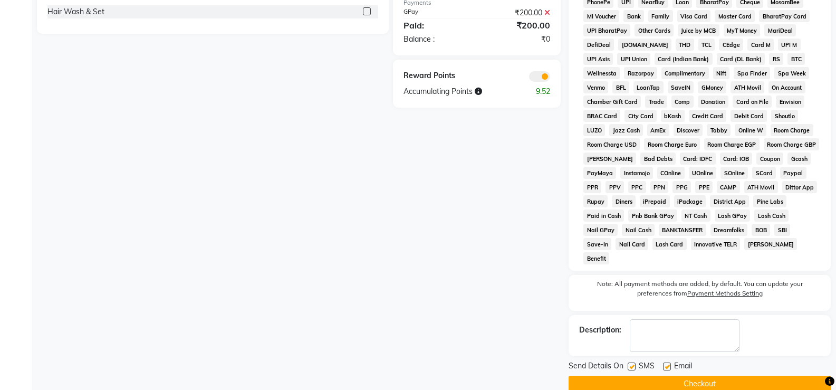
click at [775, 375] on button "Checkout" at bounding box center [699, 383] width 262 height 16
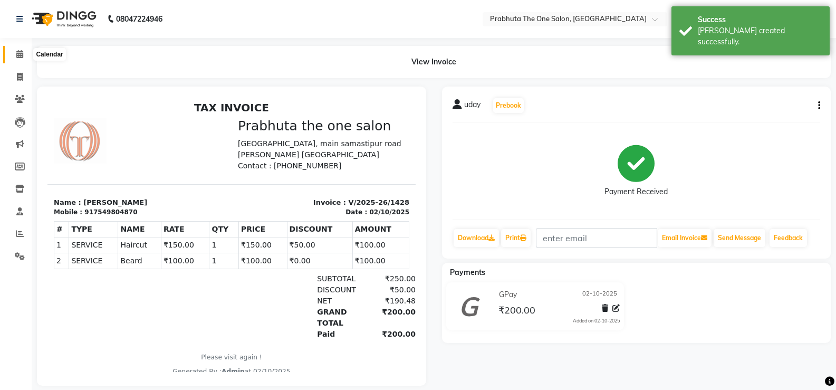
click at [24, 49] on span at bounding box center [20, 55] width 18 height 12
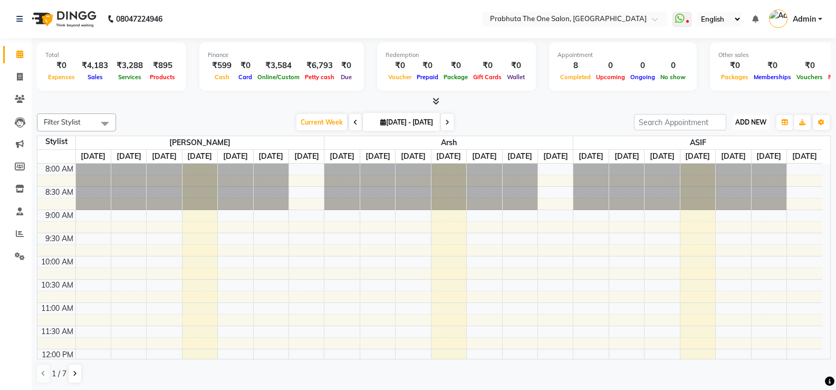
click at [750, 124] on span "ADD NEW" at bounding box center [750, 122] width 31 height 8
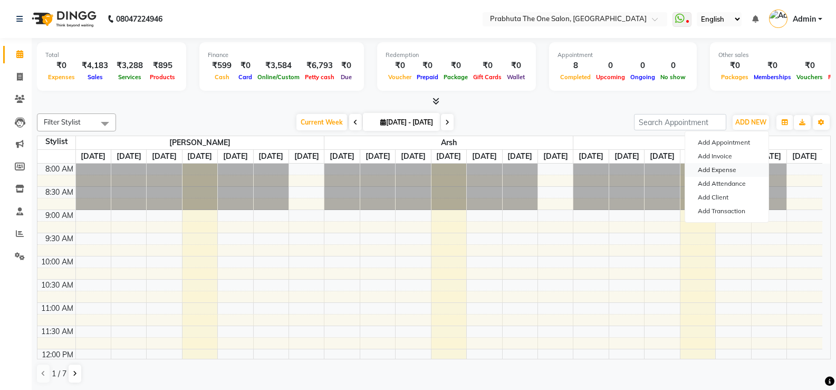
click at [733, 169] on link "Add Expense" at bounding box center [726, 170] width 83 height 14
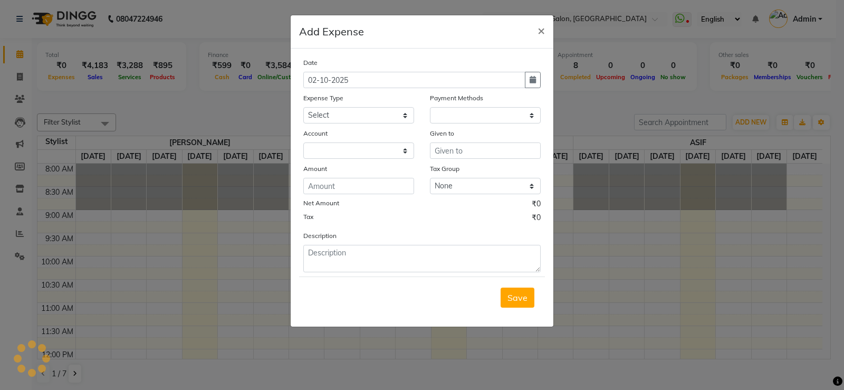
select select "1"
select select "4245"
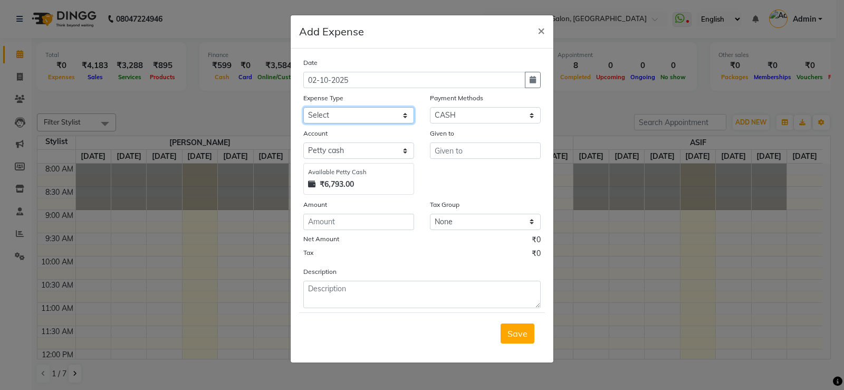
click at [380, 109] on select "Select AC labour Advance Salary Aryan bike petrol Aryan food Blade BUS FARE car…" at bounding box center [358, 115] width 111 height 16
select select "10155"
click at [382, 113] on select "Select AC labour Advance Salary Aryan bike petrol Aryan food Blade BUS FARE car…" at bounding box center [358, 115] width 111 height 16
click at [393, 226] on input "number" at bounding box center [358, 222] width 111 height 16
type input "1"
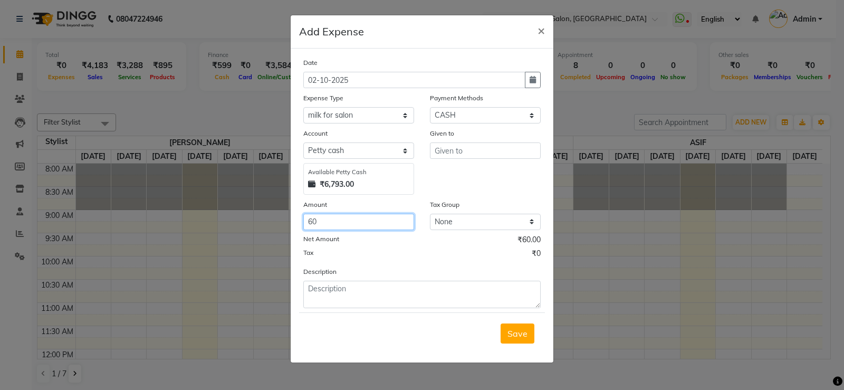
type input "60"
click at [501, 149] on input "text" at bounding box center [485, 150] width 111 height 16
type input ".."
click at [519, 335] on span "Save" at bounding box center [517, 333] width 20 height 11
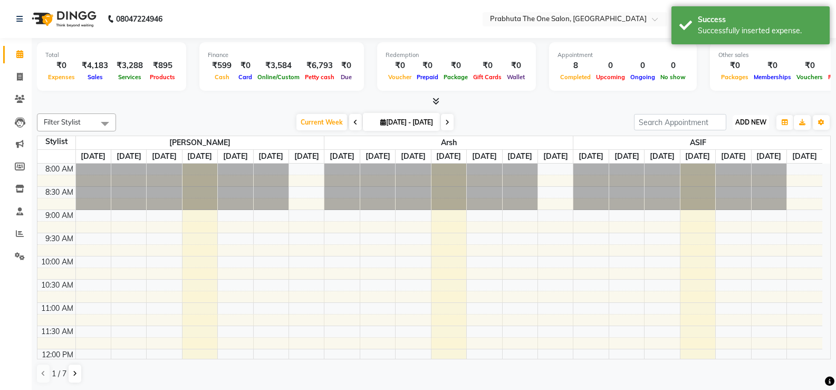
click at [756, 125] on span "ADD NEW" at bounding box center [750, 122] width 31 height 8
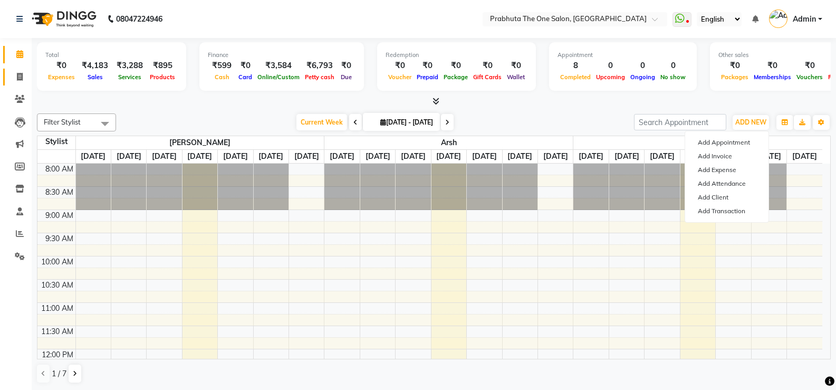
click at [24, 70] on link "Invoice" at bounding box center [15, 77] width 25 height 17
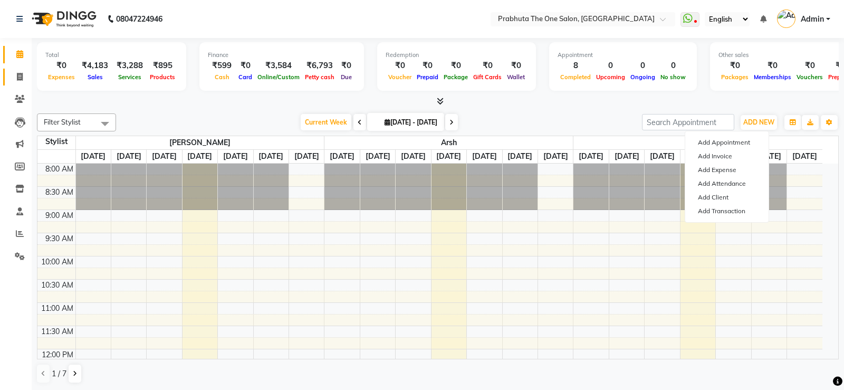
select select "5326"
select select "service"
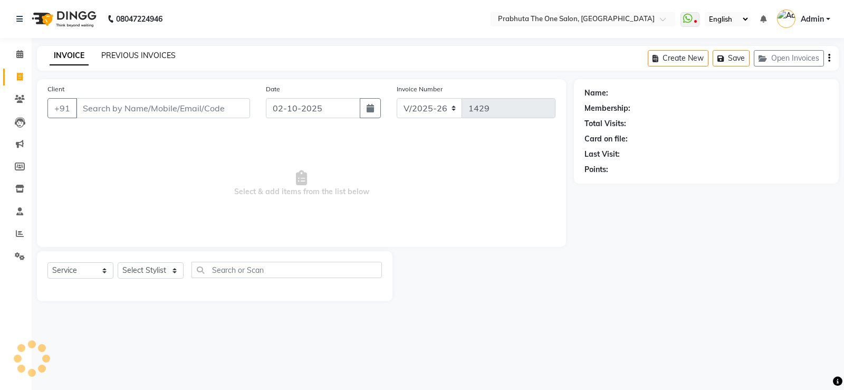
click at [125, 51] on link "PREVIOUS INVOICES" at bounding box center [138, 55] width 74 height 9
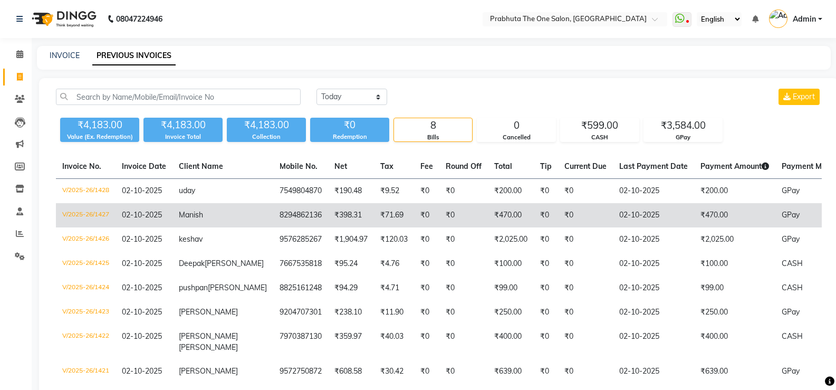
click at [488, 214] on td "₹470.00" at bounding box center [511, 215] width 46 height 24
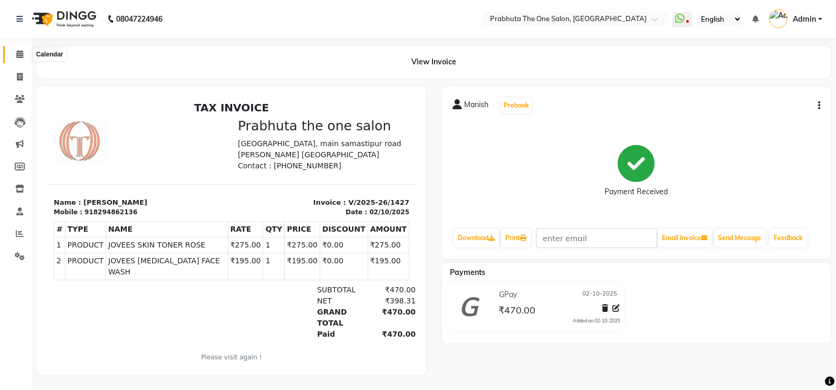
click at [14, 55] on span at bounding box center [20, 55] width 18 height 12
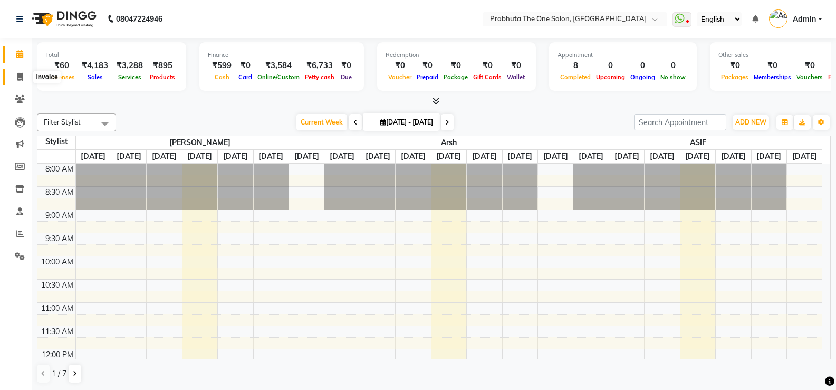
click at [14, 78] on span at bounding box center [20, 77] width 18 height 12
select select "service"
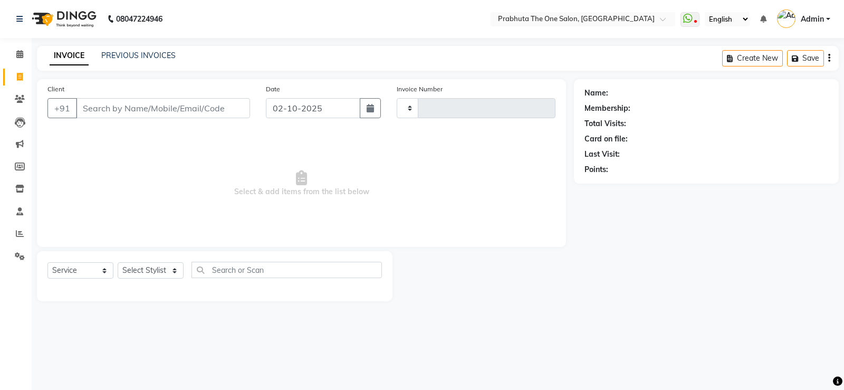
type input "1429"
select select "5326"
click at [14, 50] on span at bounding box center [20, 55] width 18 height 12
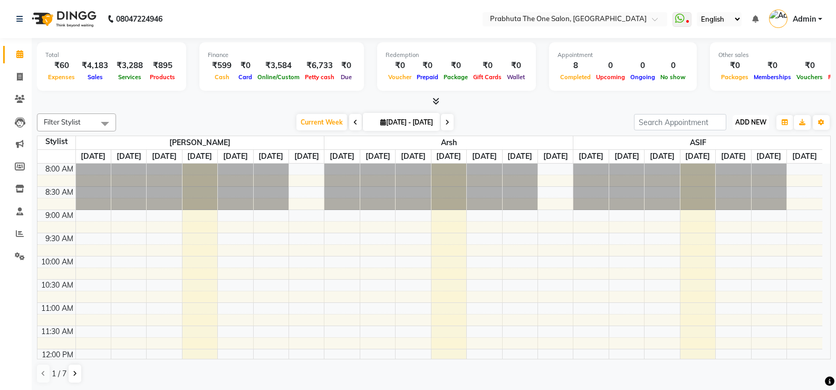
click at [754, 121] on span "ADD NEW" at bounding box center [750, 122] width 31 height 8
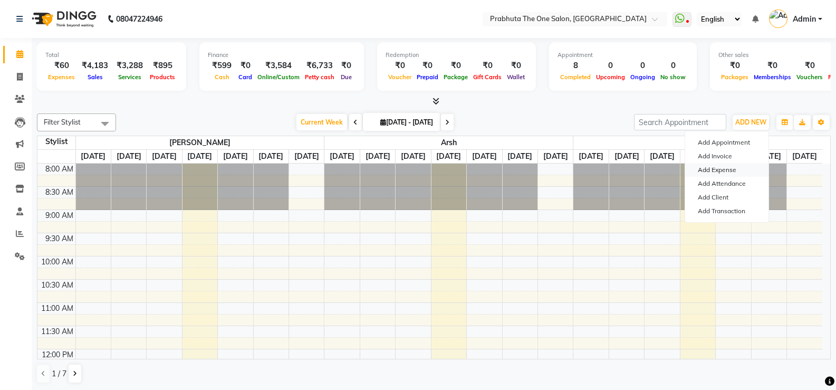
click at [732, 173] on link "Add Expense" at bounding box center [726, 170] width 83 height 14
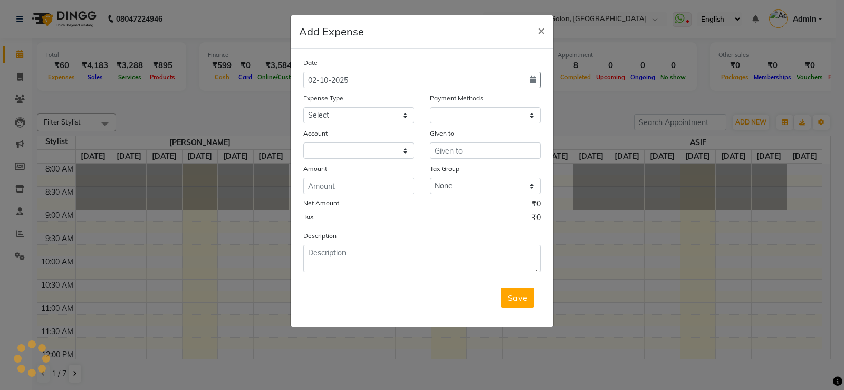
select select "1"
select select "4245"
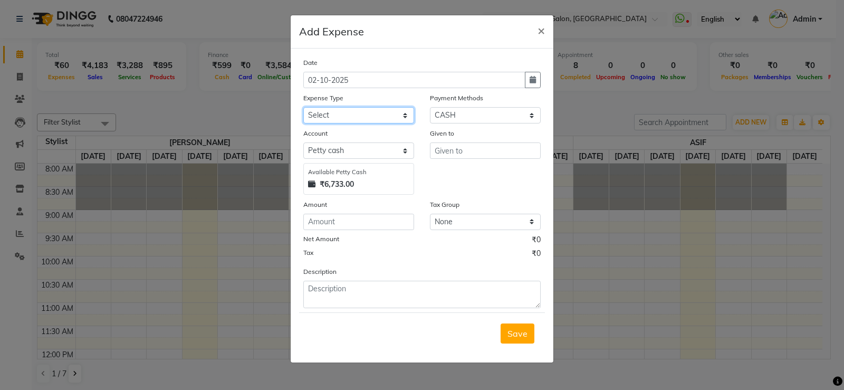
click at [380, 109] on select "Select AC labour Advance Salary Aryan bike petrol Aryan food Blade BUS FARE car…" at bounding box center [358, 115] width 111 height 16
select select "10142"
click at [380, 109] on select "Select AC labour Advance Salary Aryan bike petrol Aryan food Blade BUS FARE car…" at bounding box center [358, 115] width 111 height 16
click at [389, 219] on input "number" at bounding box center [358, 222] width 111 height 16
type input "86"
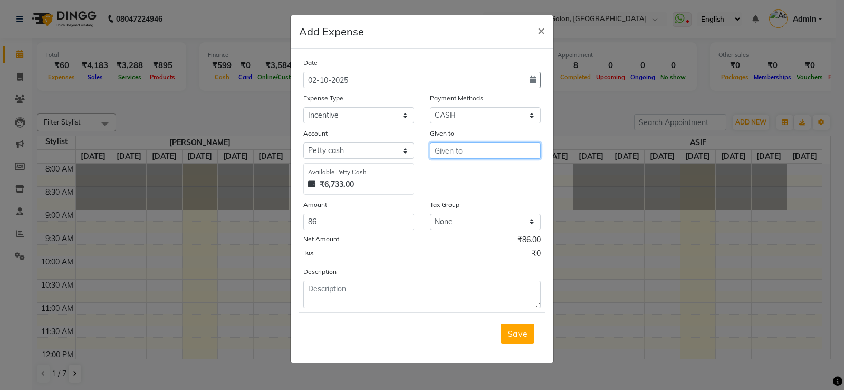
click at [522, 147] on input "text" at bounding box center [485, 150] width 111 height 16
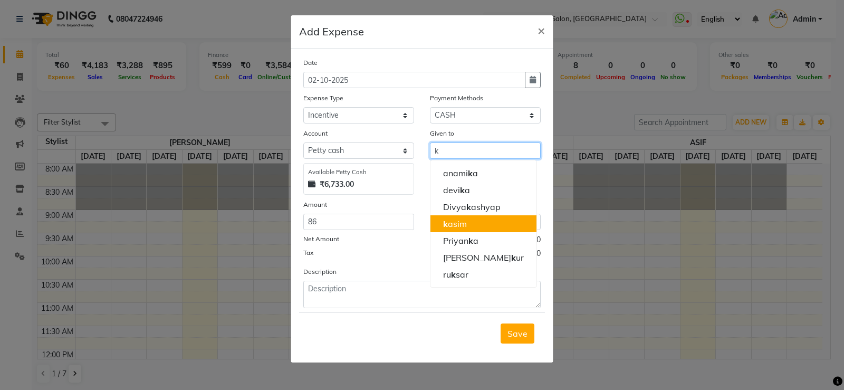
click at [465, 228] on ngb-highlight "k asim" at bounding box center [455, 223] width 24 height 11
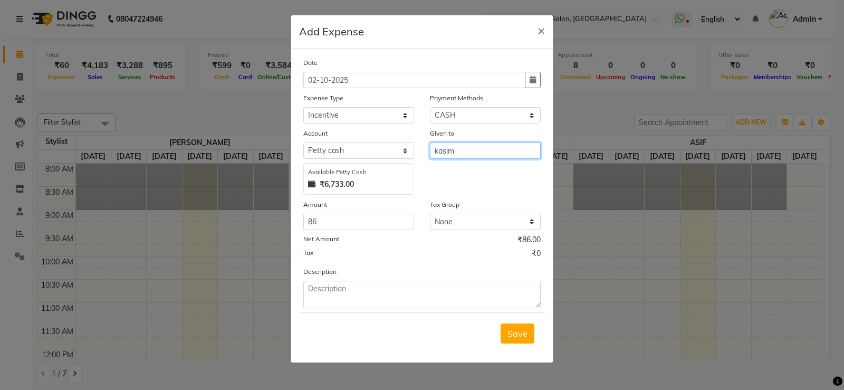
type input "kasim"
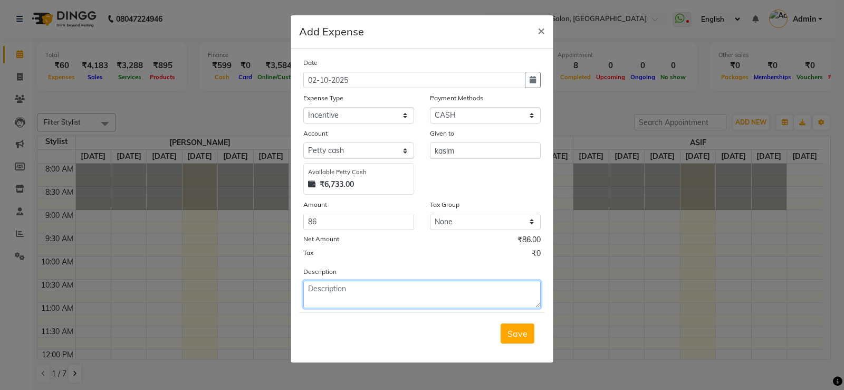
click at [430, 298] on textarea at bounding box center [421, 293] width 237 height 27
type textarea "Kasim Gurmeet"
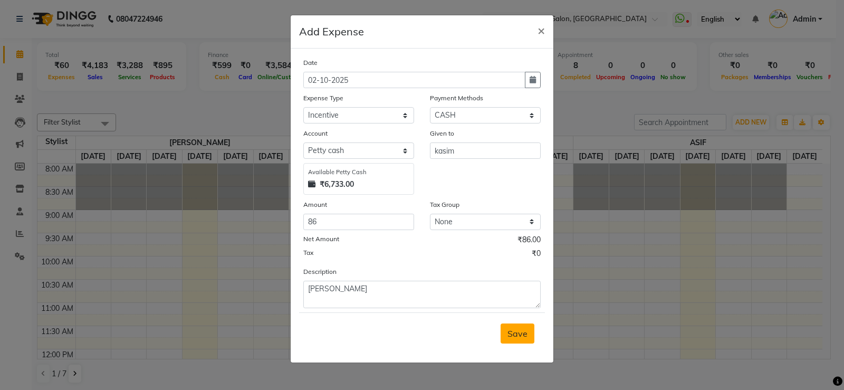
click at [518, 338] on span "Save" at bounding box center [517, 333] width 20 height 11
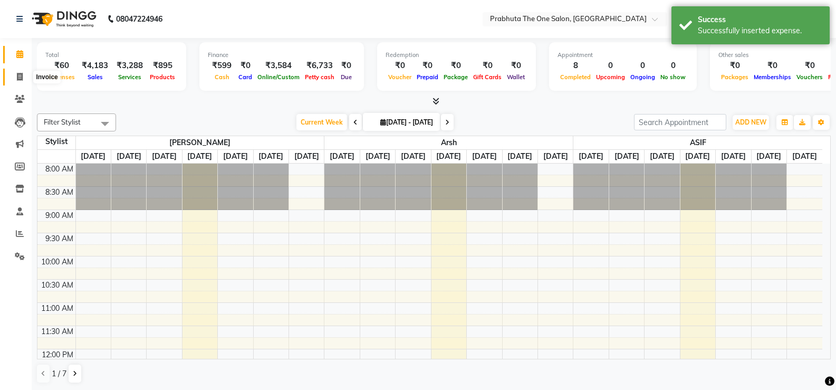
click at [14, 73] on span at bounding box center [20, 77] width 18 height 12
select select "service"
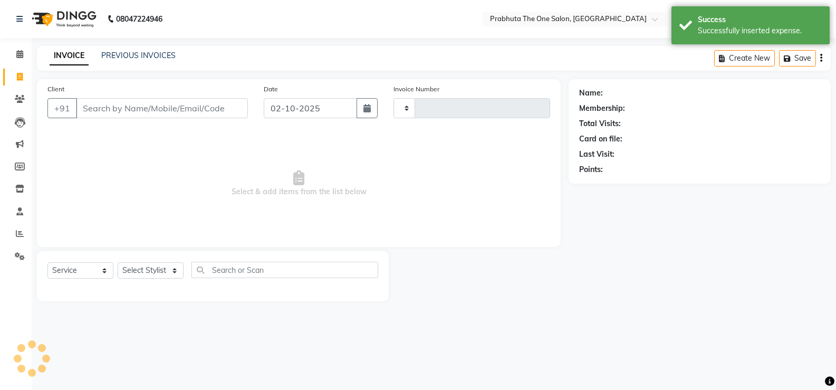
type input "1429"
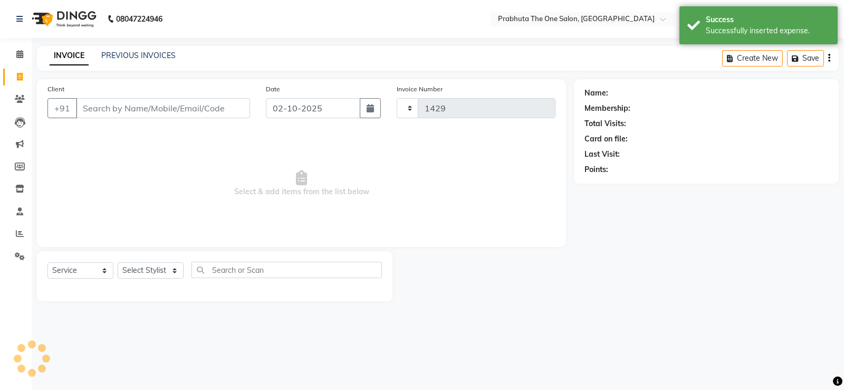
select select "5326"
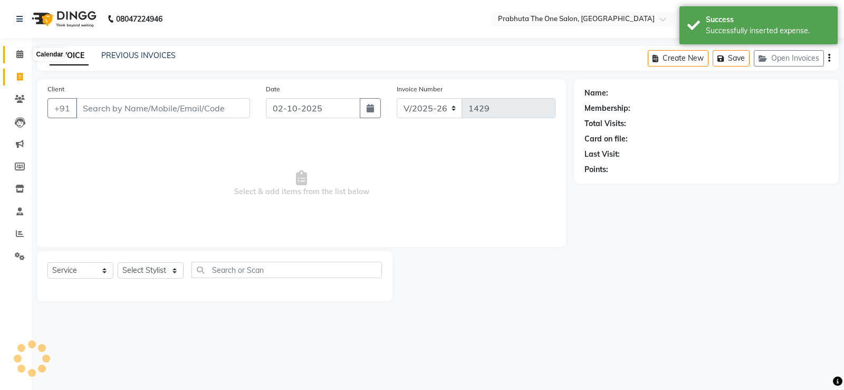
click at [17, 49] on span at bounding box center [20, 55] width 18 height 12
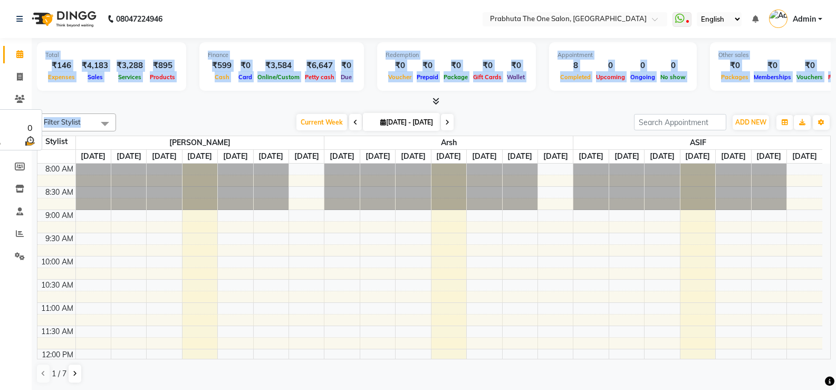
drag, startPoint x: 35, startPoint y: 74, endPoint x: 425, endPoint y: 238, distance: 423.4
click at [383, 210] on div "Total ₹146 Expenses ₹4,183 Sales ₹3,288 Services ₹895 Products Finance ₹599 Cas…" at bounding box center [434, 214] width 804 height 352
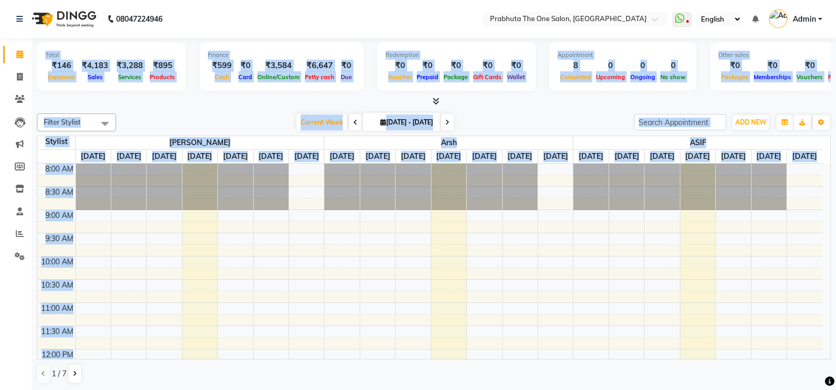
drag, startPoint x: 193, startPoint y: 120, endPoint x: 187, endPoint y: 120, distance: 6.3
click at [194, 120] on div "Current Week 2025-10-02 29-09-2025 - 05-10-2025" at bounding box center [374, 122] width 507 height 16
click at [154, 106] on div at bounding box center [433, 101] width 793 height 11
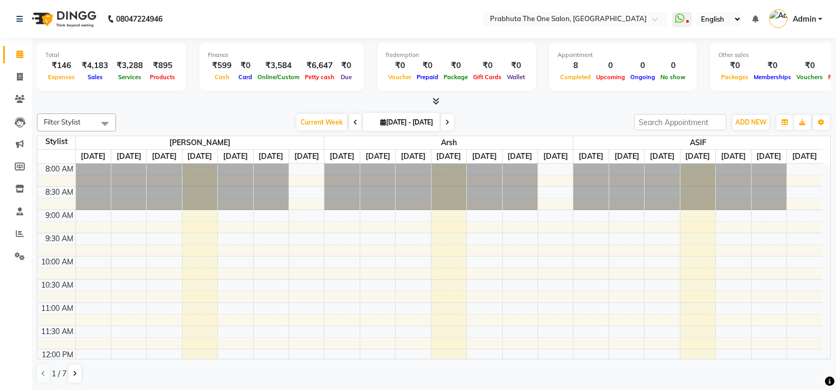
click at [154, 106] on div at bounding box center [433, 101] width 793 height 11
click at [18, 75] on icon at bounding box center [20, 77] width 6 height 8
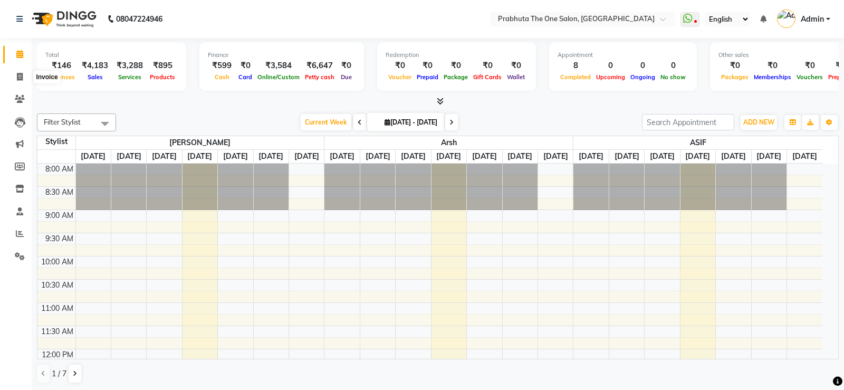
select select "service"
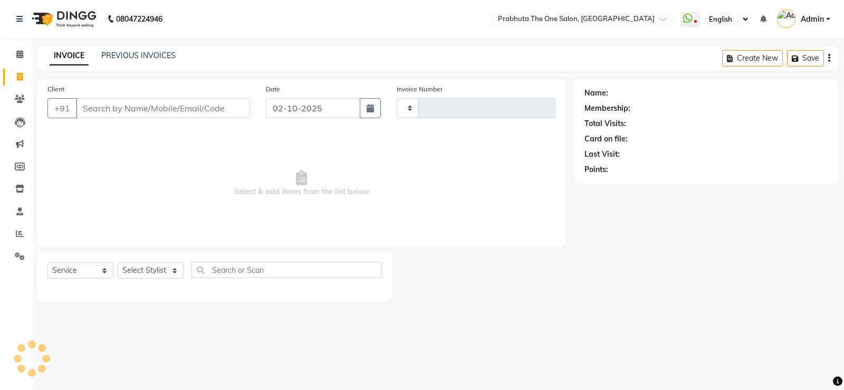
type input "1429"
select select "5326"
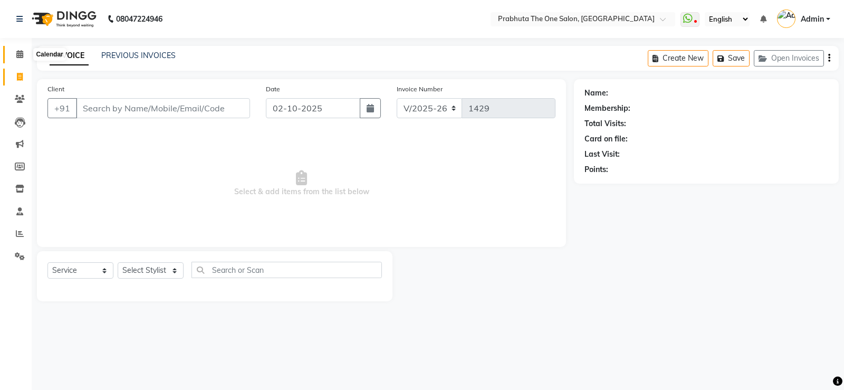
click at [20, 55] on icon at bounding box center [19, 54] width 7 height 8
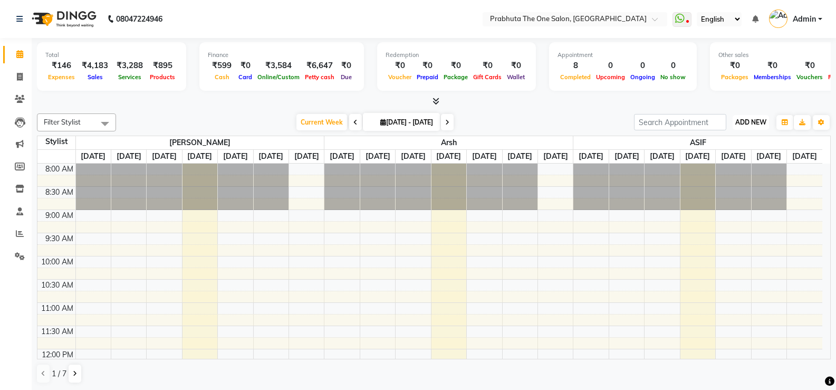
click at [752, 117] on button "ADD NEW Toggle Dropdown" at bounding box center [750, 122] width 36 height 15
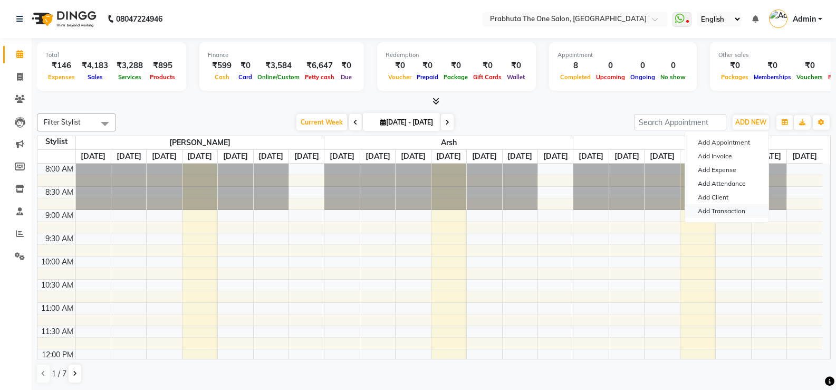
click at [737, 208] on link "Add Transaction" at bounding box center [726, 211] width 83 height 14
select select "direct"
select select
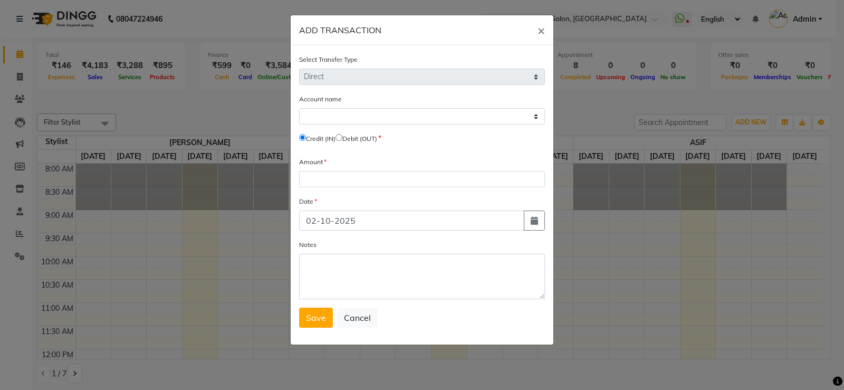
click at [342, 135] on input "radio" at bounding box center [338, 137] width 7 height 7
radio input "true"
click at [375, 120] on select "Select Petty Cash Default Account" at bounding box center [422, 116] width 246 height 16
select select "4245"
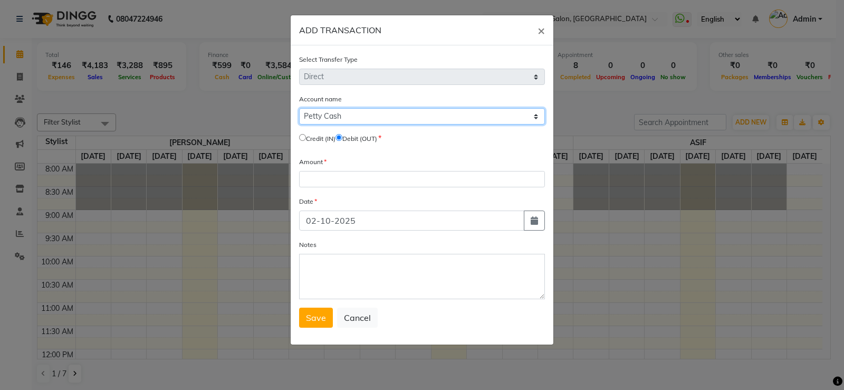
click at [299, 108] on select "Select Petty Cash Default Account" at bounding box center [422, 116] width 246 height 16
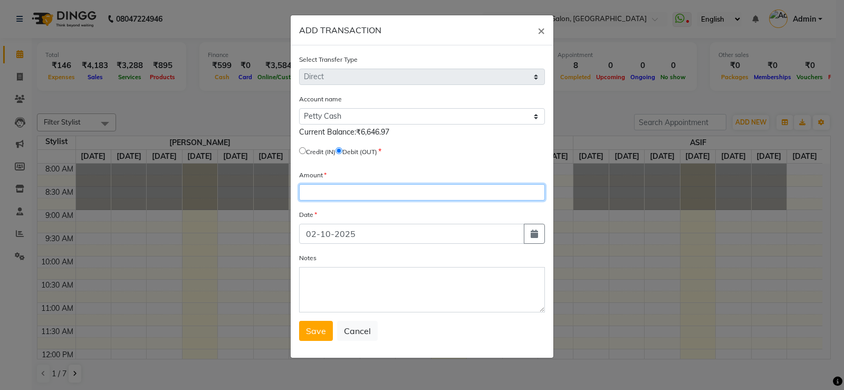
click at [381, 184] on input "number" at bounding box center [422, 192] width 246 height 16
type input "1000"
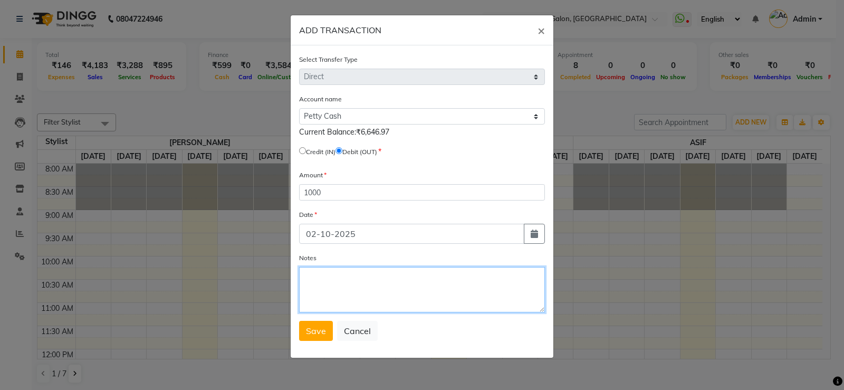
click at [470, 289] on textarea "Notes" at bounding box center [422, 289] width 246 height 45
type textarea "Prabhuta mam"
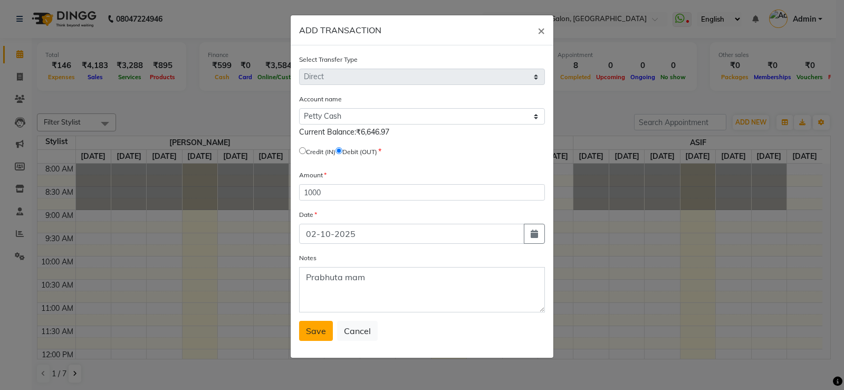
click at [304, 327] on button "Save" at bounding box center [316, 331] width 34 height 20
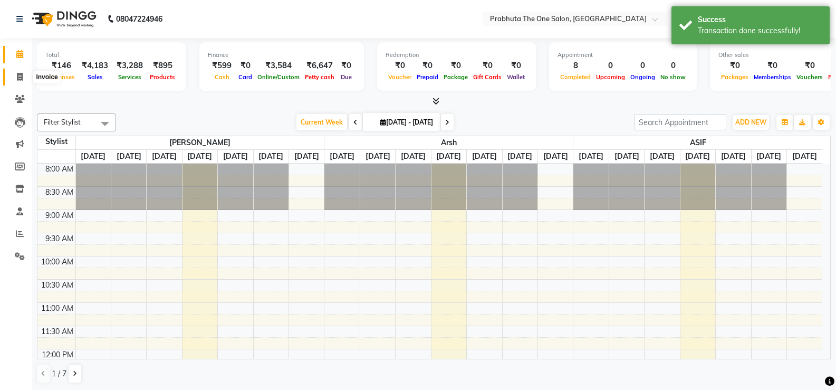
click at [21, 78] on icon at bounding box center [20, 77] width 6 height 8
select select "service"
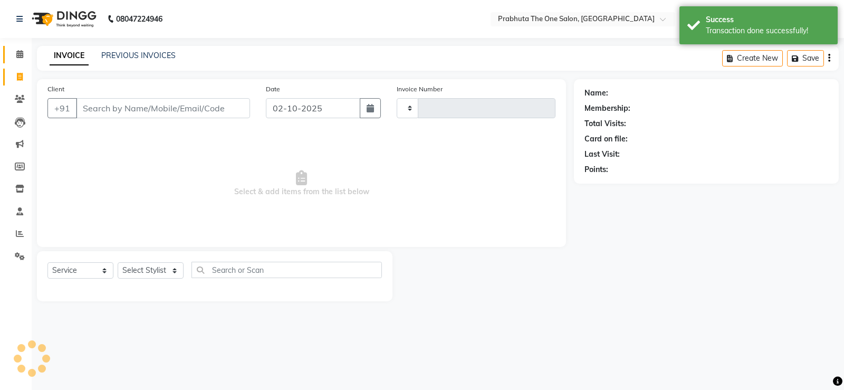
type input "1429"
select select "5326"
click at [24, 51] on span at bounding box center [20, 55] width 18 height 12
